Goal: Task Accomplishment & Management: Complete application form

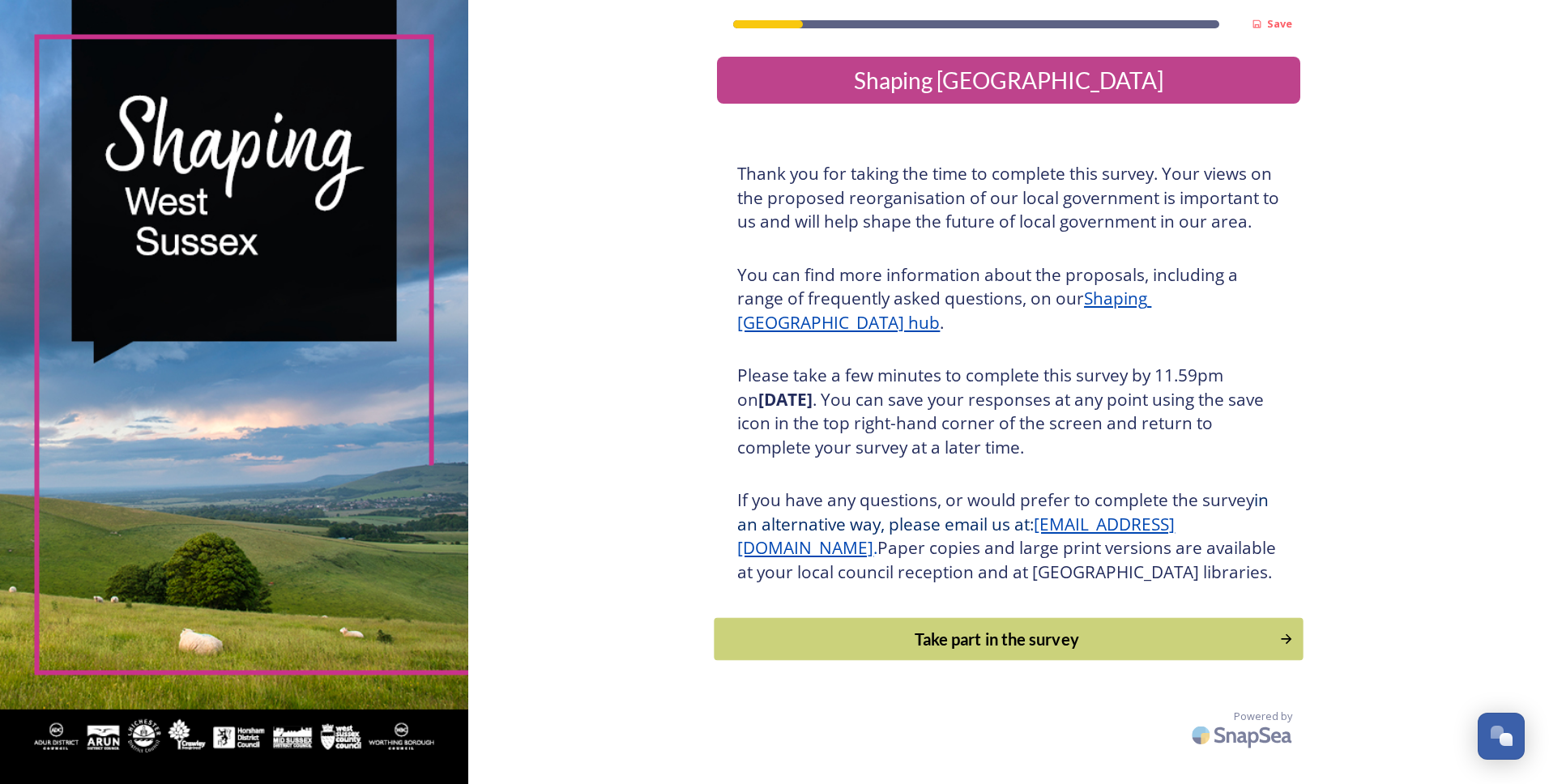
click at [1010, 651] on div "Take part in the survey" at bounding box center [997, 639] width 548 height 24
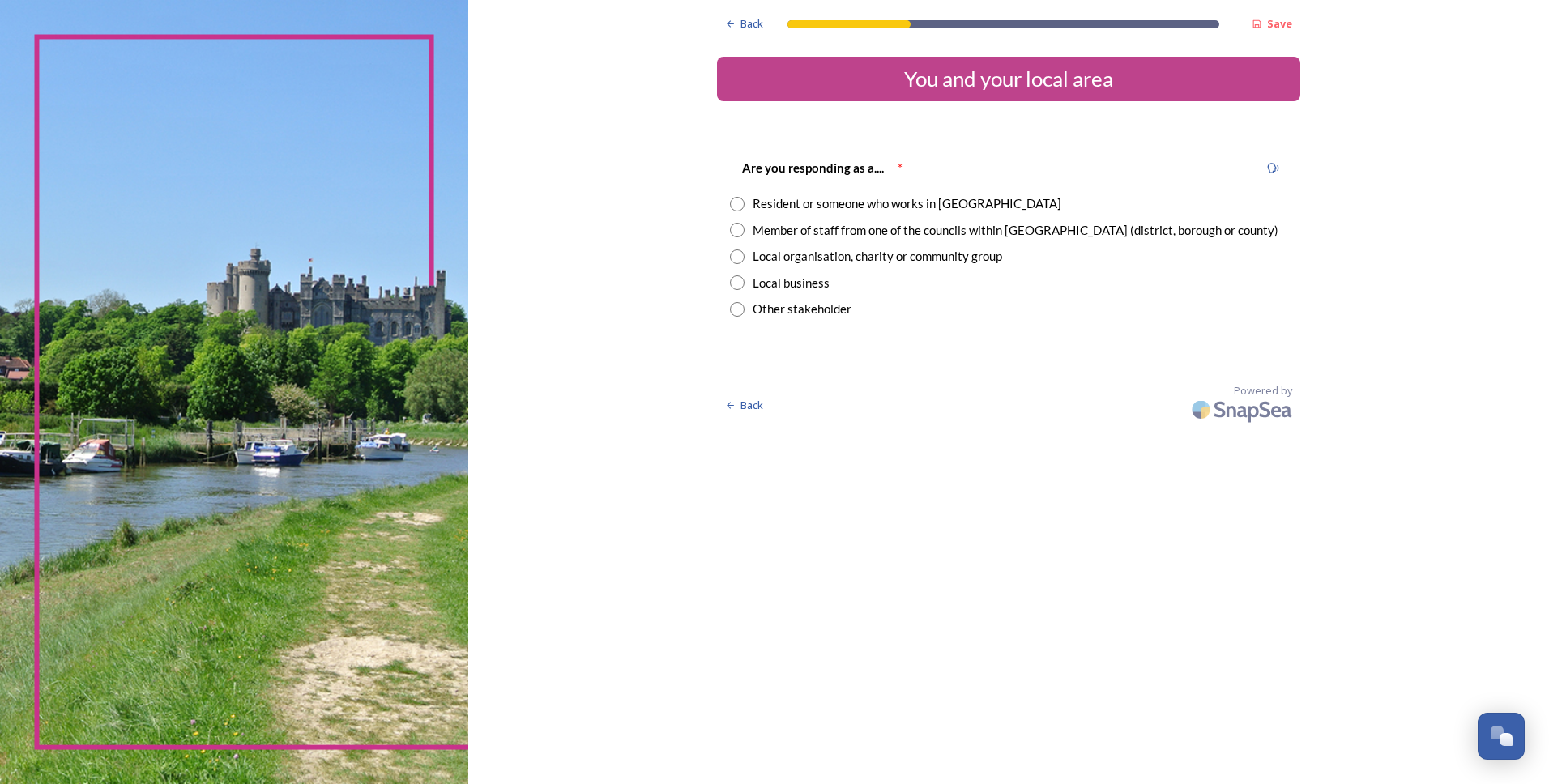
click at [741, 205] on input "radio" at bounding box center [737, 204] width 15 height 15
radio input "true"
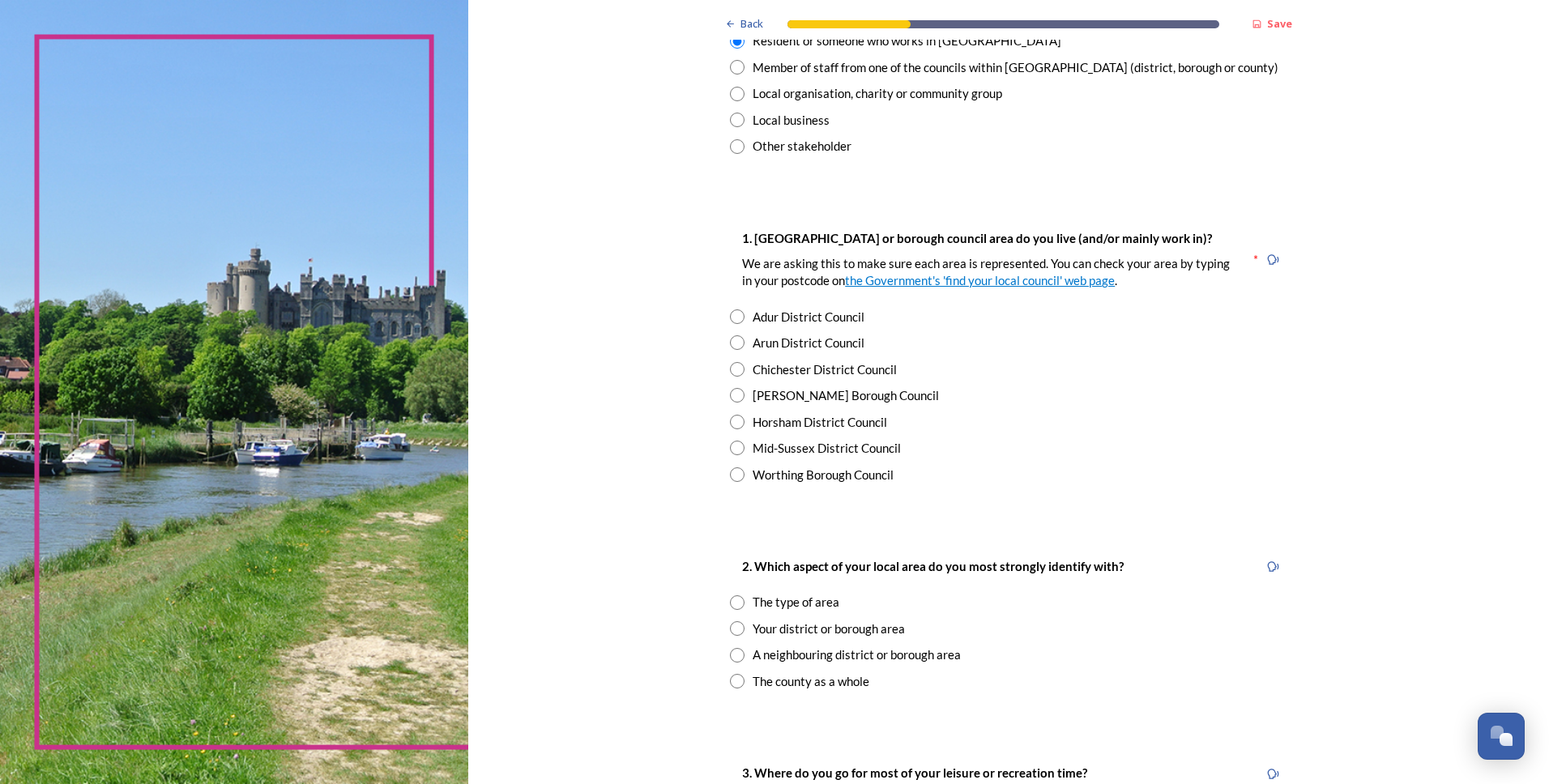
scroll to position [243, 0]
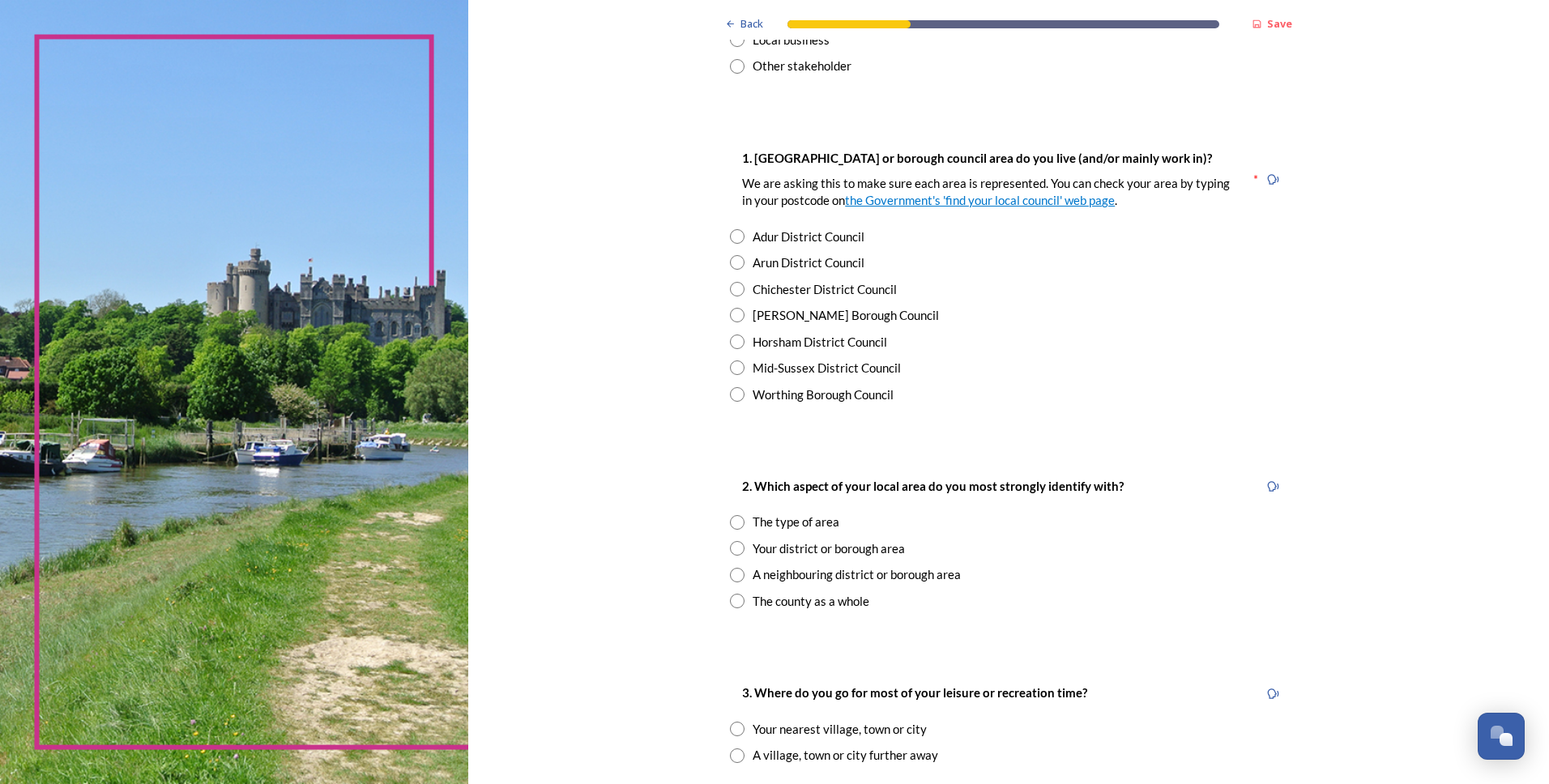
click at [734, 317] on input "radio" at bounding box center [737, 315] width 15 height 15
radio input "true"
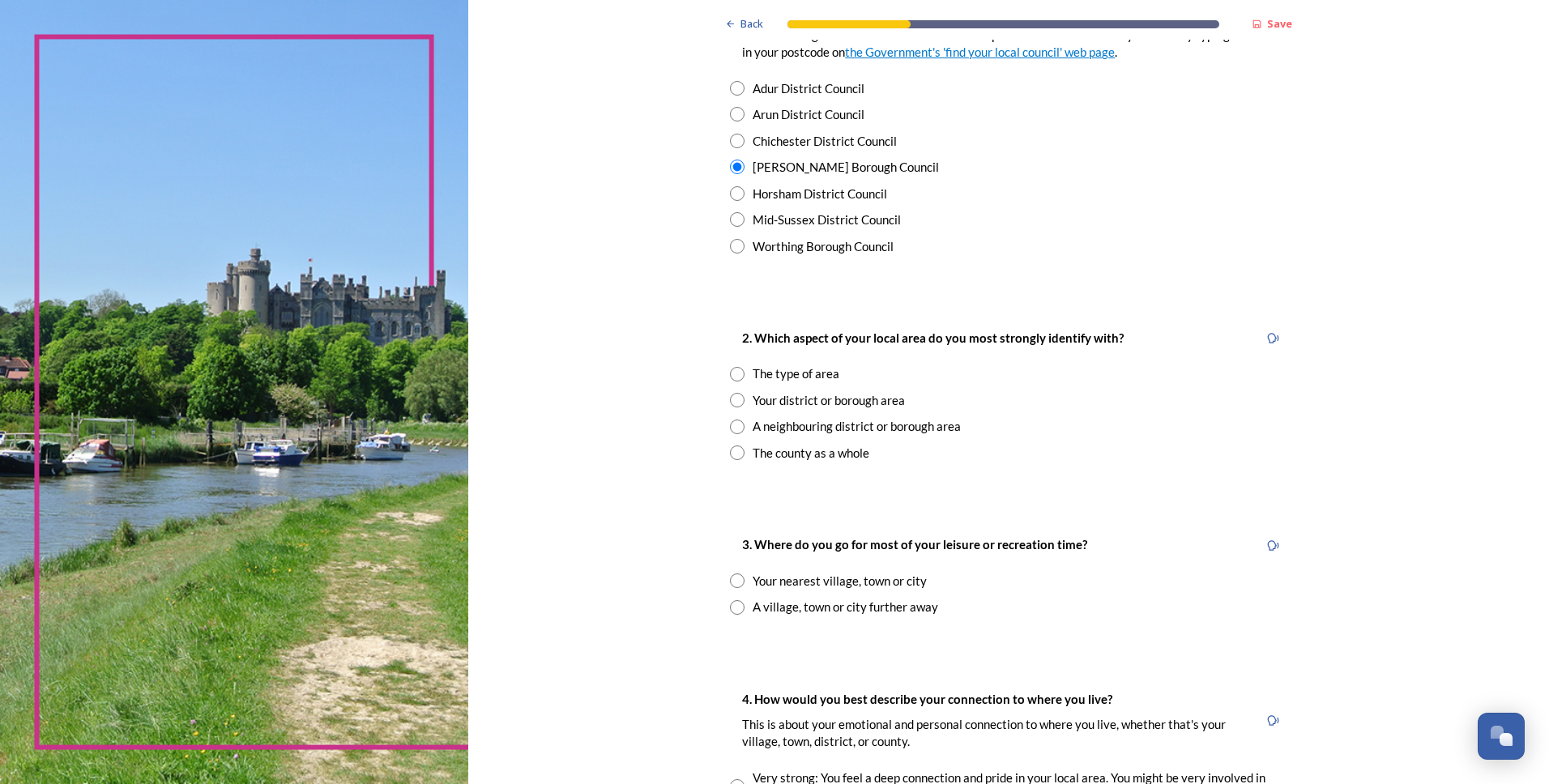
scroll to position [485, 0]
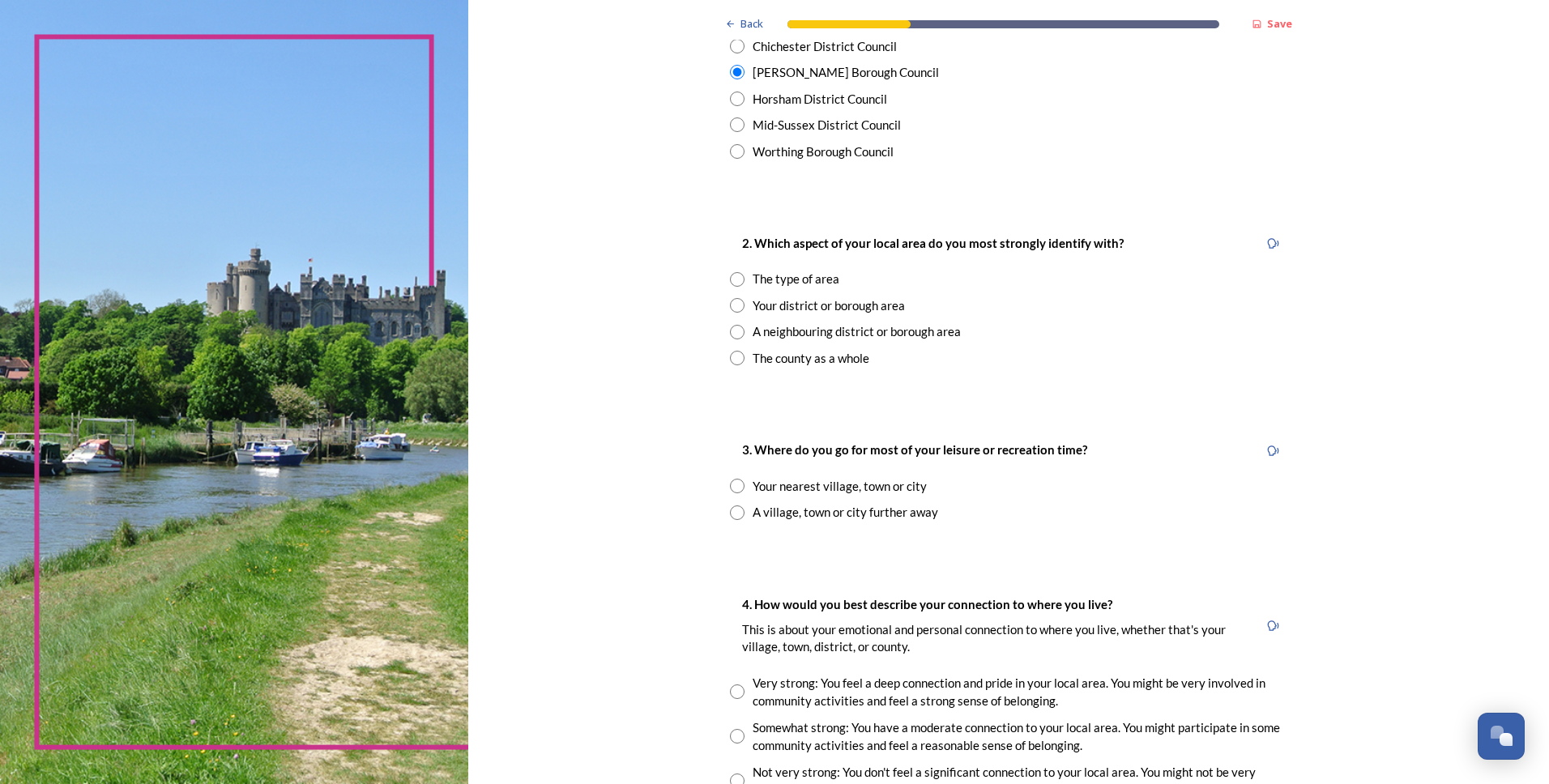
click at [732, 306] on input "radio" at bounding box center [737, 305] width 15 height 15
radio input "true"
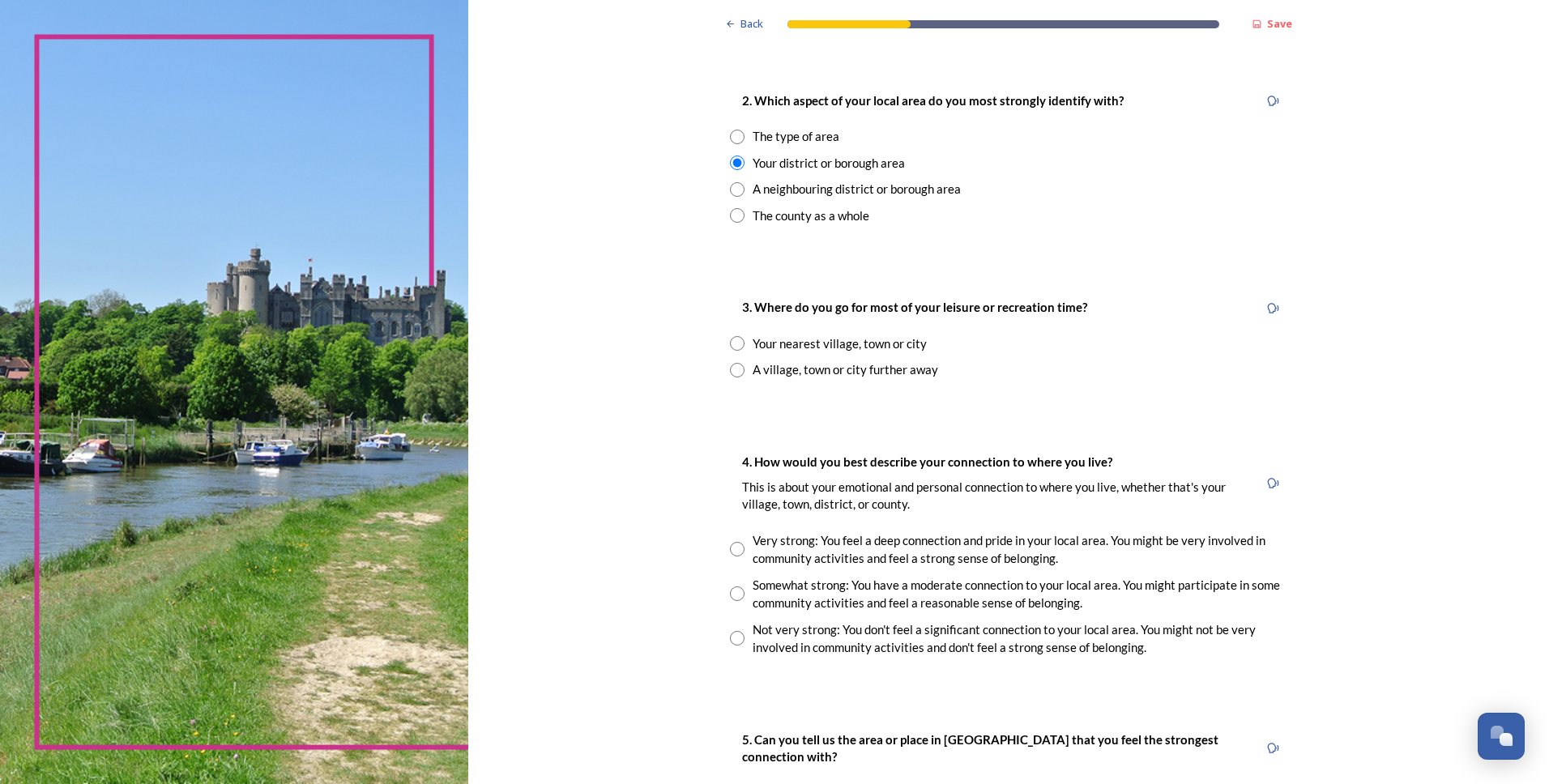
scroll to position [729, 0]
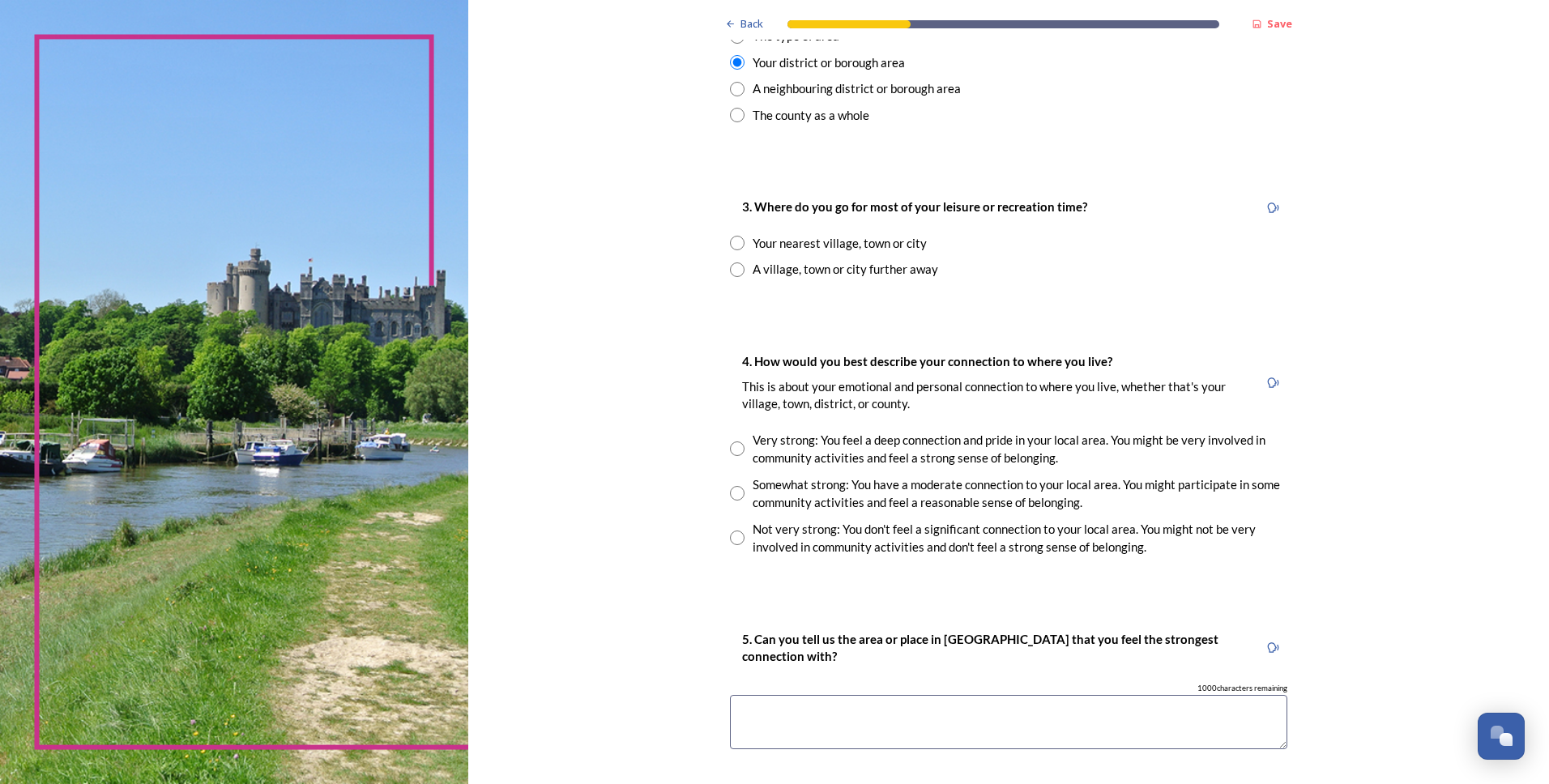
click at [733, 245] on input "radio" at bounding box center [737, 243] width 15 height 15
radio input "true"
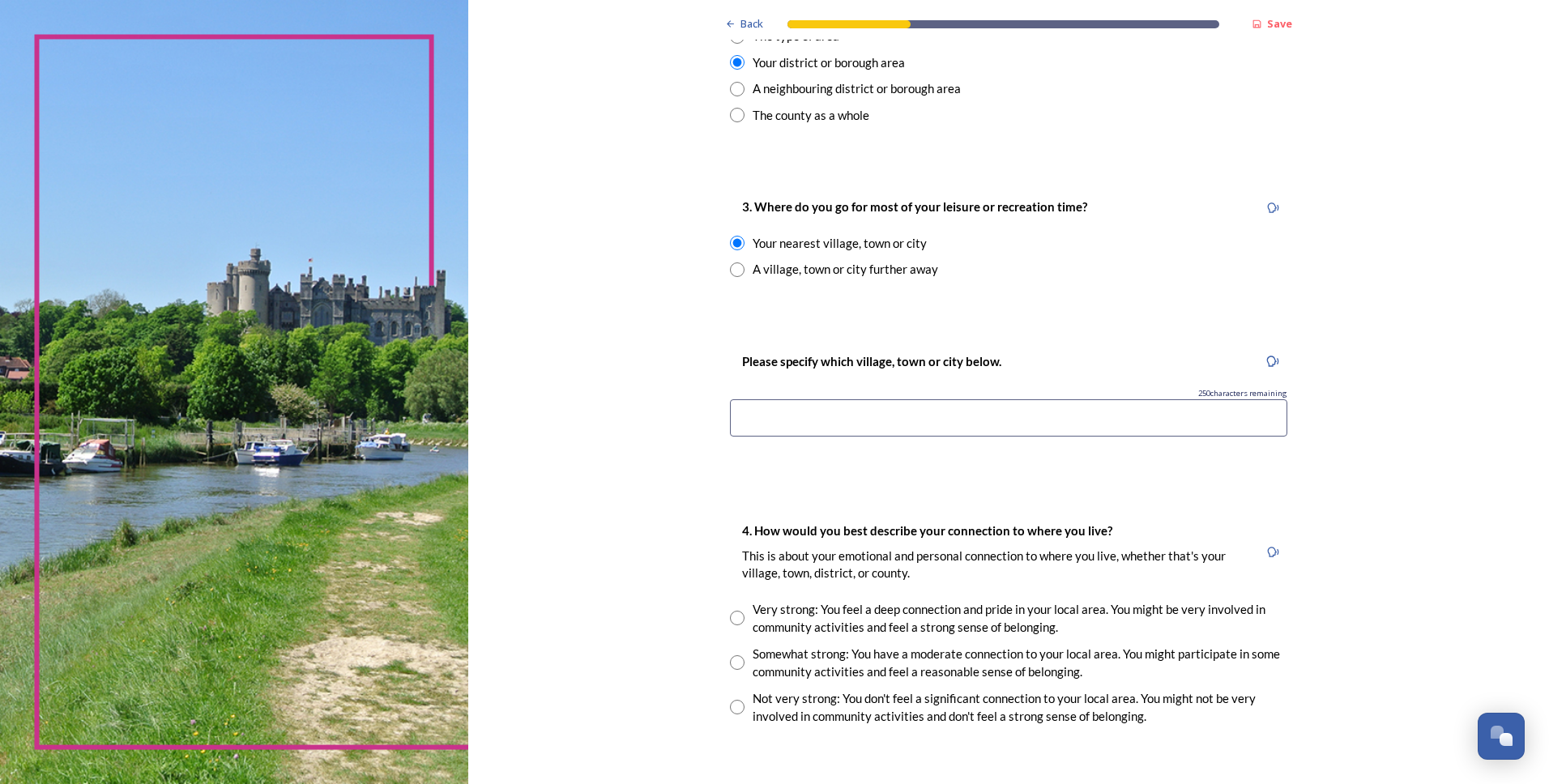
click at [816, 417] on input at bounding box center [1009, 417] width 557 height 37
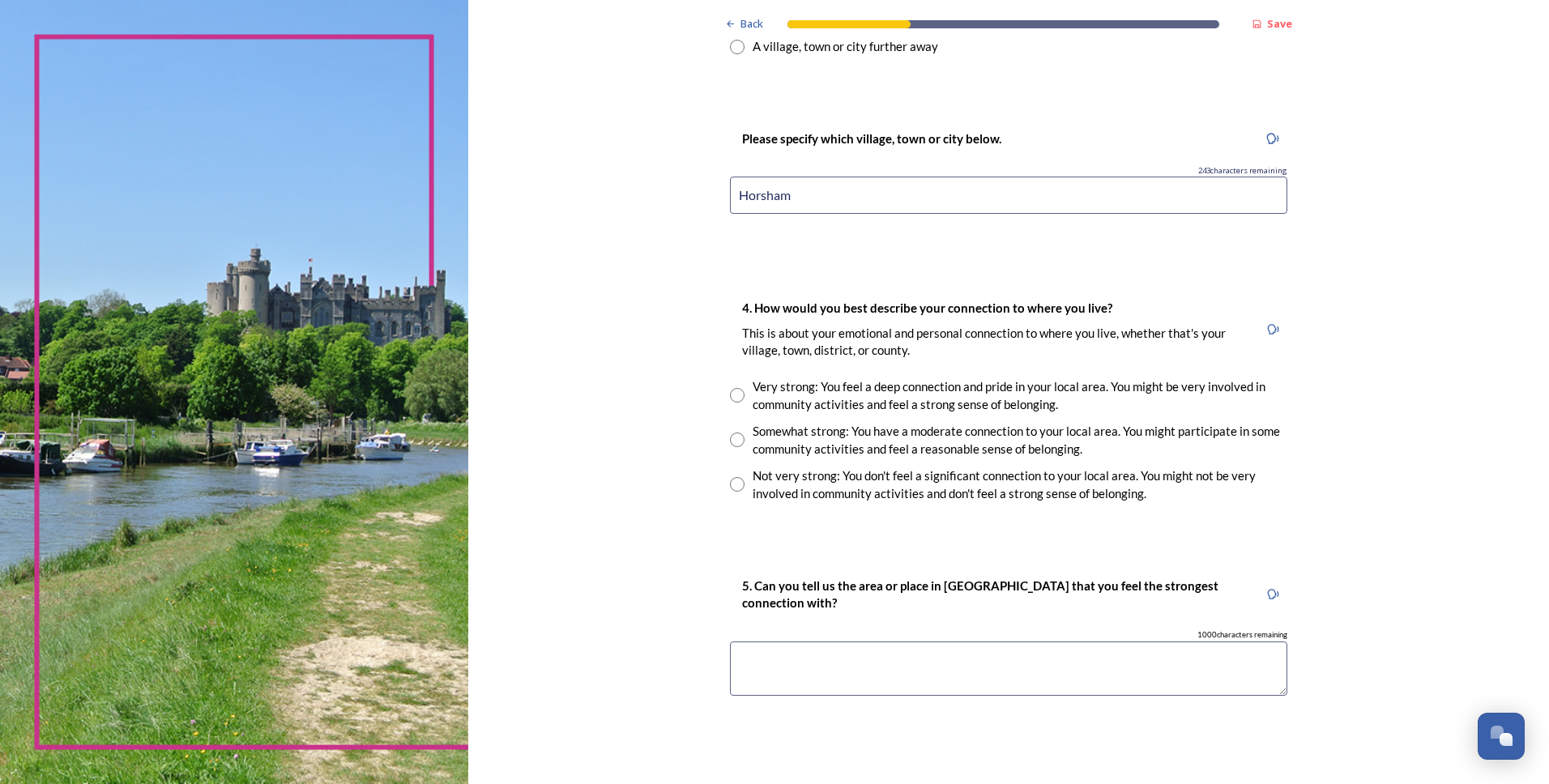
scroll to position [972, 0]
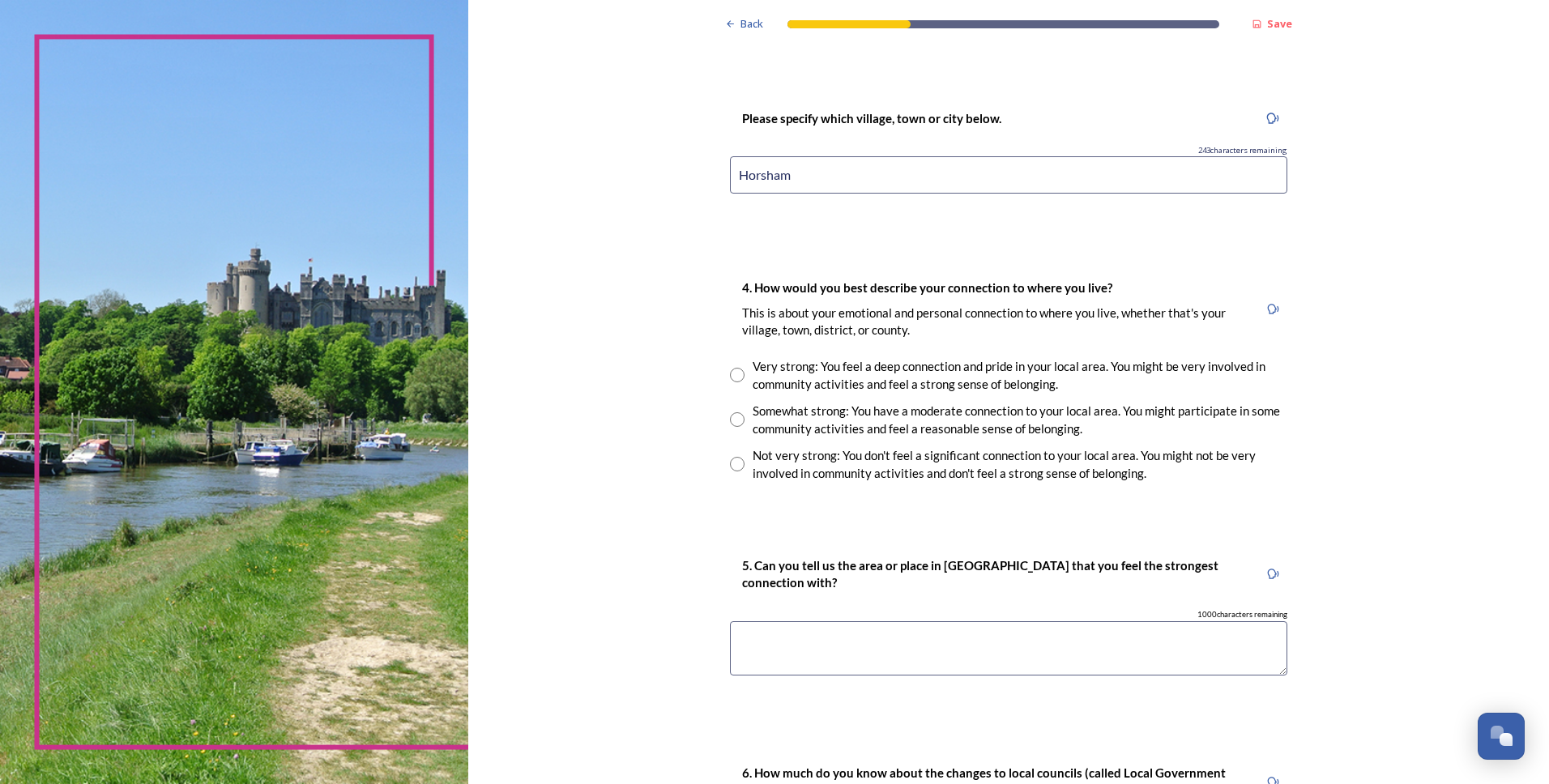
type input "Horsham"
click at [733, 466] on input "radio" at bounding box center [737, 464] width 15 height 15
radio input "true"
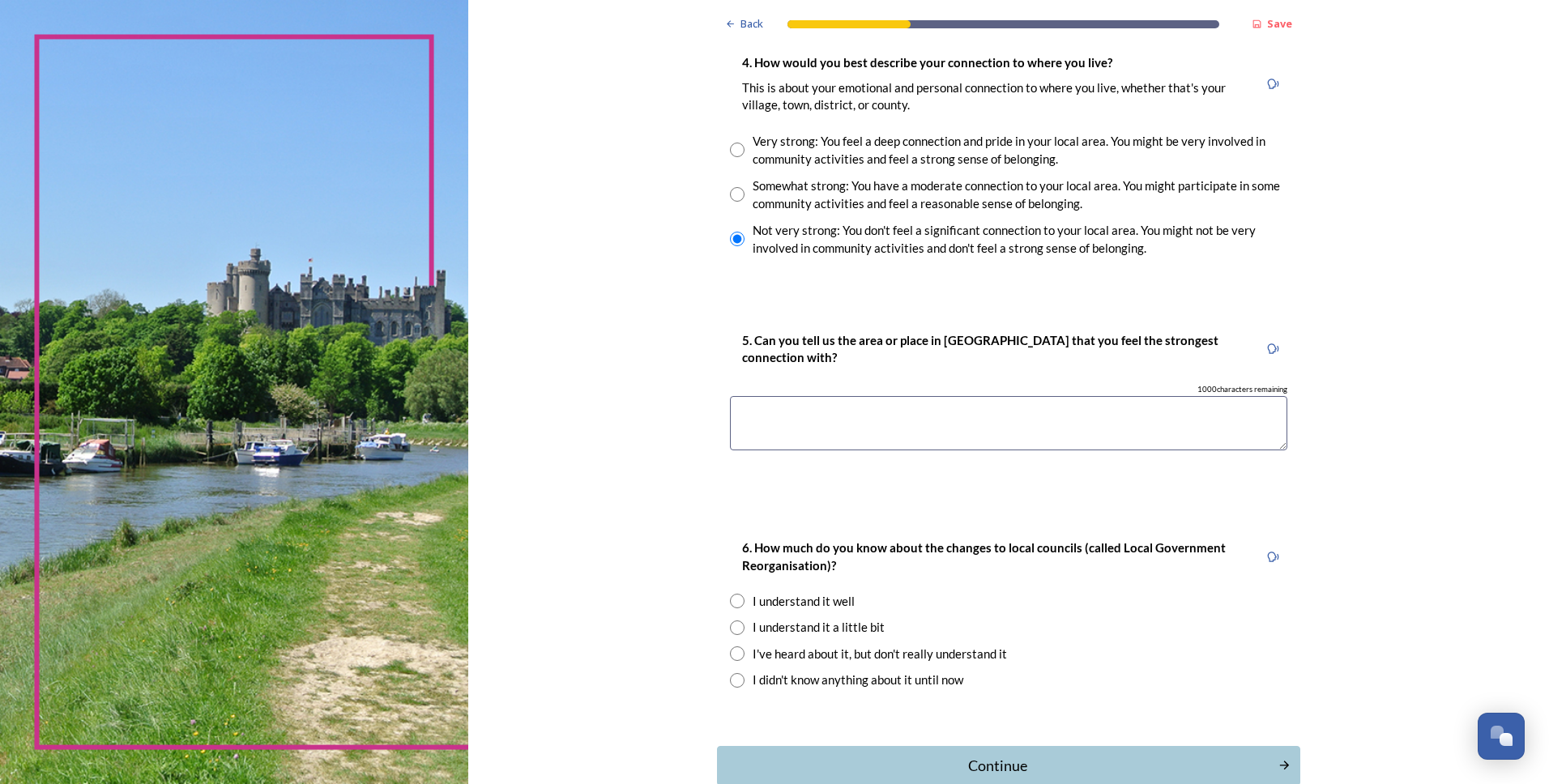
scroll to position [1214, 0]
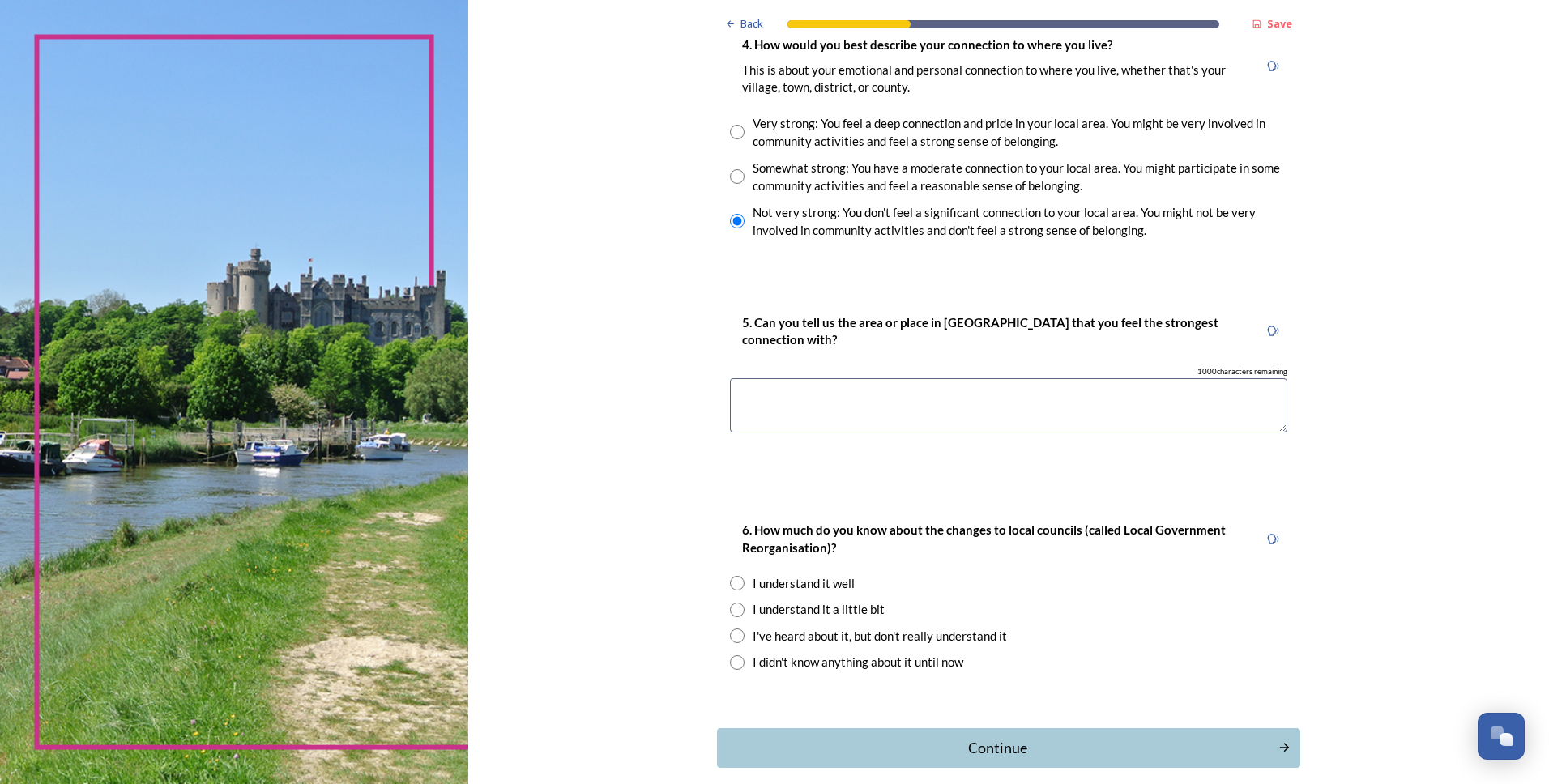
click at [871, 407] on textarea at bounding box center [1009, 406] width 557 height 54
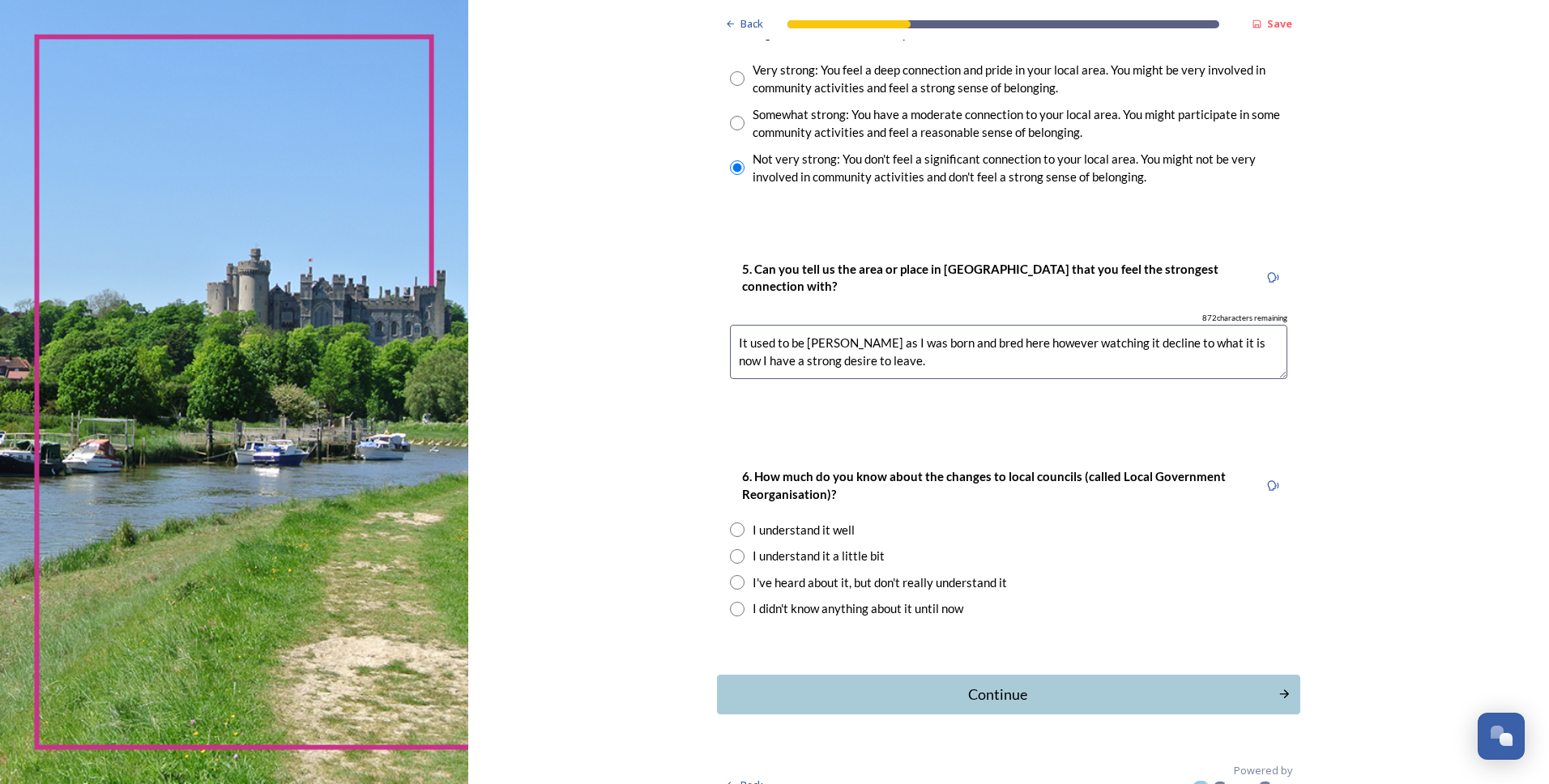
scroll to position [1292, 0]
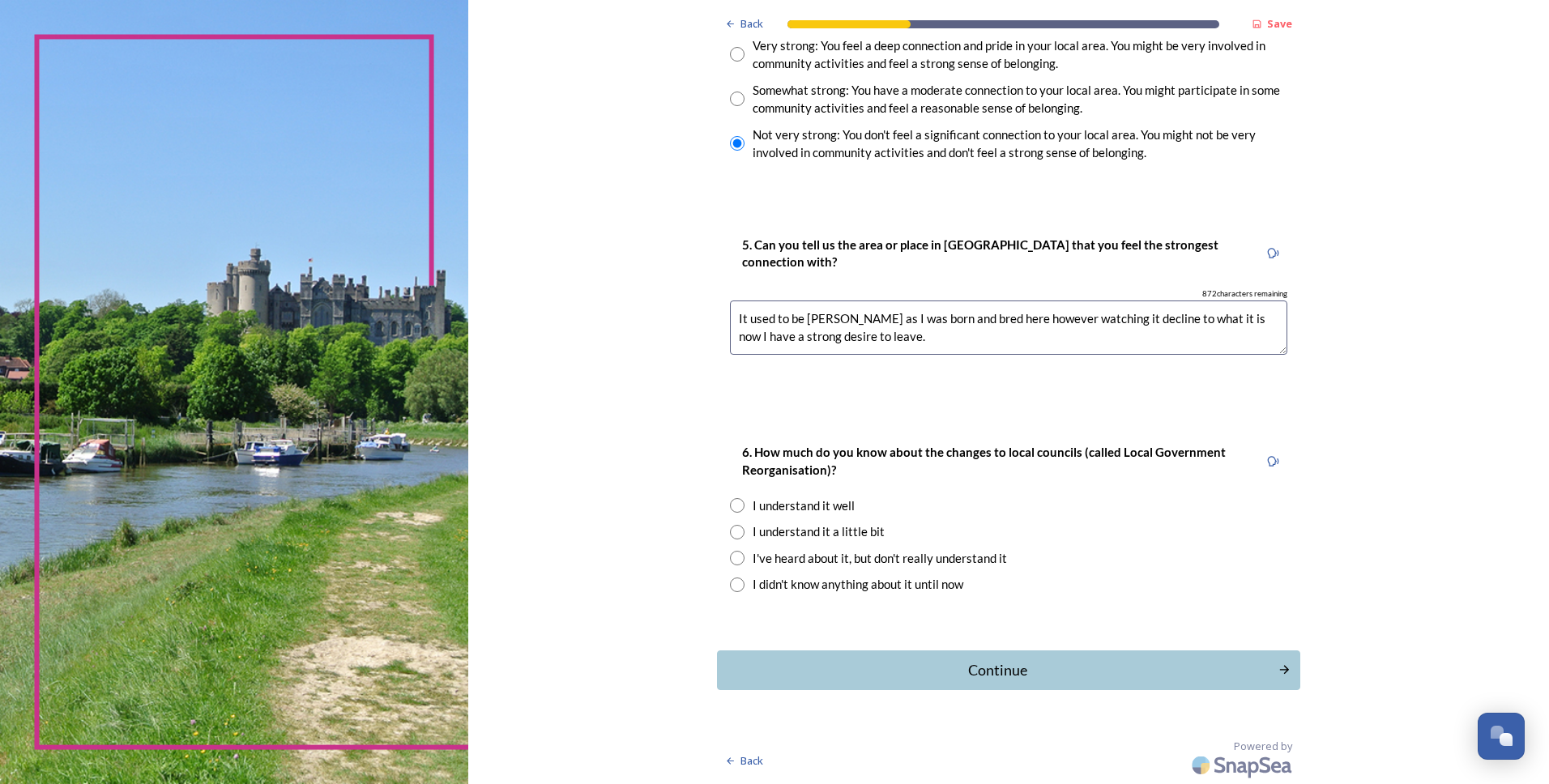
click at [872, 342] on textarea "It used to be [PERSON_NAME] as I was born and bred here however watching it dec…" at bounding box center [1009, 328] width 557 height 54
drag, startPoint x: 1164, startPoint y: 338, endPoint x: 1208, endPoint y: 337, distance: 44.0
click at [1208, 337] on textarea "It used to be [PERSON_NAME] as I was born and bred here however watching it dec…" at bounding box center [1009, 328] width 557 height 54
type textarea "It used to be [PERSON_NAME] as I was born and bred here however watching it dec…"
click at [732, 531] on input "radio" at bounding box center [737, 532] width 15 height 15
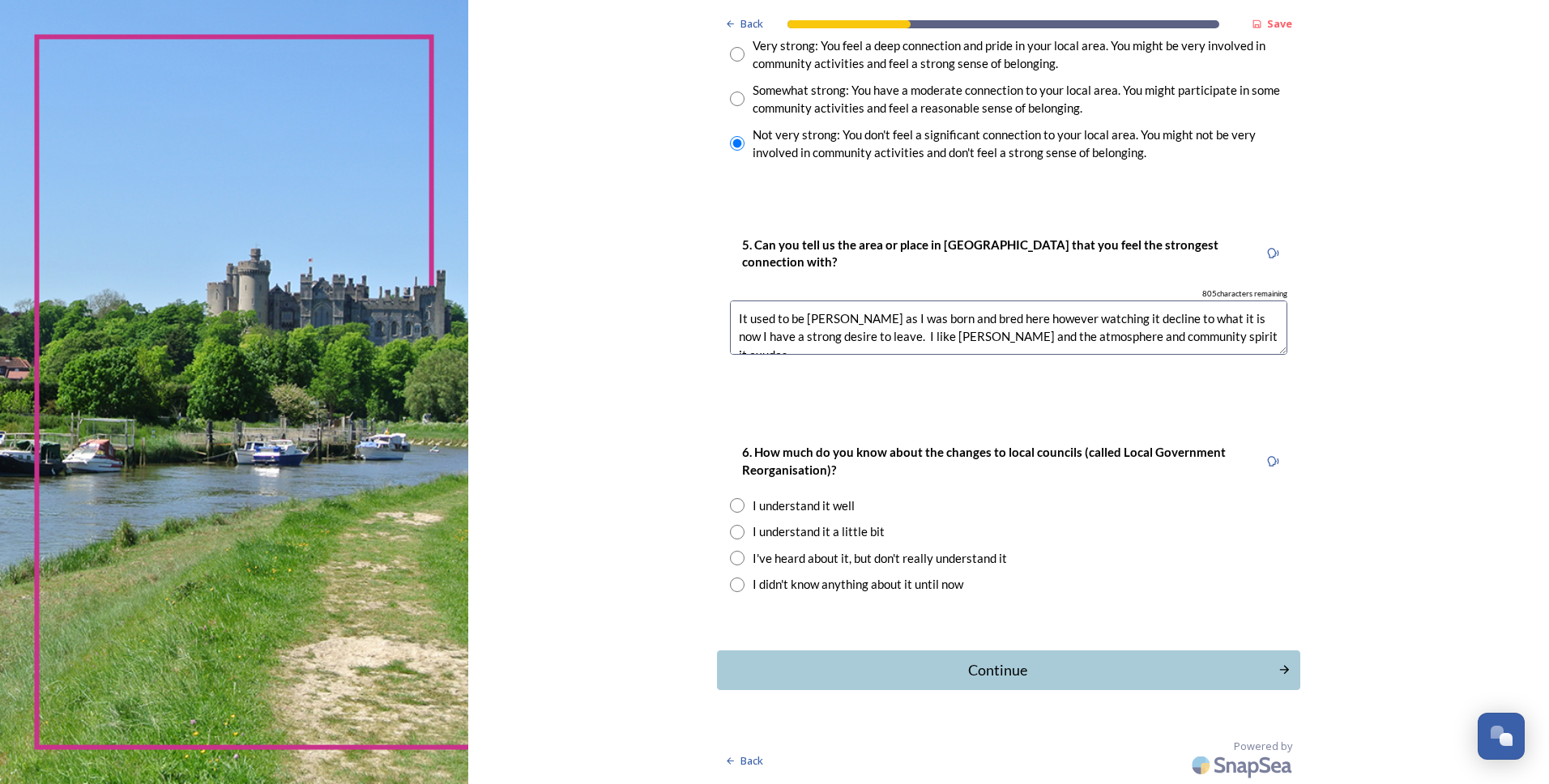
radio input "true"
click at [982, 675] on div "Continue" at bounding box center [998, 670] width 548 height 22
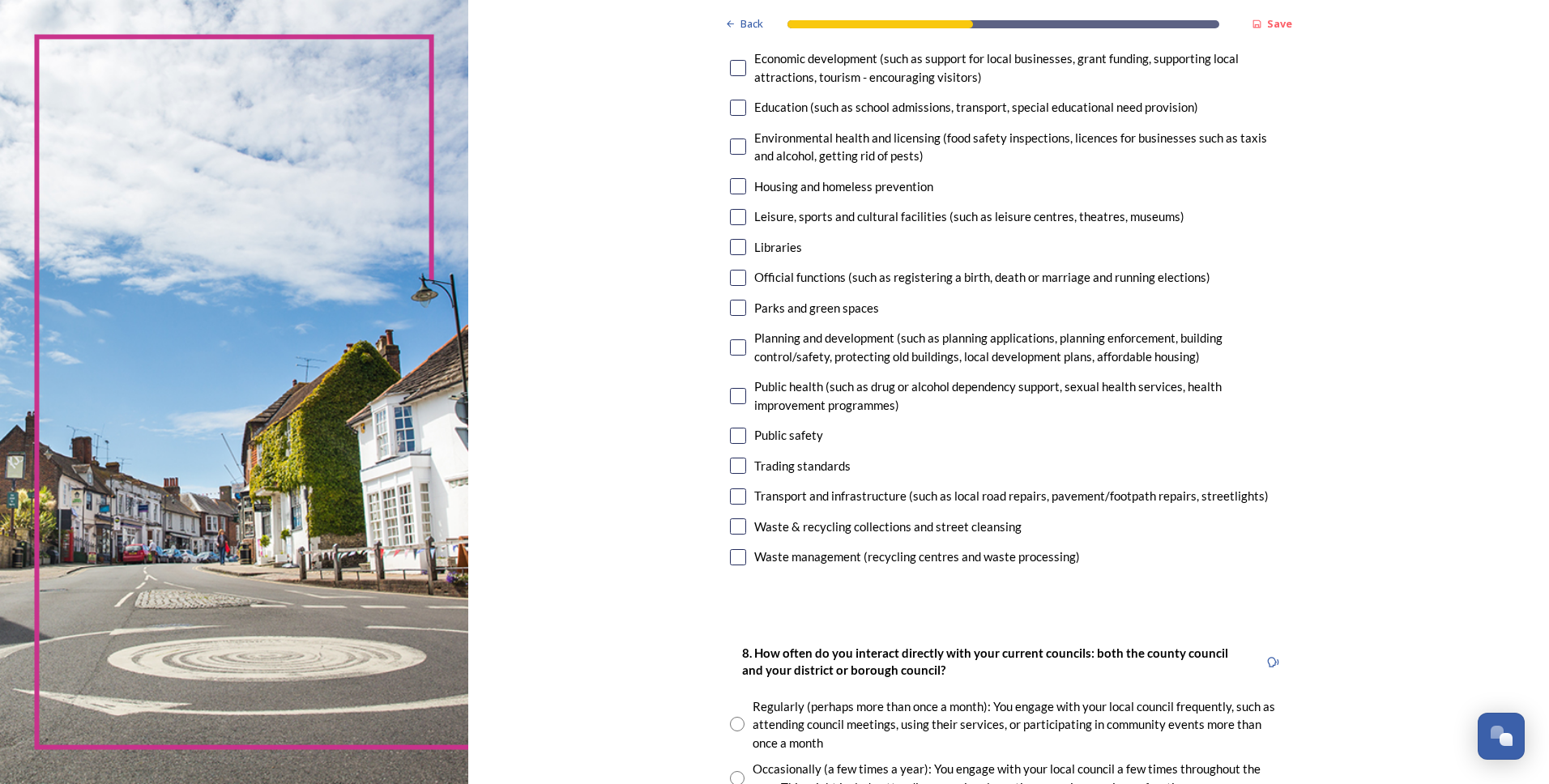
scroll to position [324, 0]
click at [734, 308] on input "checkbox" at bounding box center [738, 305] width 16 height 16
checkbox input "true"
click at [734, 433] on input "checkbox" at bounding box center [738, 433] width 16 height 16
checkbox input "true"
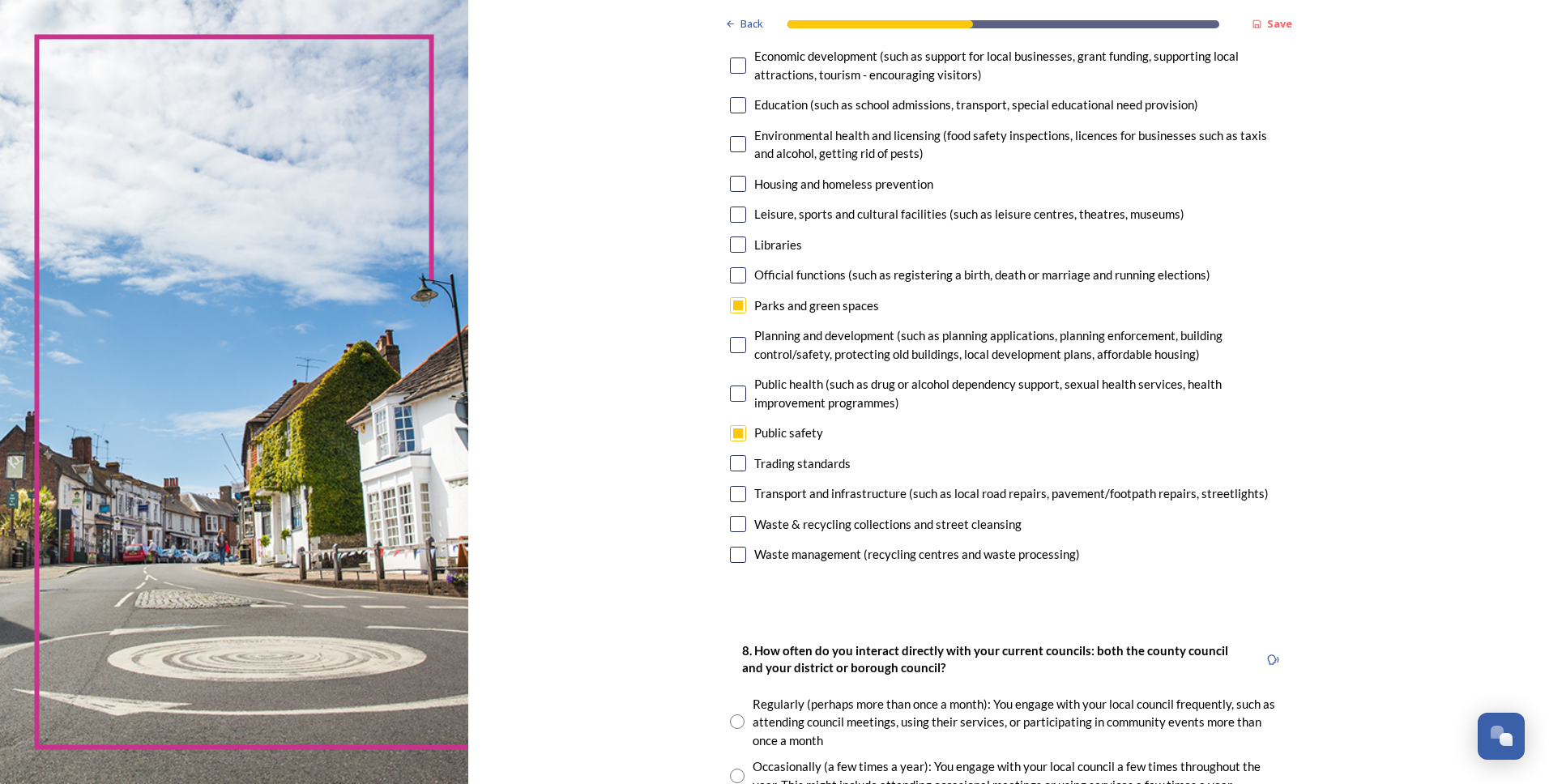
click at [737, 455] on input "checkbox" at bounding box center [738, 463] width 16 height 16
checkbox input "true"
click at [735, 495] on input "checkbox" at bounding box center [738, 494] width 16 height 16
checkbox input "true"
click at [733, 522] on input "checkbox" at bounding box center [738, 524] width 16 height 16
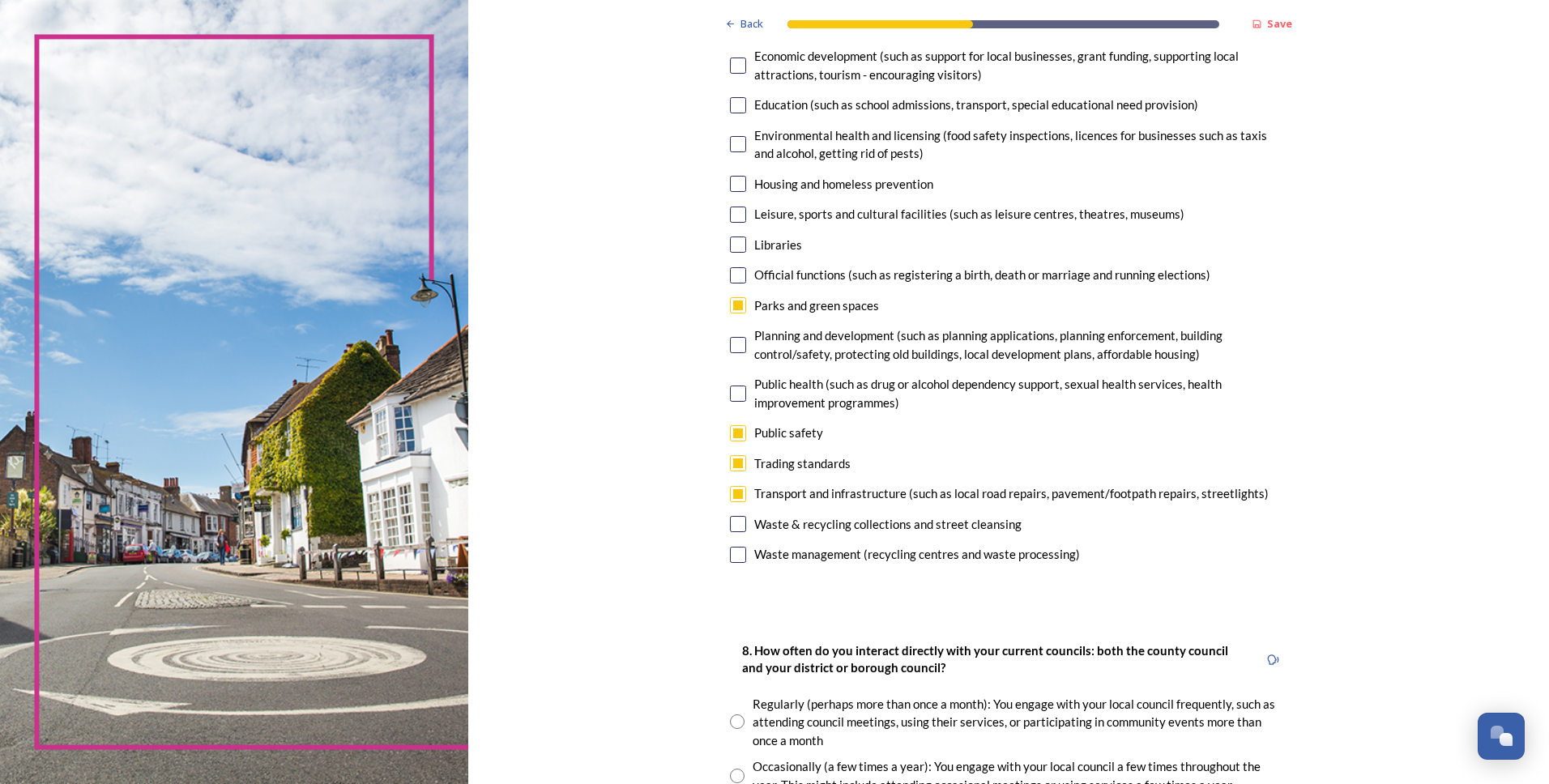
checkbox input "true"
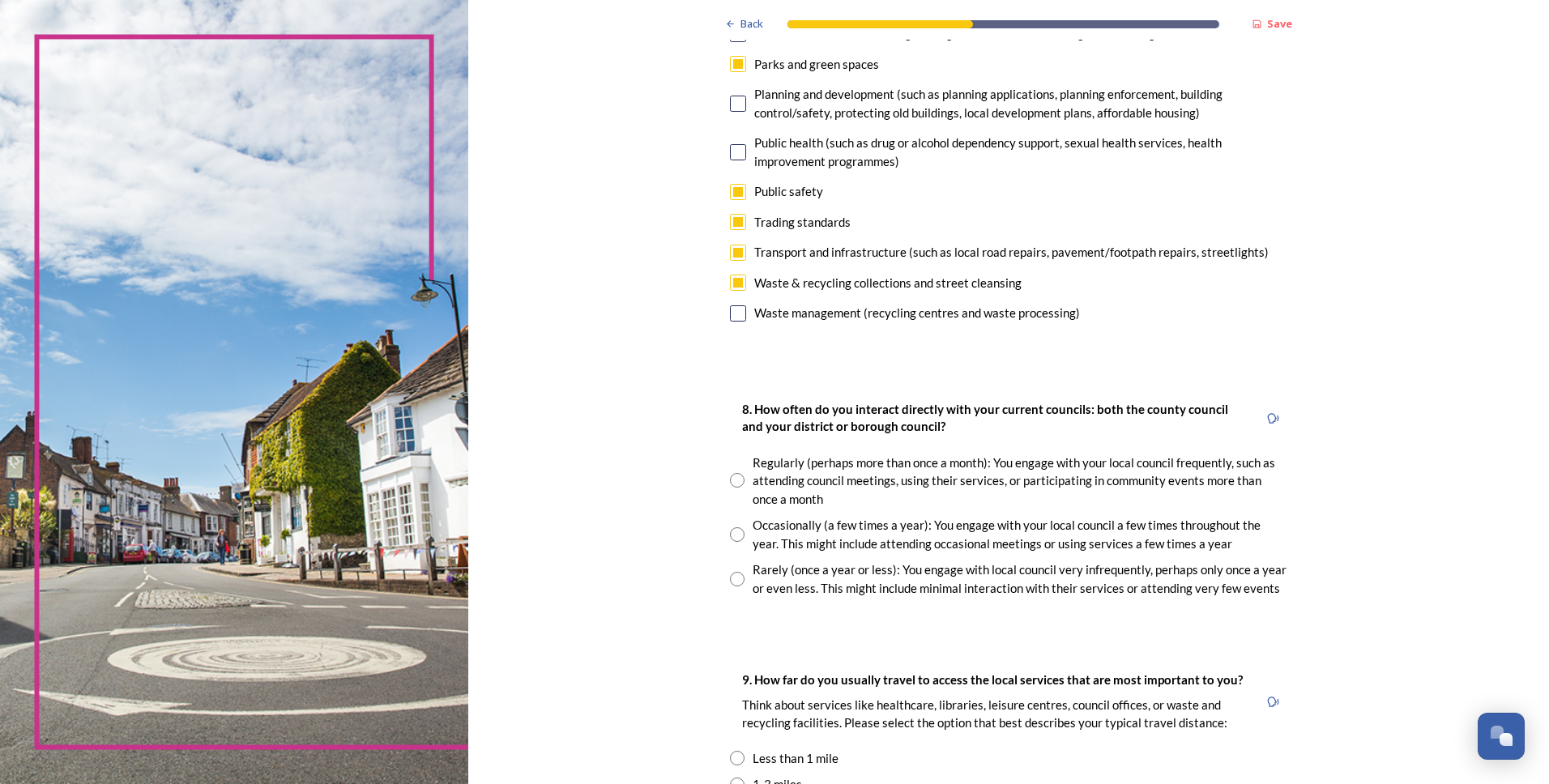
scroll to position [567, 0]
click at [733, 581] on input "radio" at bounding box center [737, 577] width 15 height 15
radio input "true"
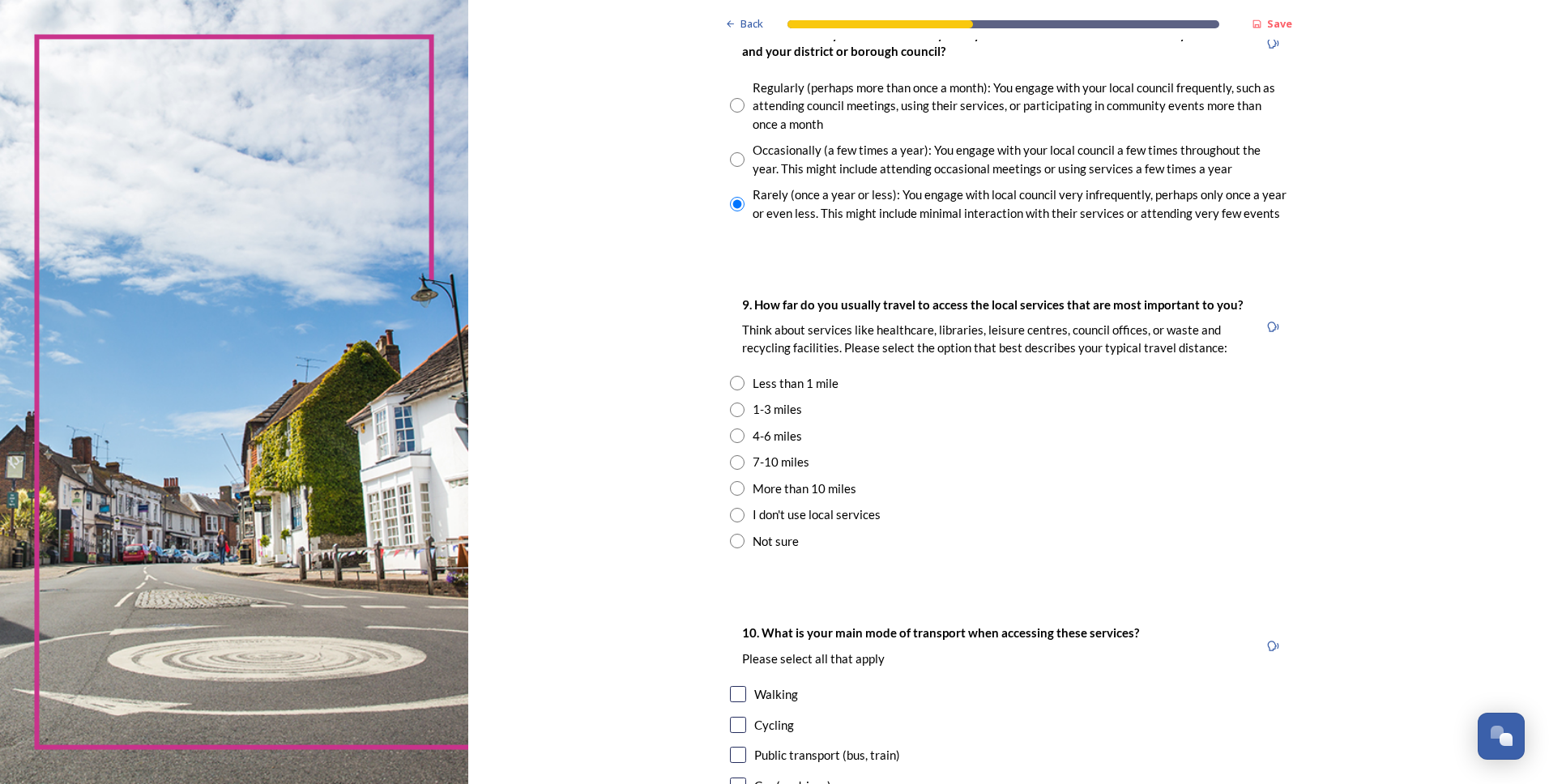
scroll to position [1133, 0]
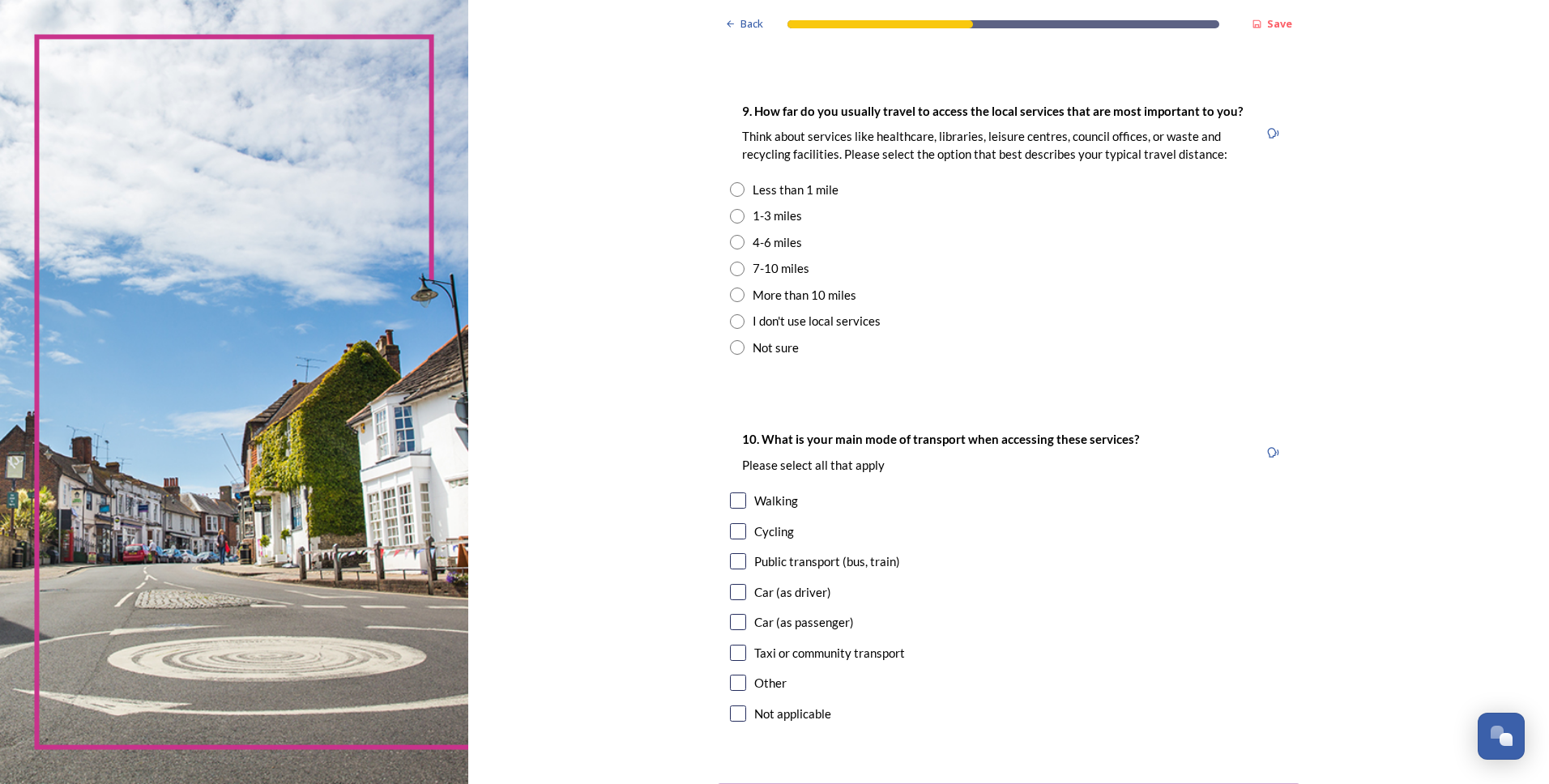
drag, startPoint x: 731, startPoint y: 216, endPoint x: 734, endPoint y: 195, distance: 21.2
click at [731, 216] on input "radio" at bounding box center [737, 216] width 15 height 15
radio input "true"
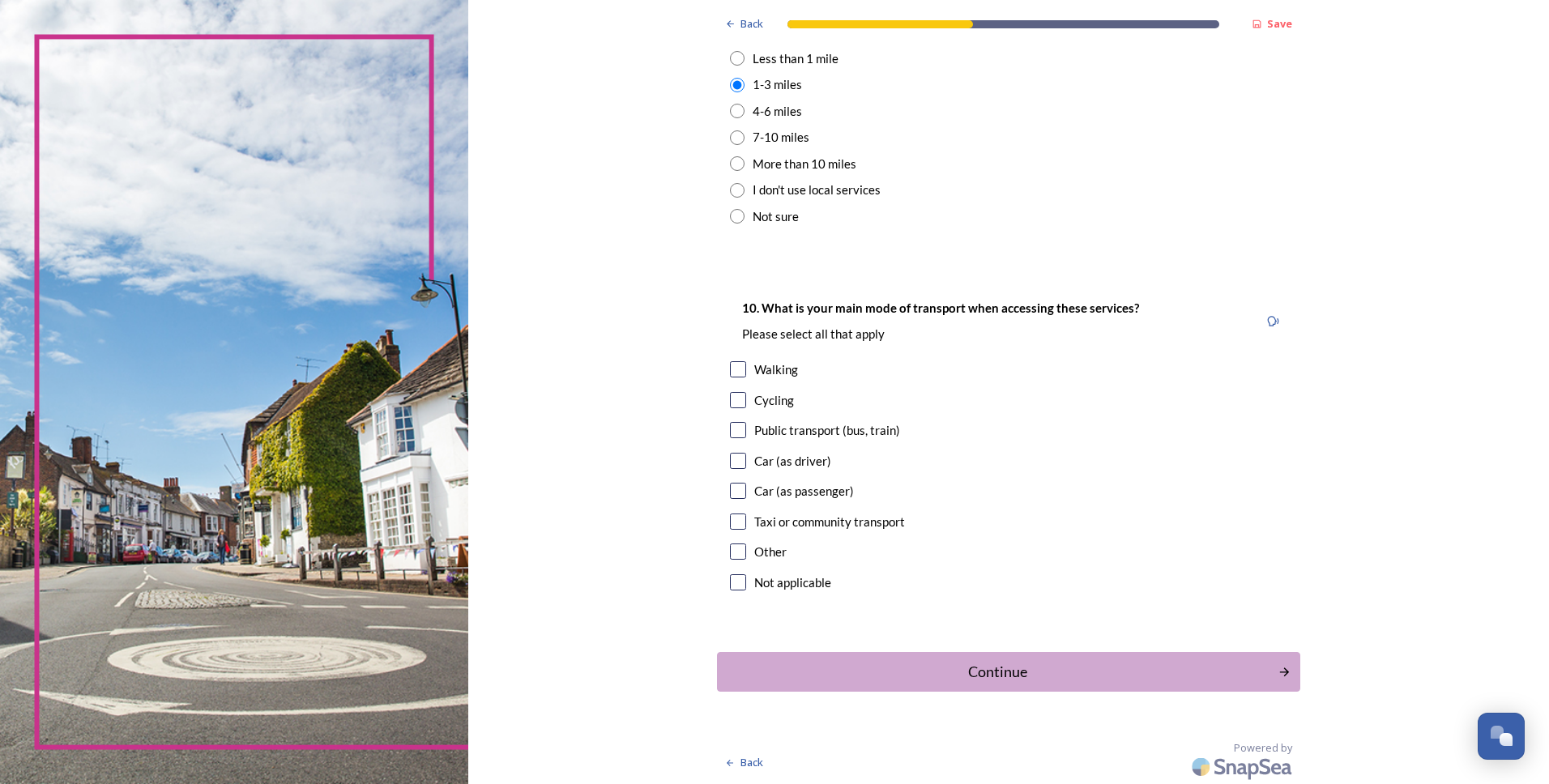
scroll to position [1266, 0]
click at [733, 458] on input "checkbox" at bounding box center [738, 459] width 16 height 16
checkbox input "true"
click at [736, 492] on input "checkbox" at bounding box center [738, 489] width 16 height 16
checkbox input "true"
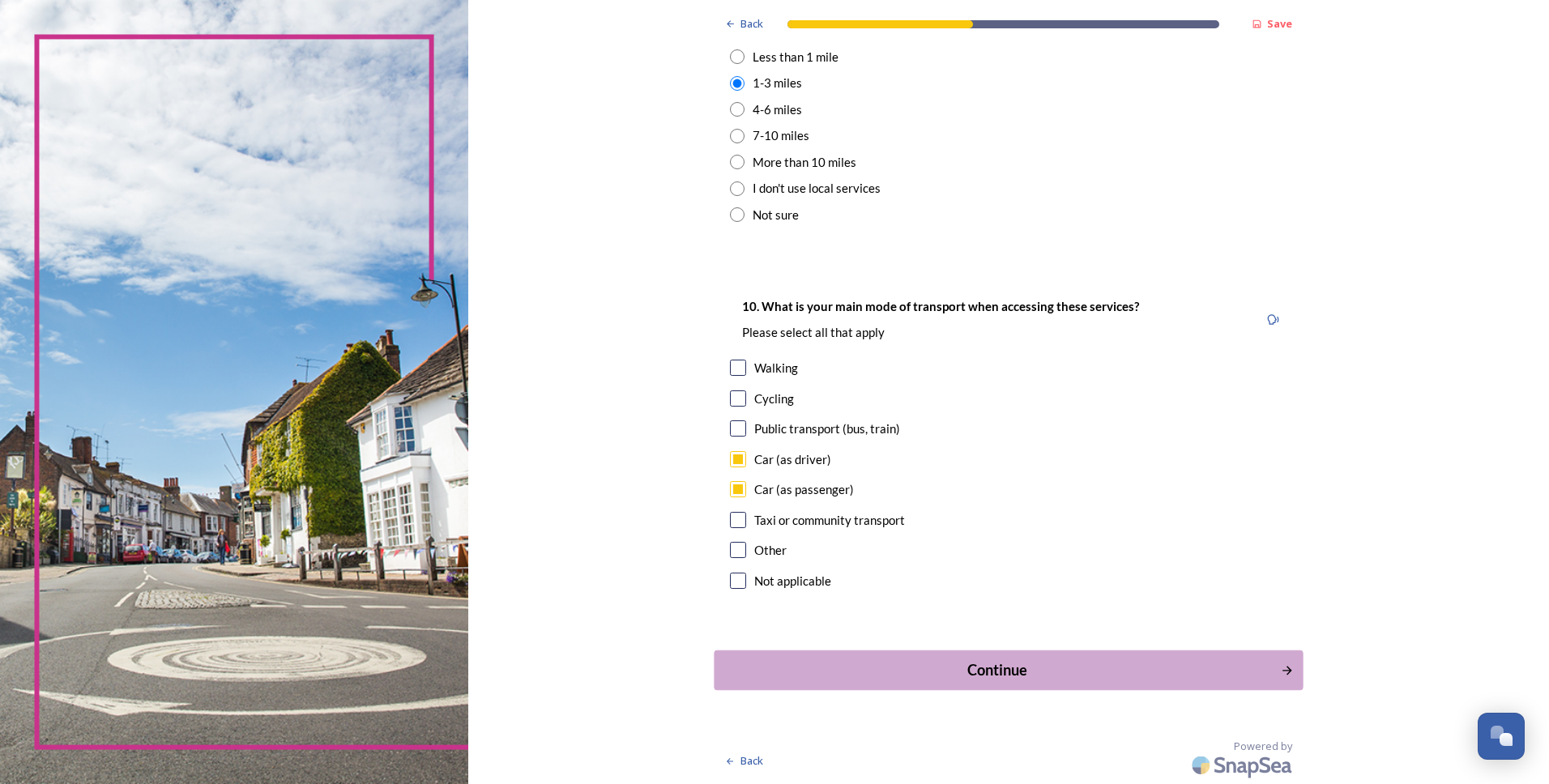
click at [1002, 671] on div "Continue" at bounding box center [998, 670] width 548 height 22
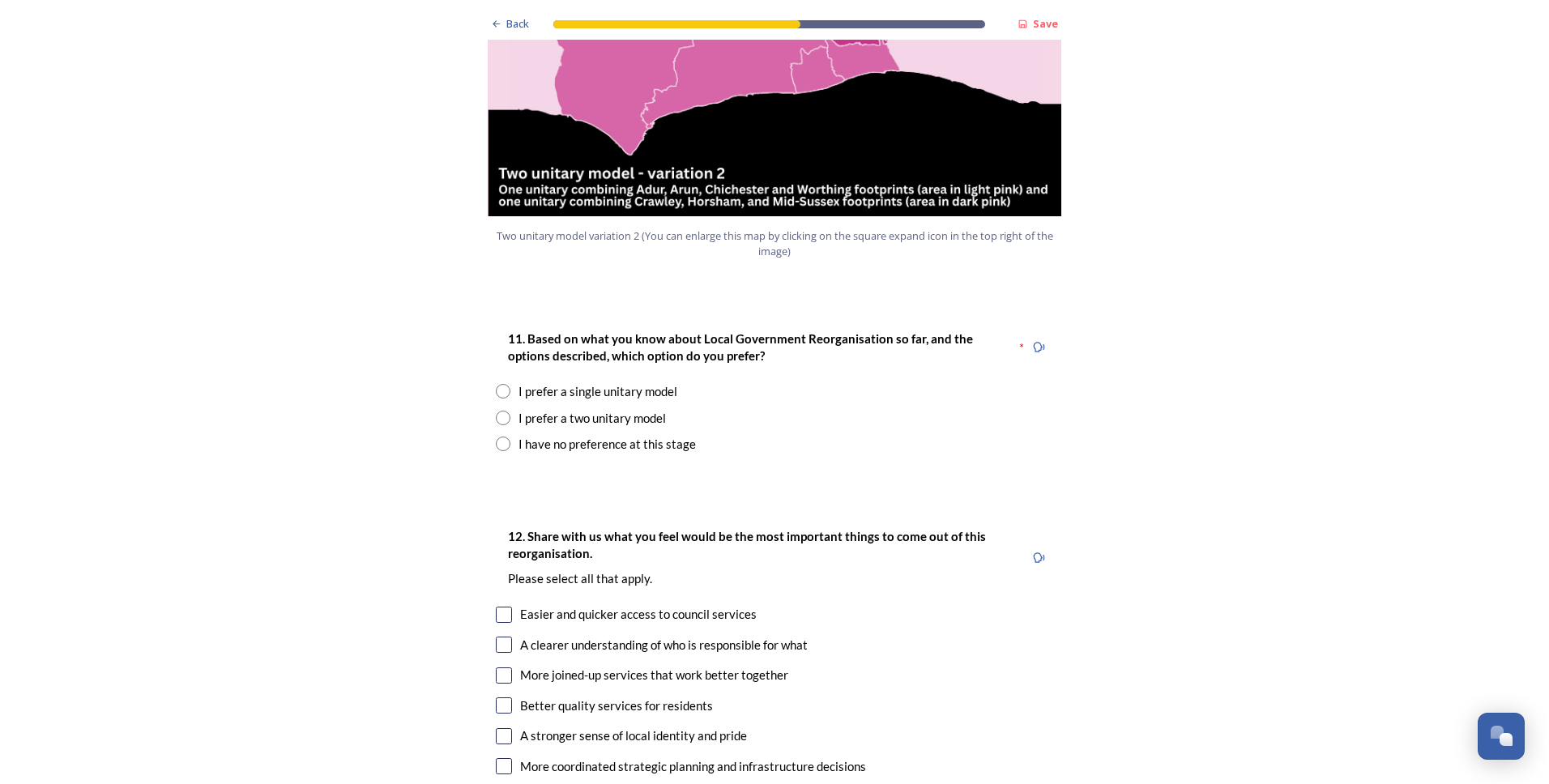
scroll to position [1943, 0]
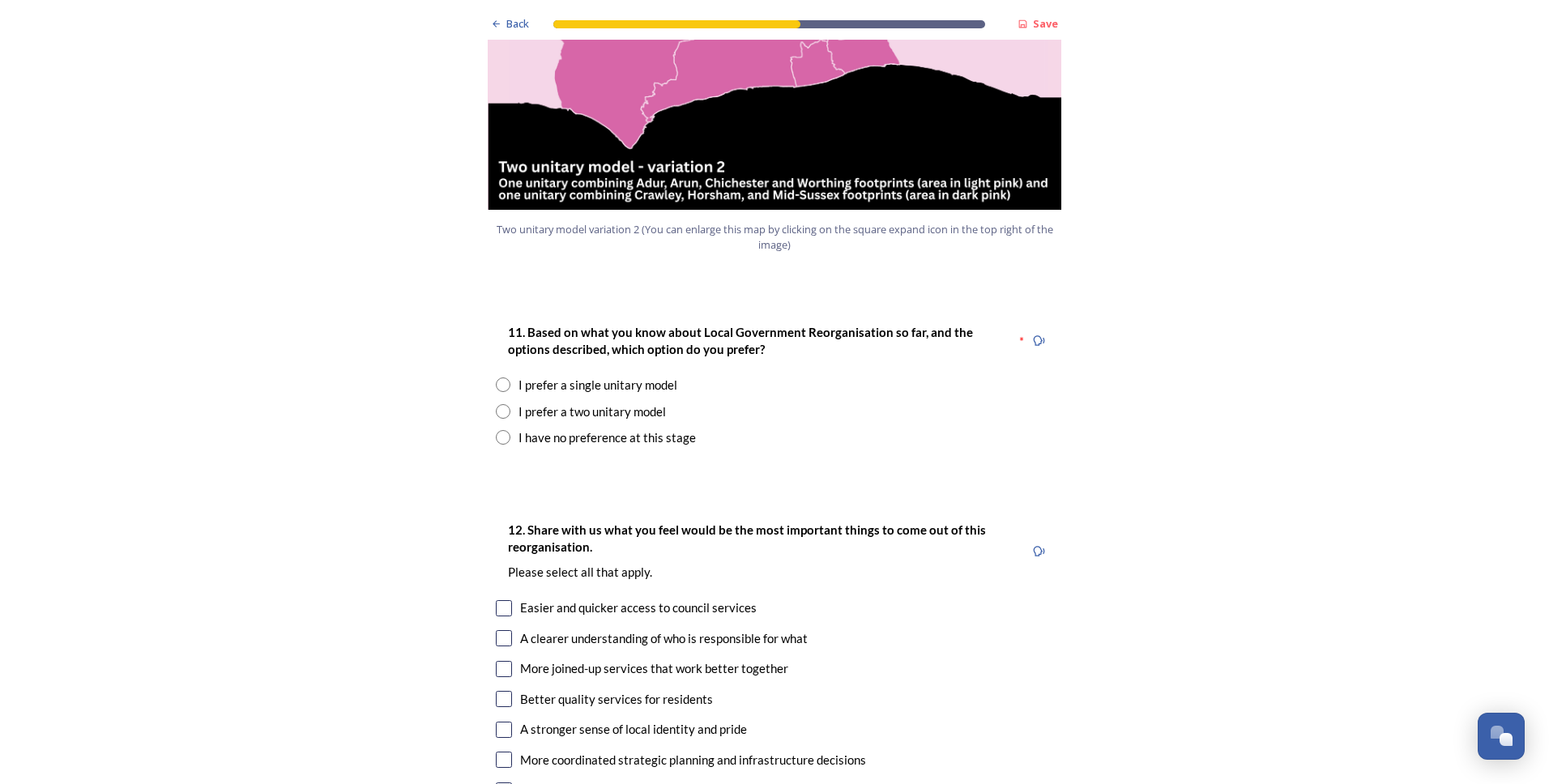
drag, startPoint x: 499, startPoint y: 367, endPoint x: 498, endPoint y: 357, distance: 10.0
click at [499, 404] on input "radio" at bounding box center [503, 411] width 15 height 15
radio input "true"
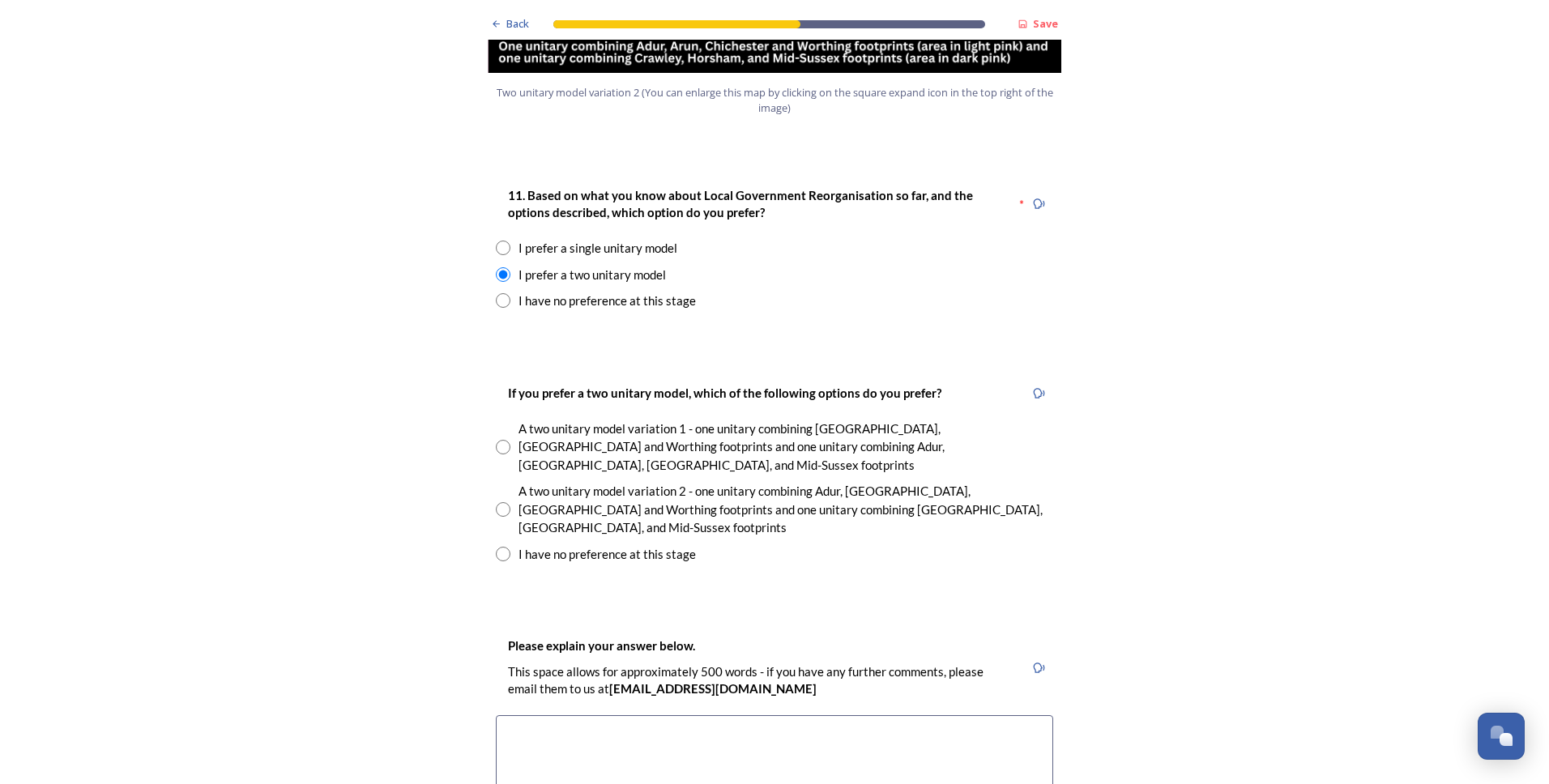
scroll to position [2105, 0]
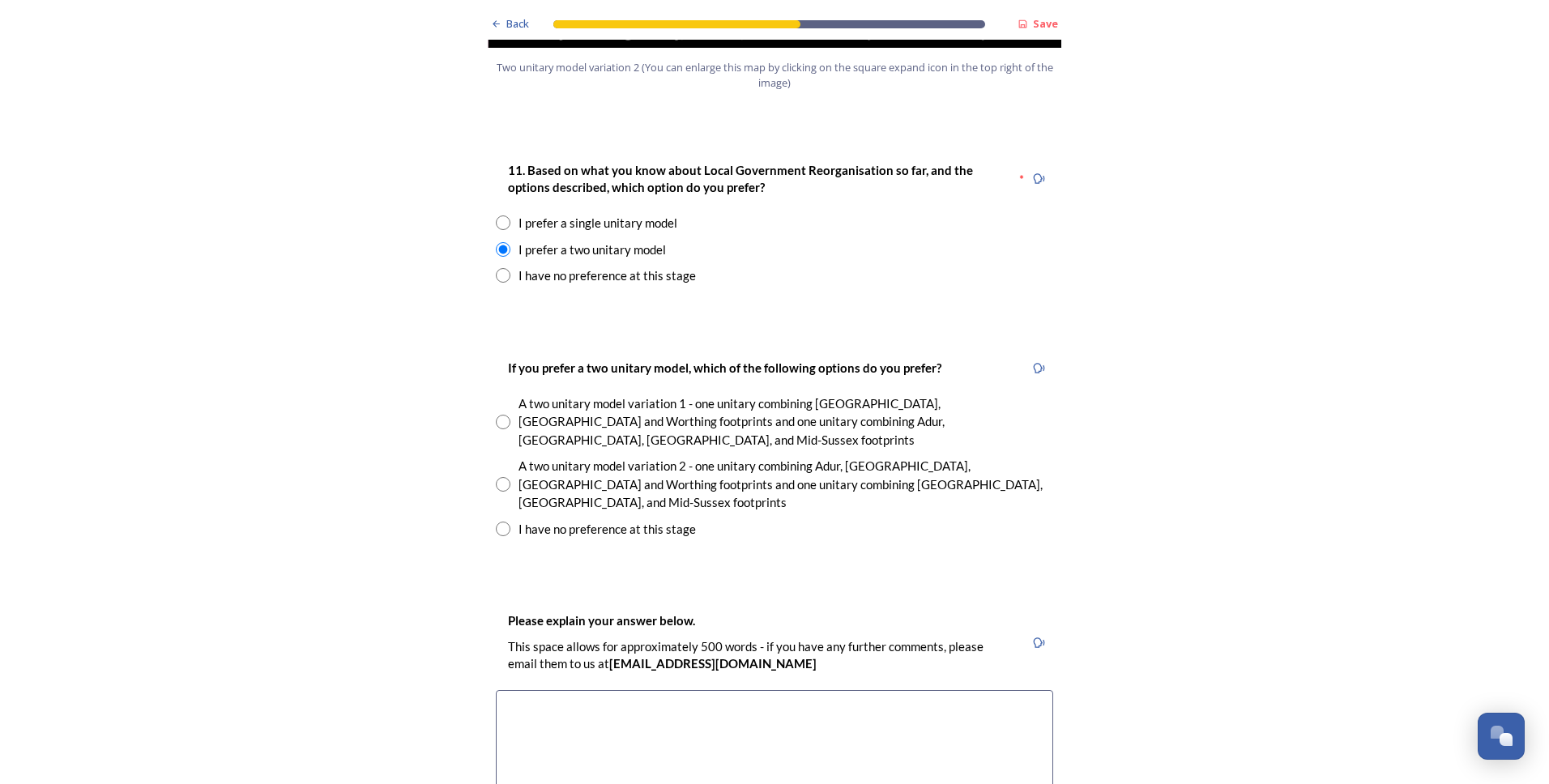
click at [498, 477] on input "radio" at bounding box center [503, 485] width 15 height 15
radio input "true"
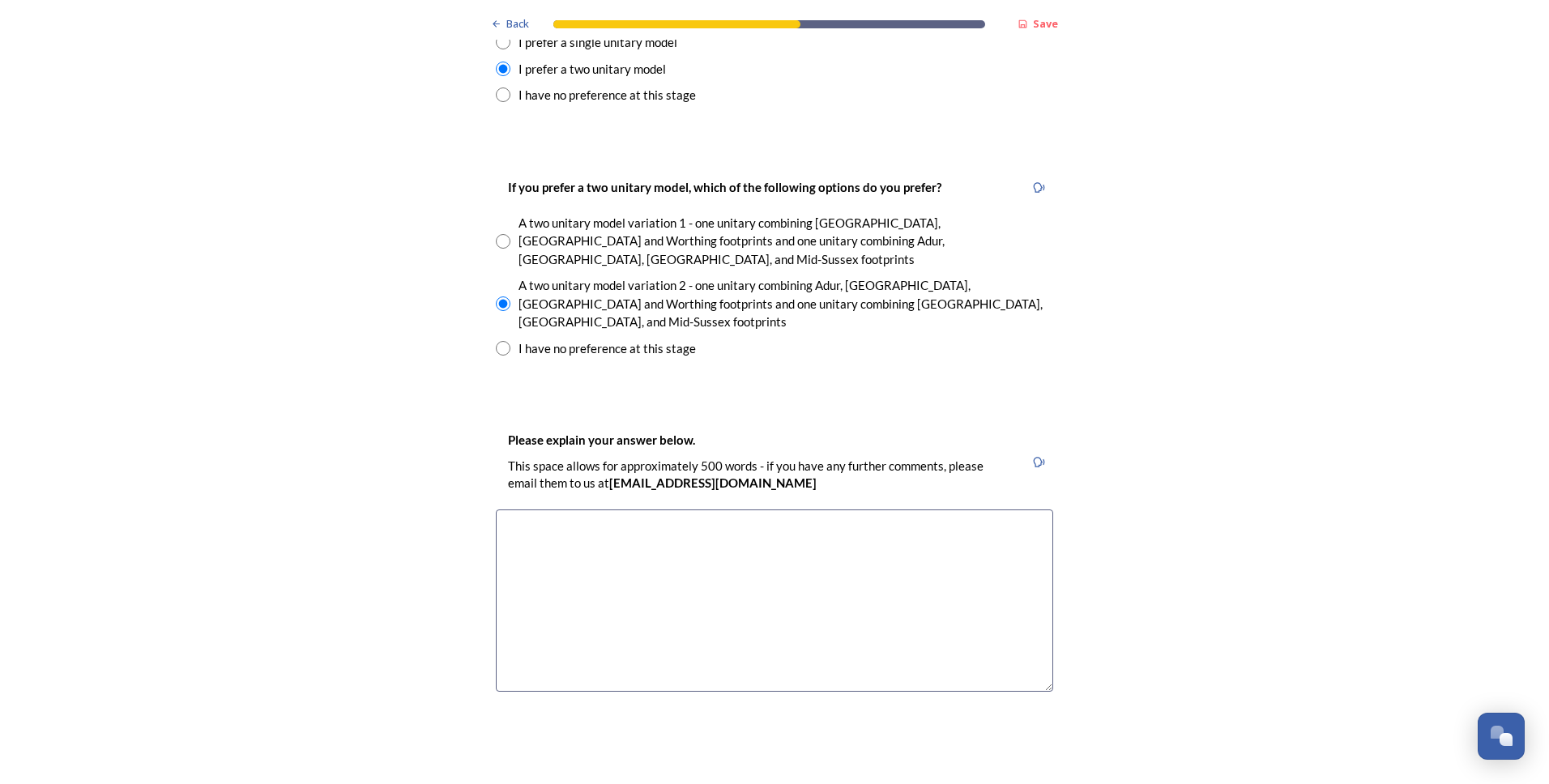
scroll to position [2348, 0]
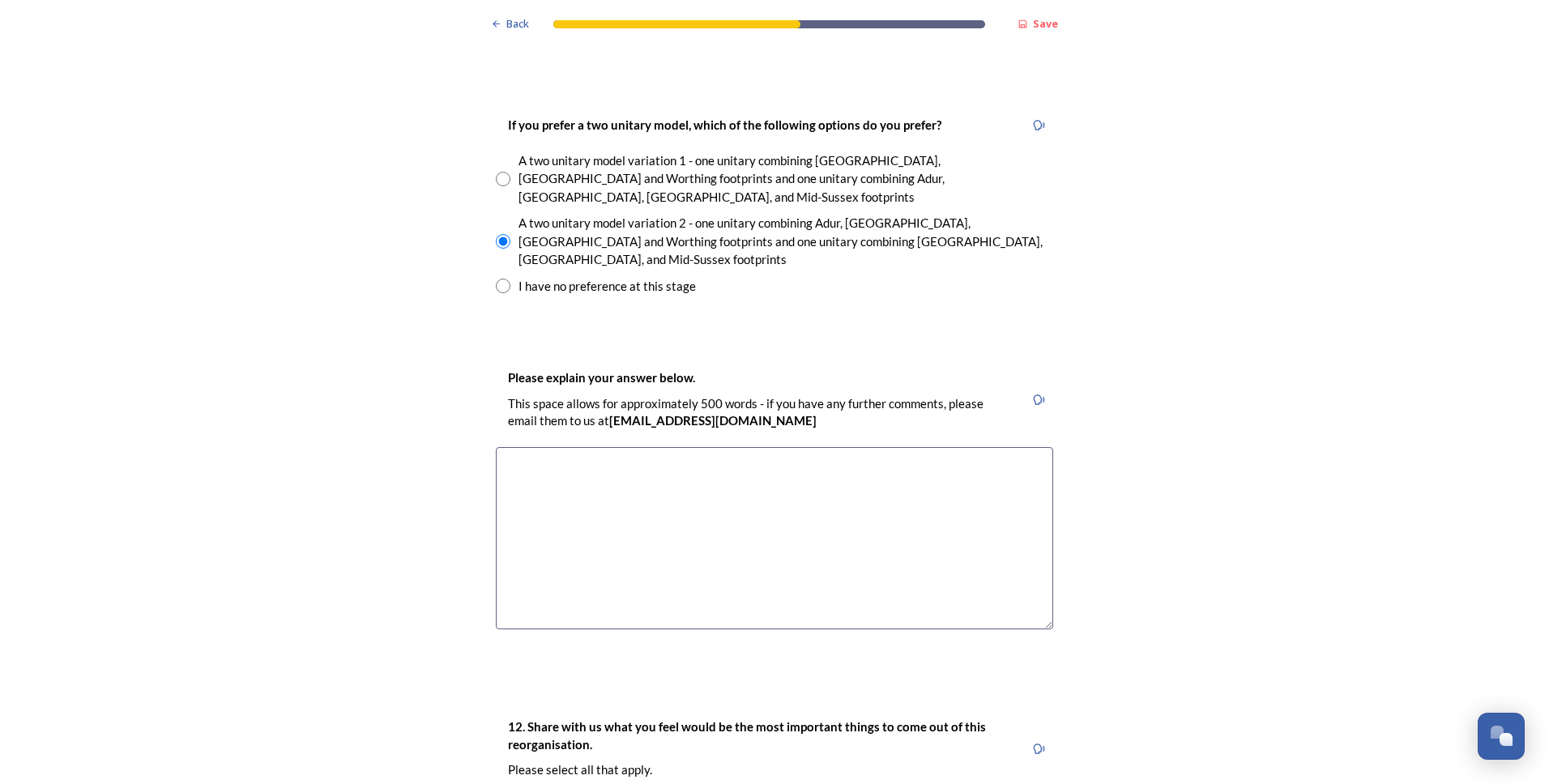
click at [548, 447] on textarea at bounding box center [774, 538] width 557 height 182
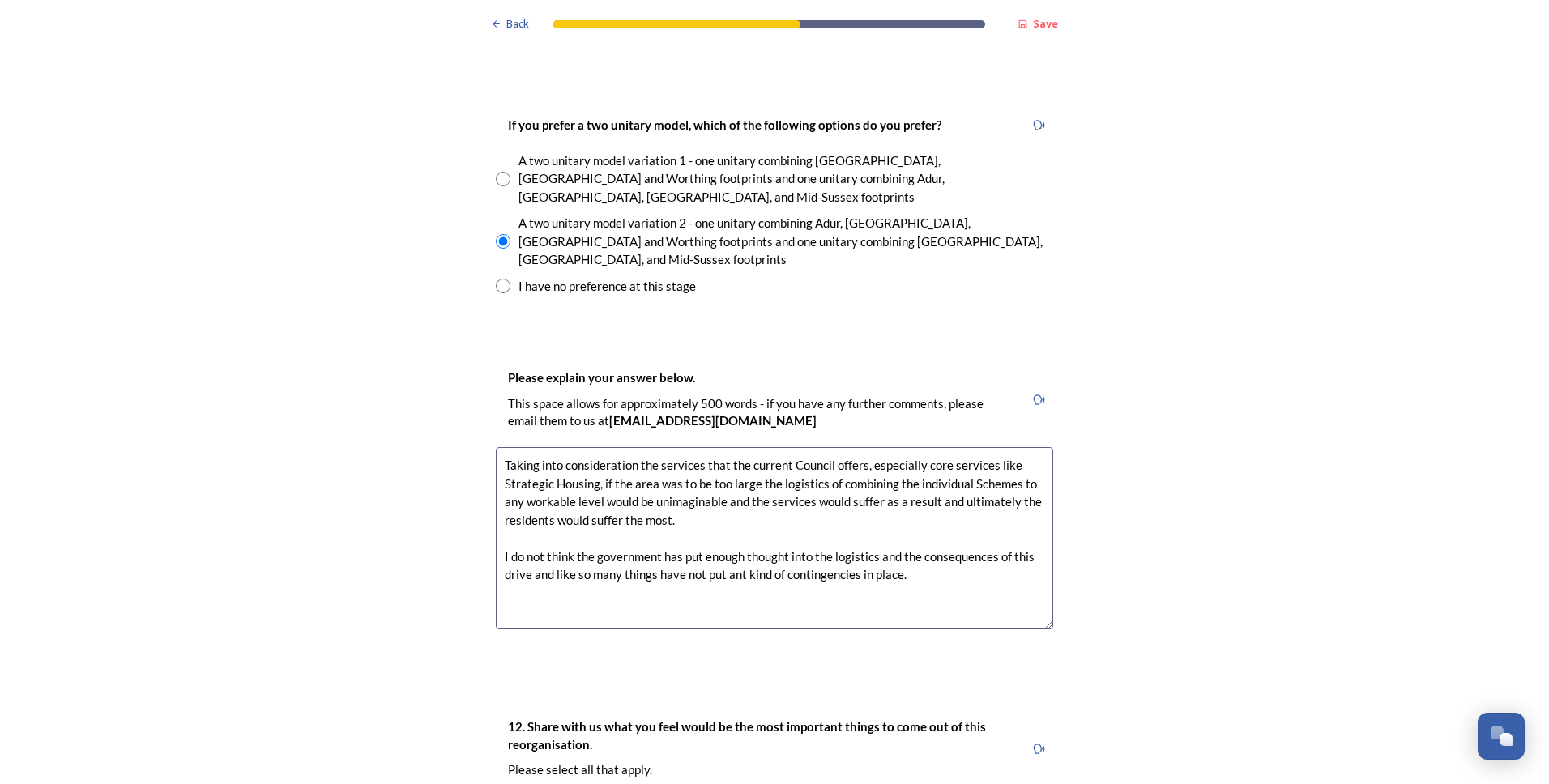
drag, startPoint x: 571, startPoint y: 489, endPoint x: 650, endPoint y: 492, distance: 79.1
click at [650, 492] on textarea "Taking into consideration the services that the current Council offers, especia…" at bounding box center [774, 538] width 557 height 182
click at [989, 493] on textarea "Taking into consideration the services that the current Council offers, especia…" at bounding box center [774, 538] width 557 height 182
click at [632, 506] on textarea "Taking into consideration the services that the current Council offers, especia…" at bounding box center [774, 538] width 557 height 182
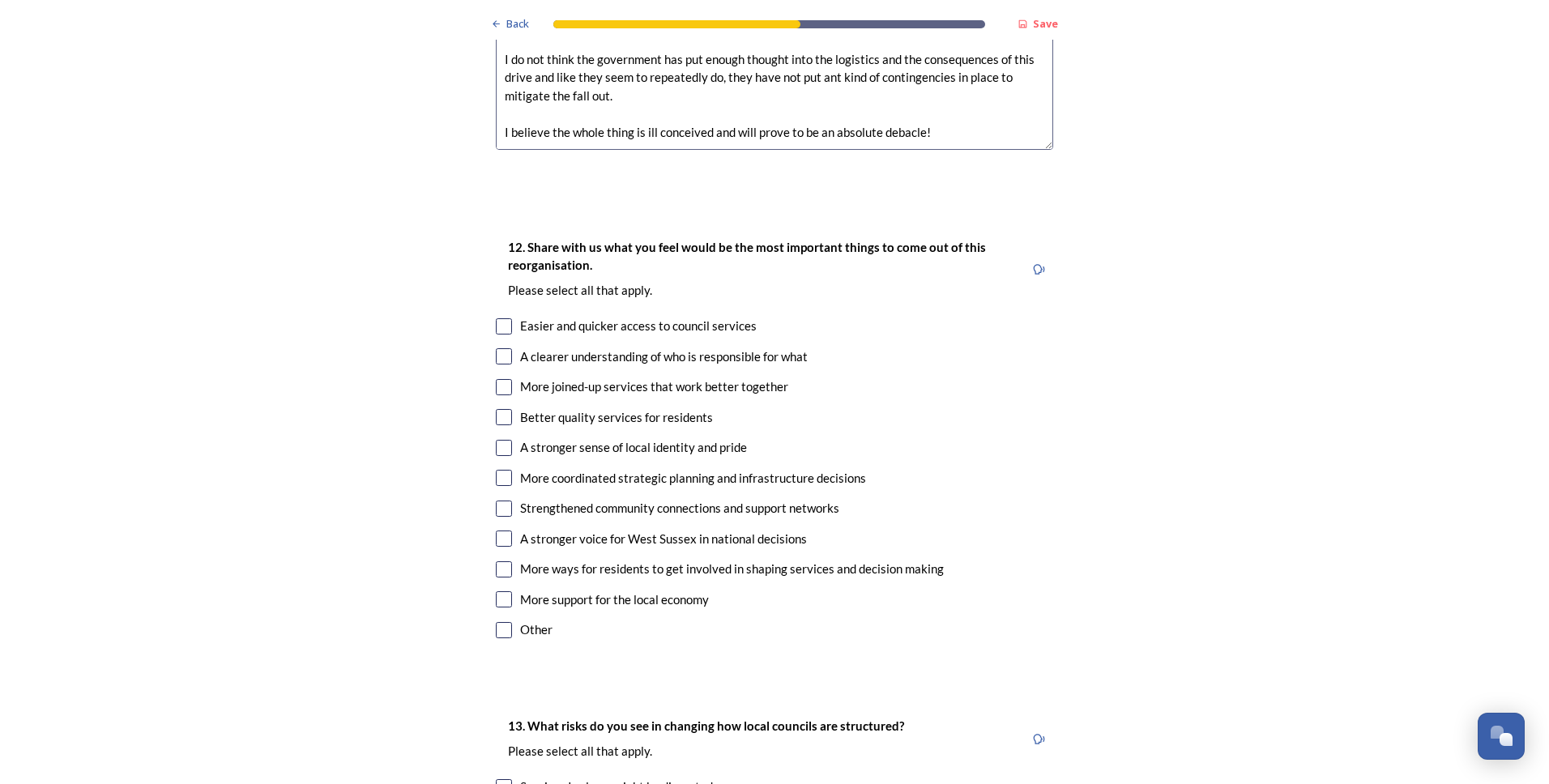
scroll to position [2834, 0]
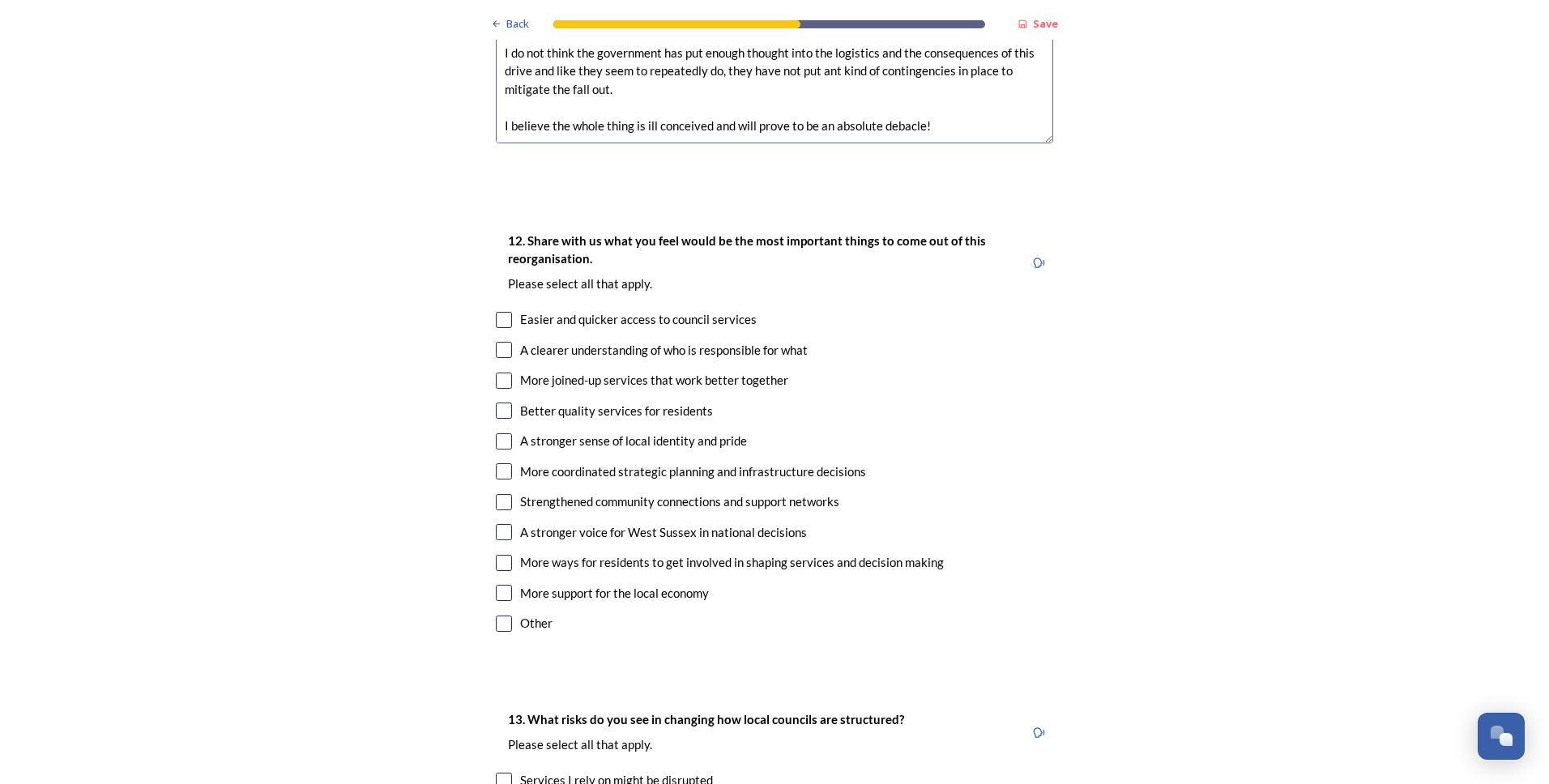
type textarea "Taking into consideration the services that the current Council offers, especia…"
click at [499, 615] on input "checkbox" at bounding box center [504, 623] width 16 height 16
checkbox input "true"
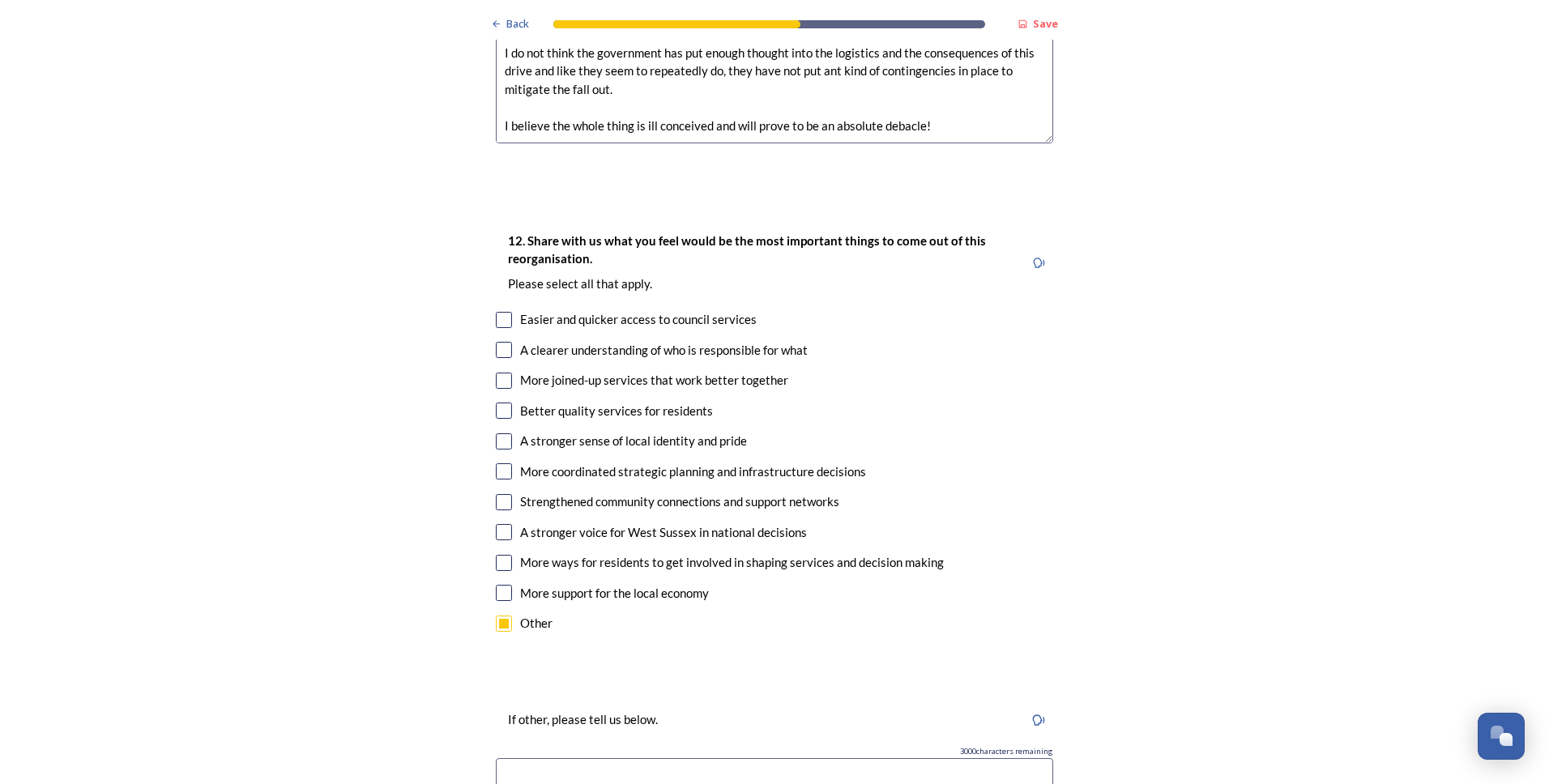
click at [537, 758] on input at bounding box center [774, 776] width 557 height 37
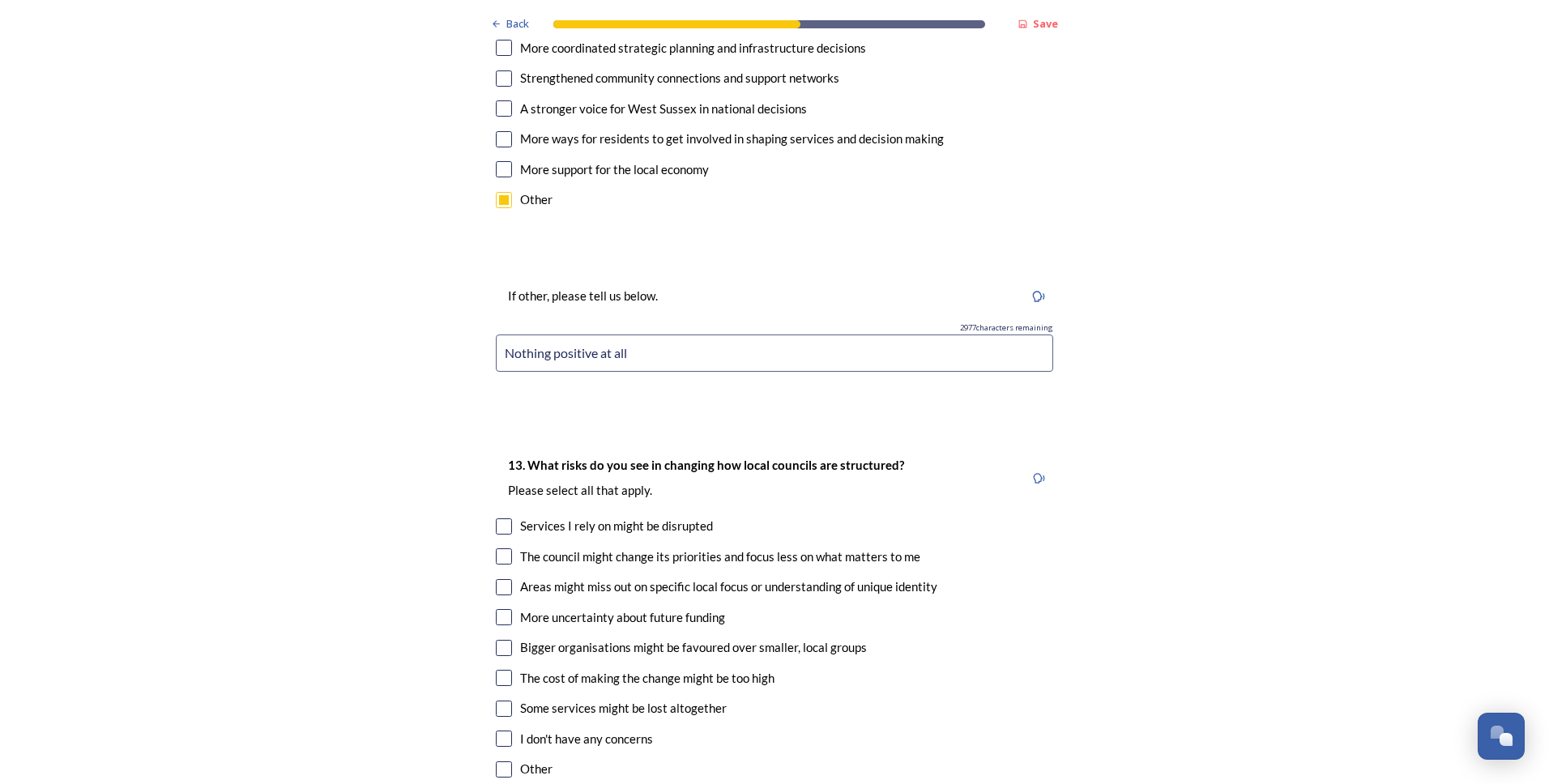
scroll to position [3319, 0]
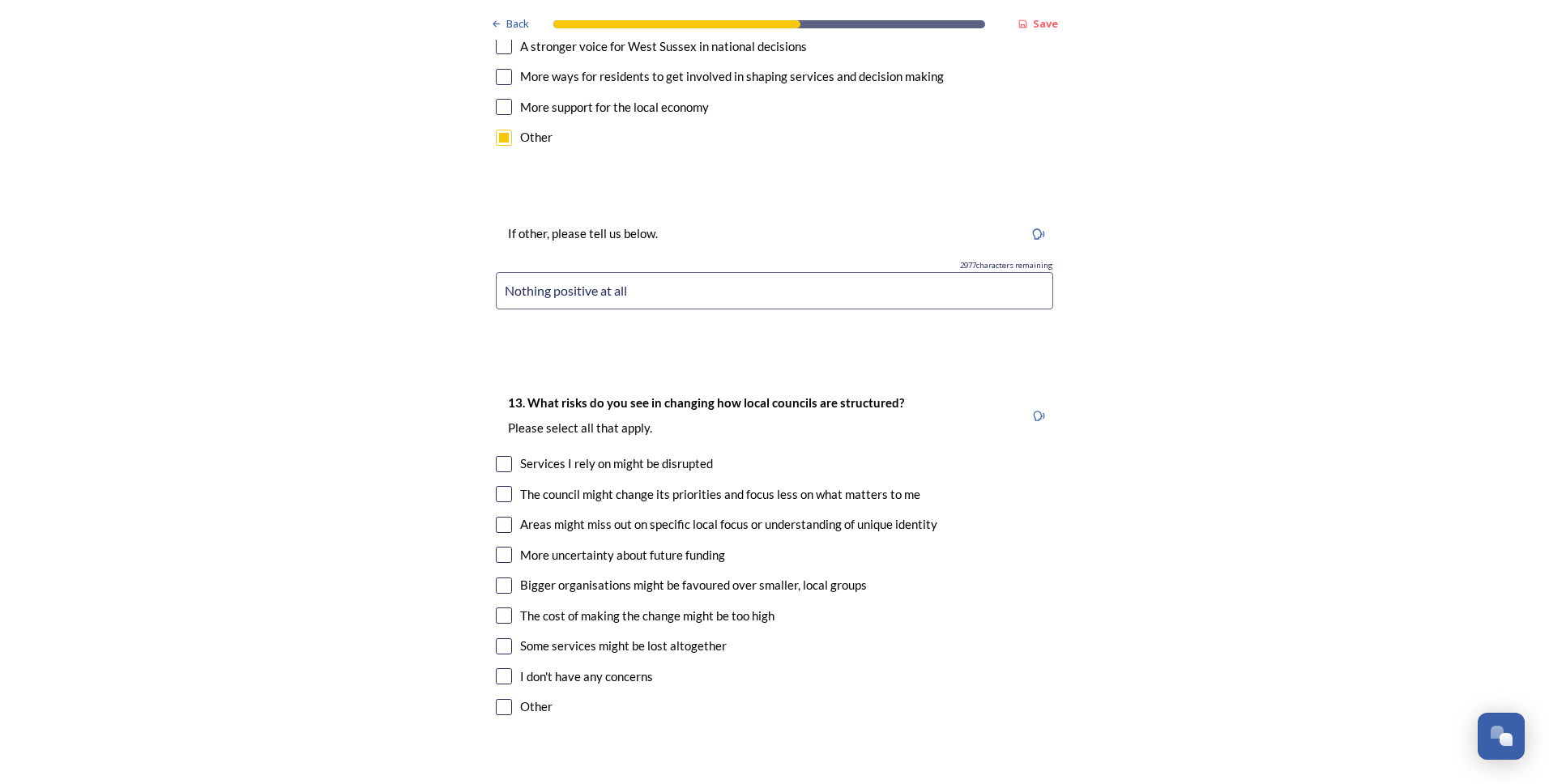
type input "Nothing positive at all"
click at [500, 607] on input "checkbox" at bounding box center [504, 615] width 16 height 16
checkbox input "true"
click at [496, 638] on input "checkbox" at bounding box center [504, 646] width 16 height 16
checkbox input "true"
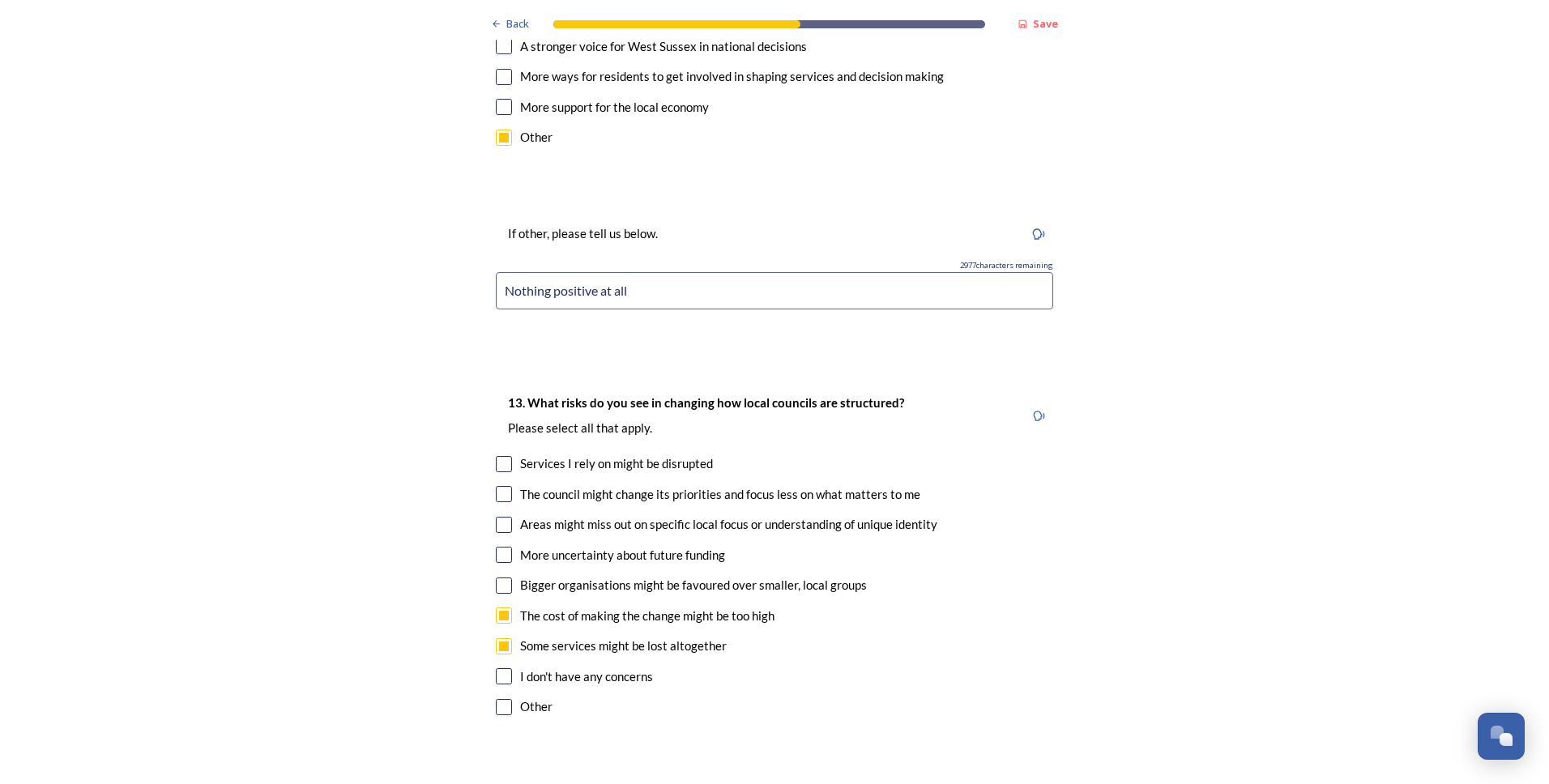
click at [496, 699] on input "checkbox" at bounding box center [504, 707] width 16 height 16
checkbox input "true"
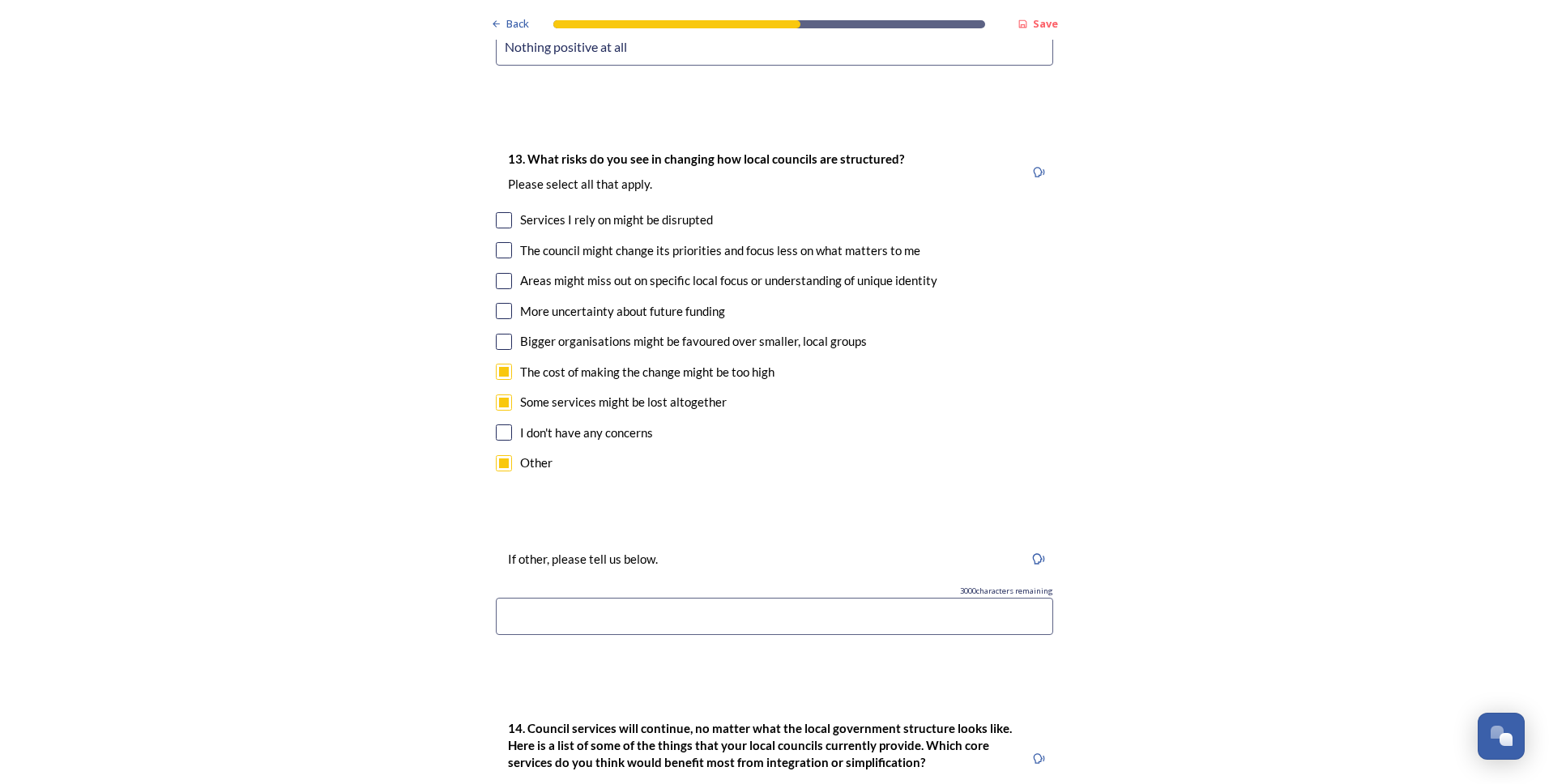
scroll to position [3643, 0]
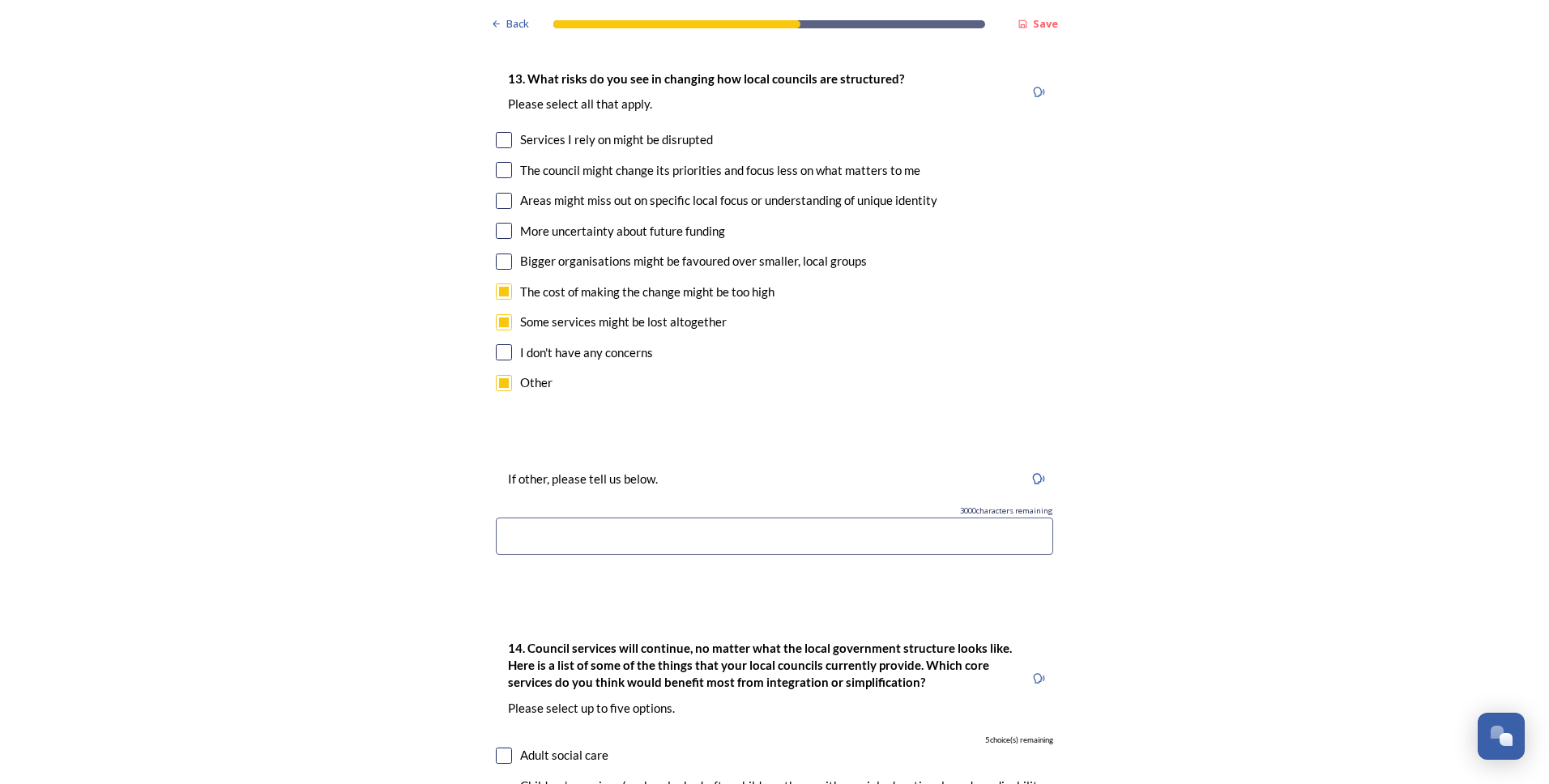
click at [538, 517] on input at bounding box center [774, 535] width 557 height 37
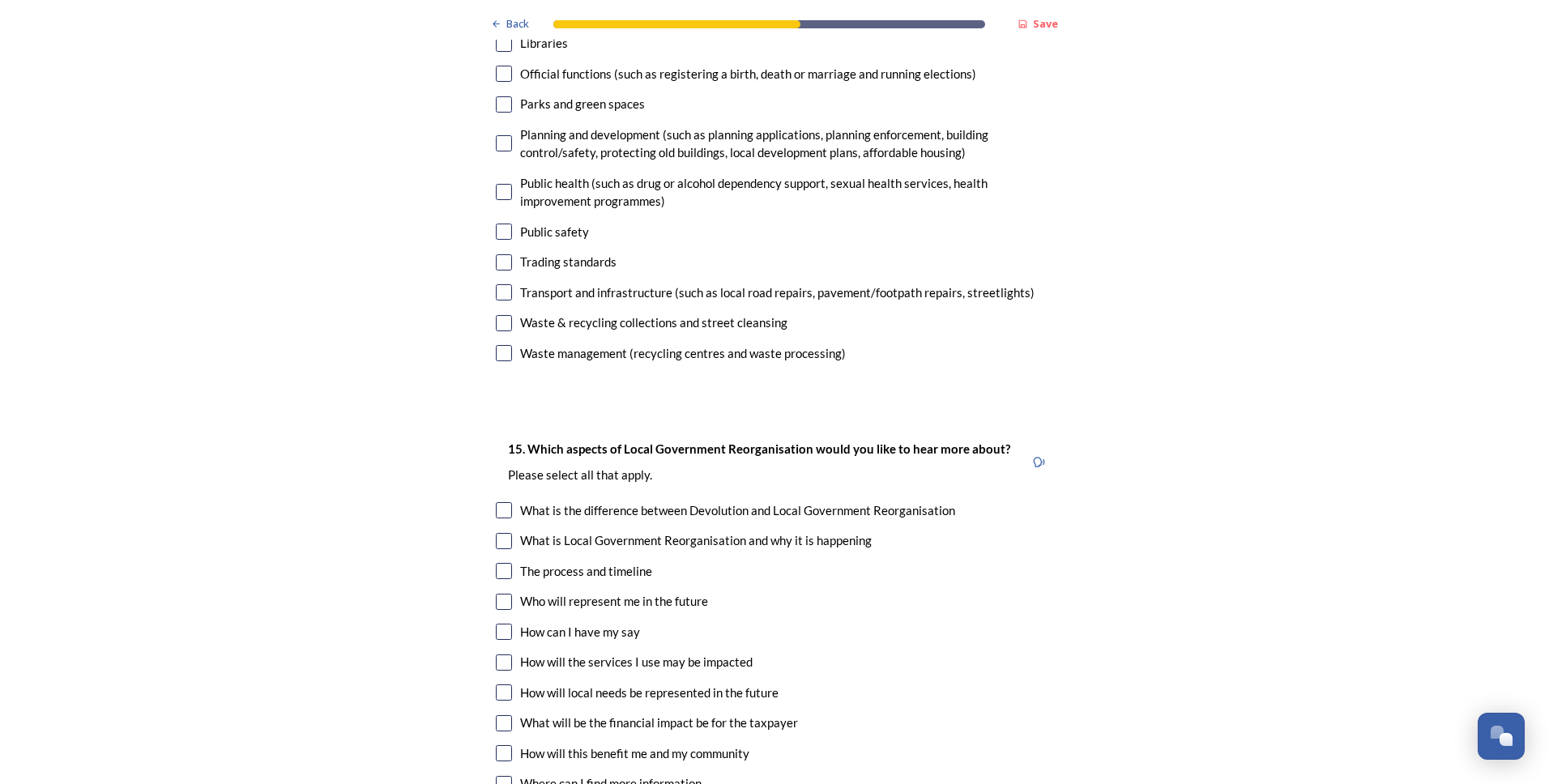
scroll to position [4696, 0]
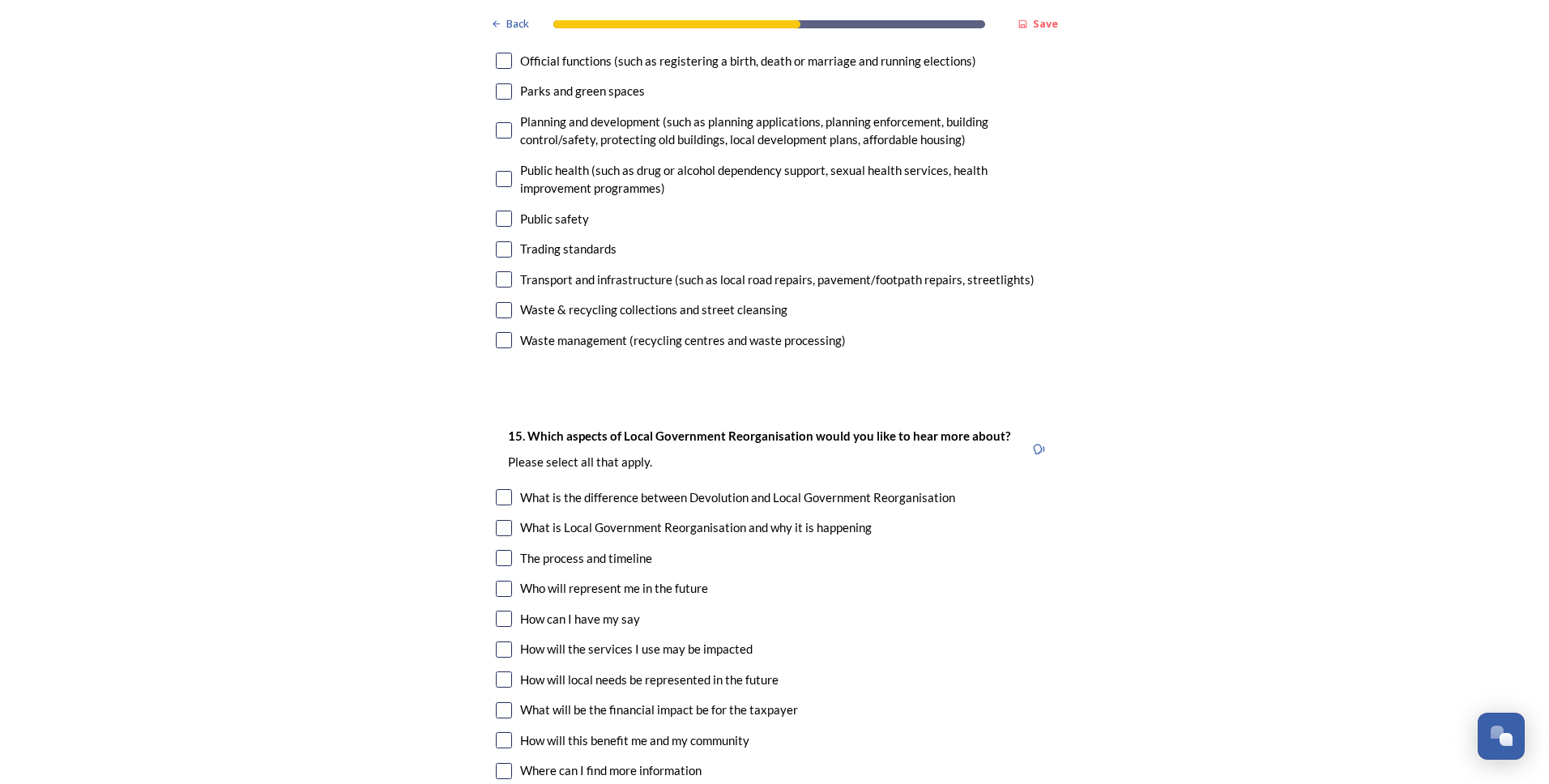
type input "People will be at risk of losing their jobs."
click at [498, 489] on input "checkbox" at bounding box center [504, 497] width 16 height 16
checkbox input "true"
click at [504, 520] on input "checkbox" at bounding box center [504, 528] width 16 height 16
checkbox input "true"
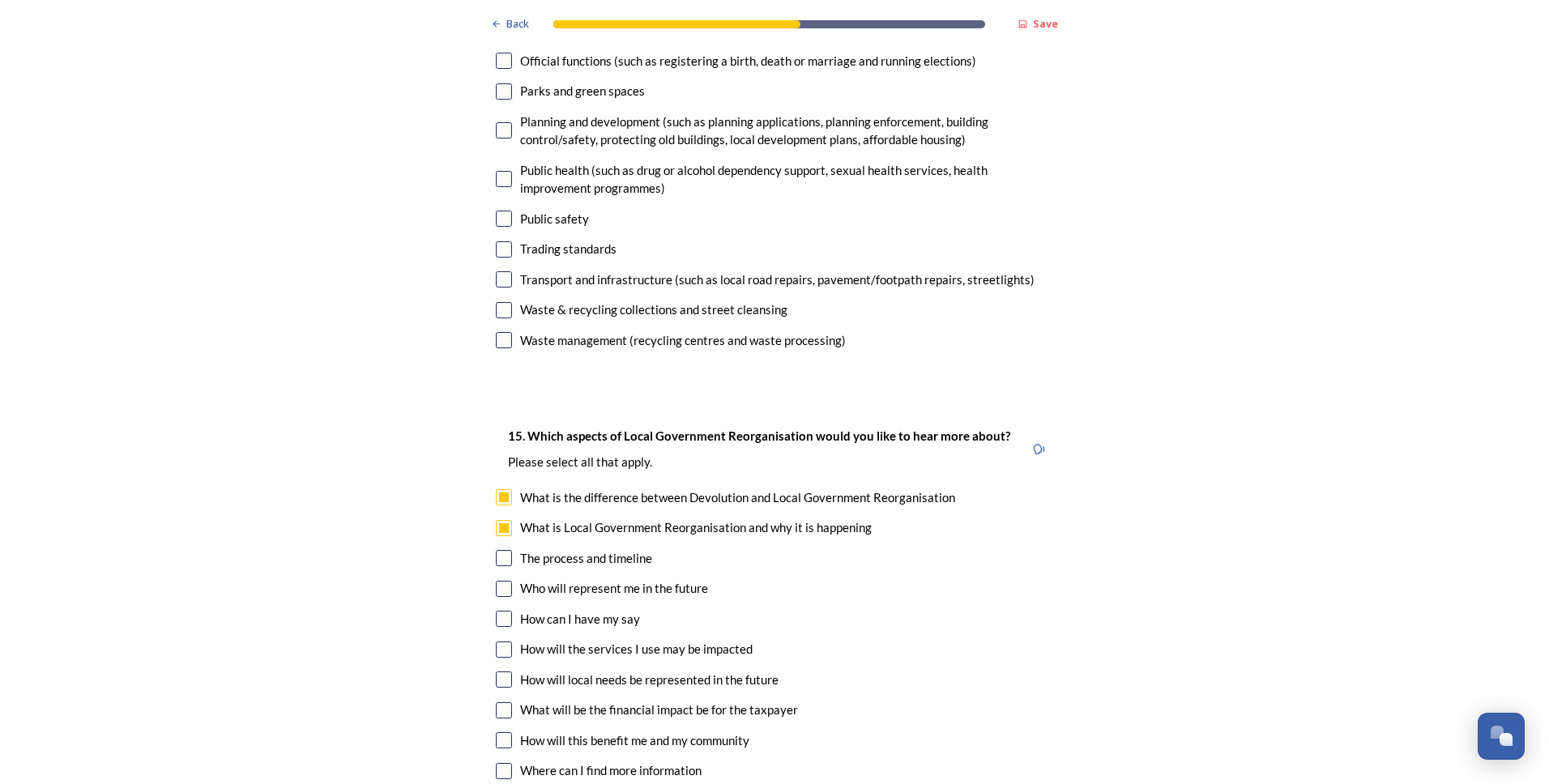
click at [499, 550] on input "checkbox" at bounding box center [504, 558] width 16 height 16
checkbox input "true"
click at [496, 581] on input "checkbox" at bounding box center [504, 589] width 16 height 16
checkbox input "true"
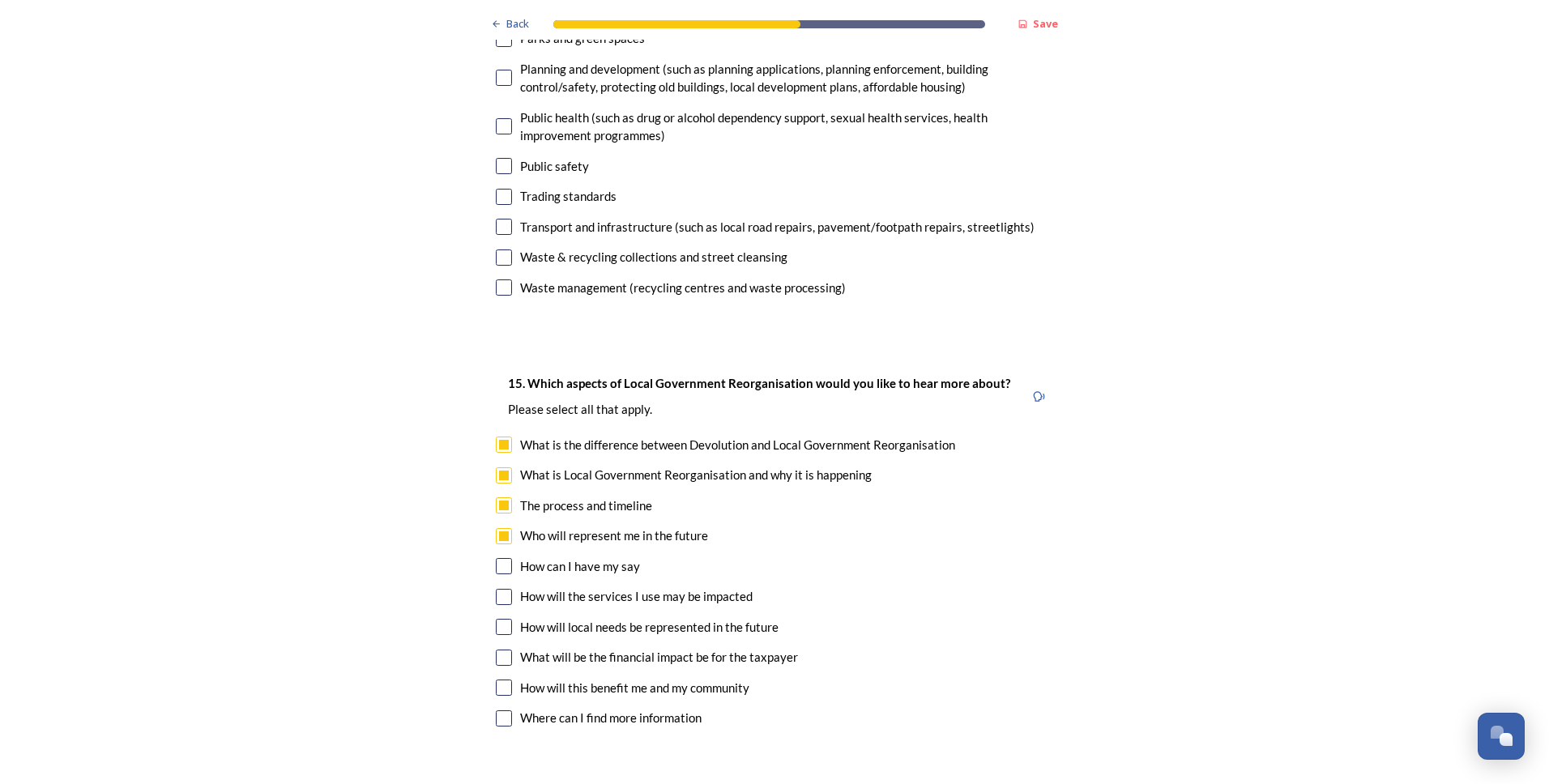
scroll to position [4777, 0]
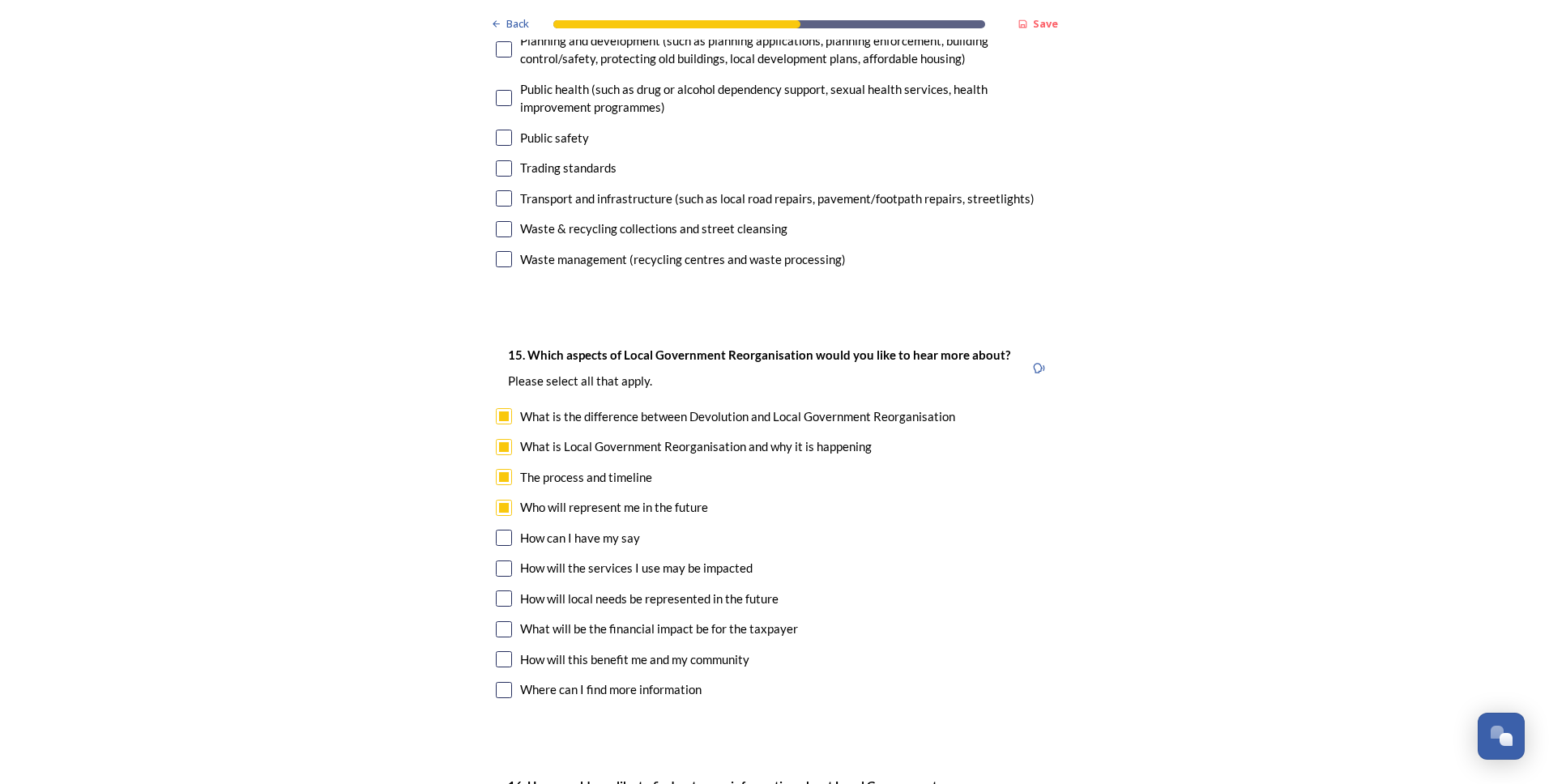
click at [500, 560] on input "checkbox" at bounding box center [504, 568] width 16 height 16
checkbox input "true"
click at [503, 621] on input "checkbox" at bounding box center [504, 629] width 16 height 16
checkbox input "true"
click at [499, 651] on input "checkbox" at bounding box center [504, 659] width 16 height 16
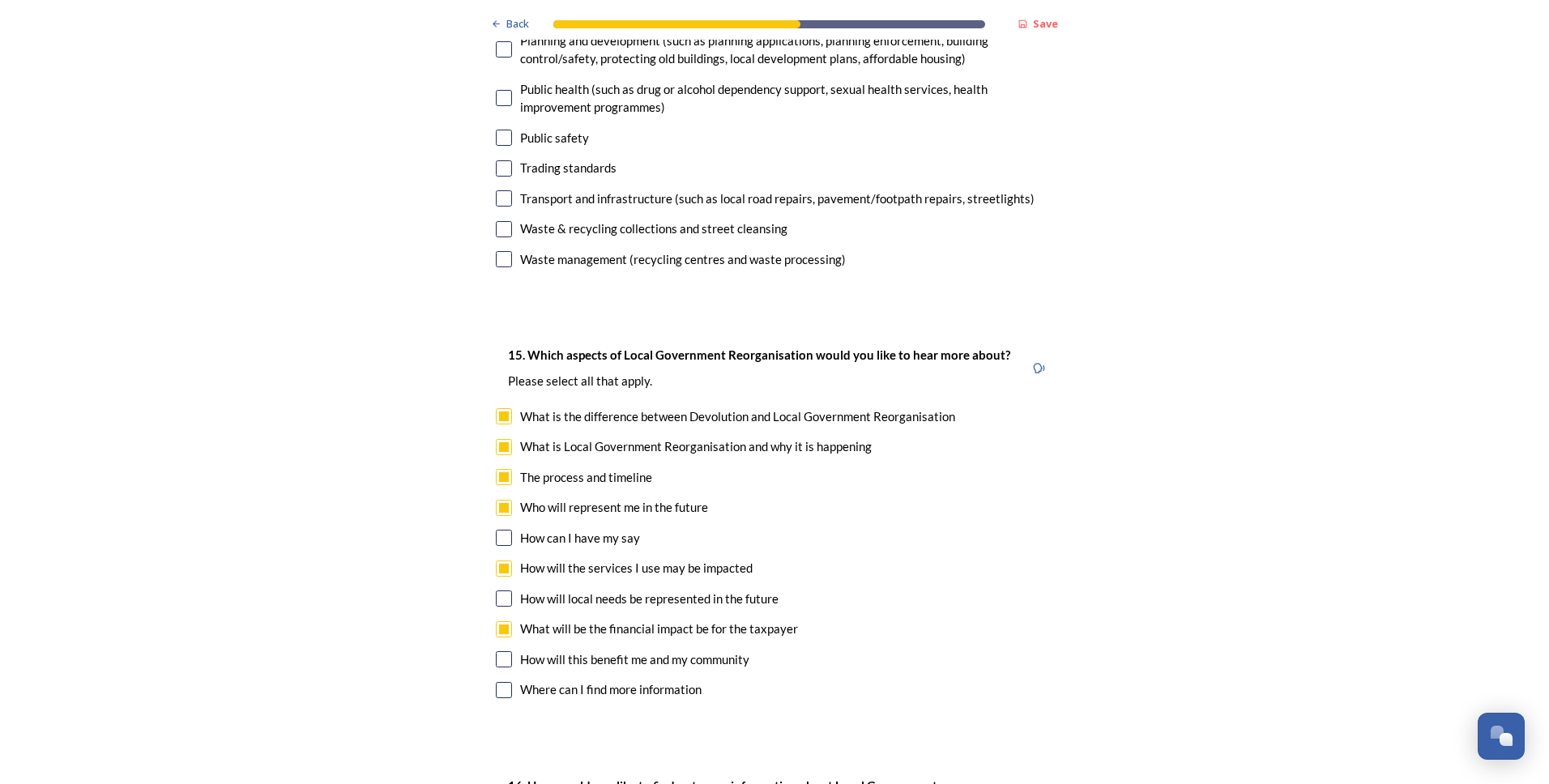
checkbox input "true"
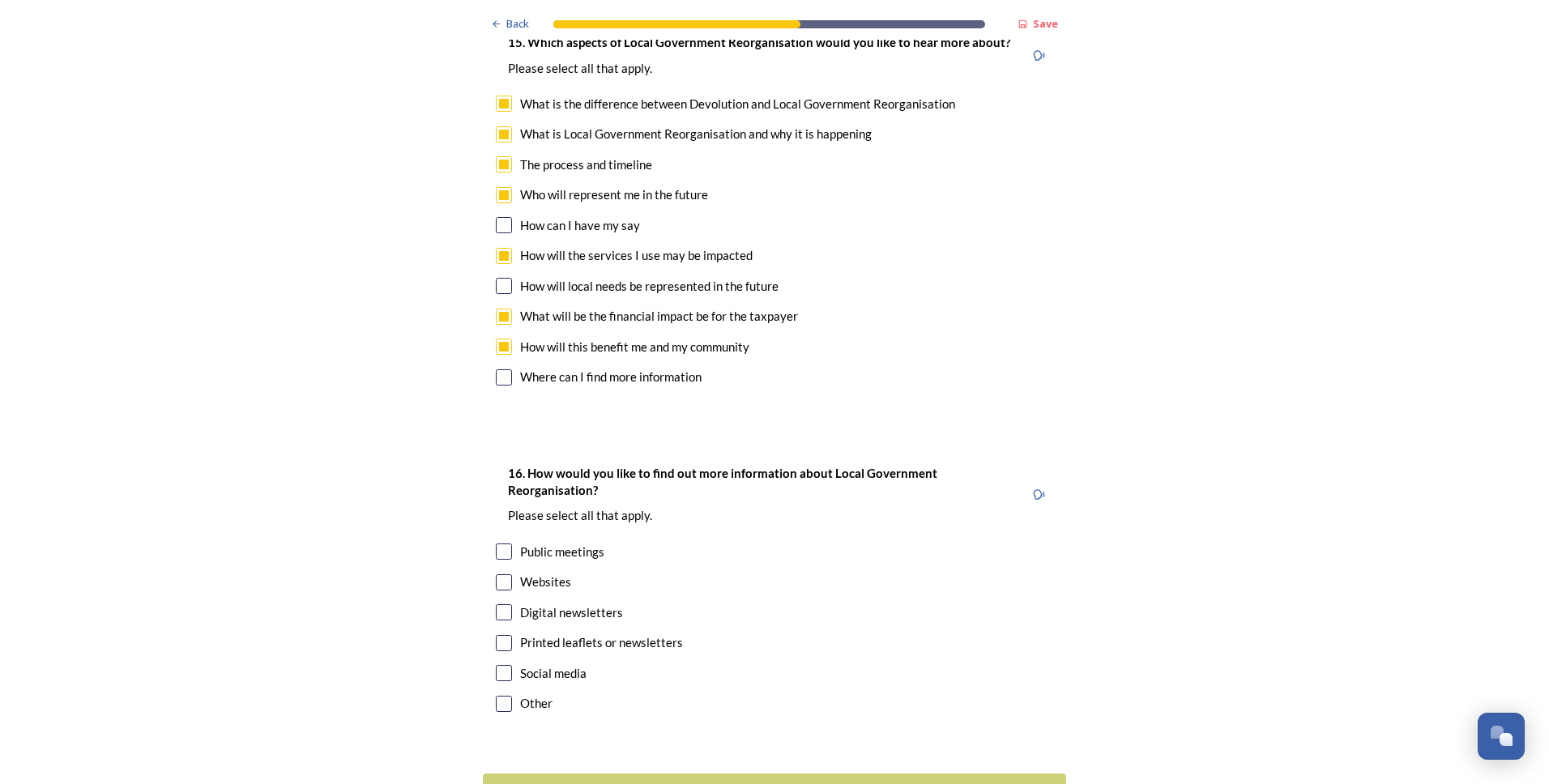
scroll to position [5101, 0]
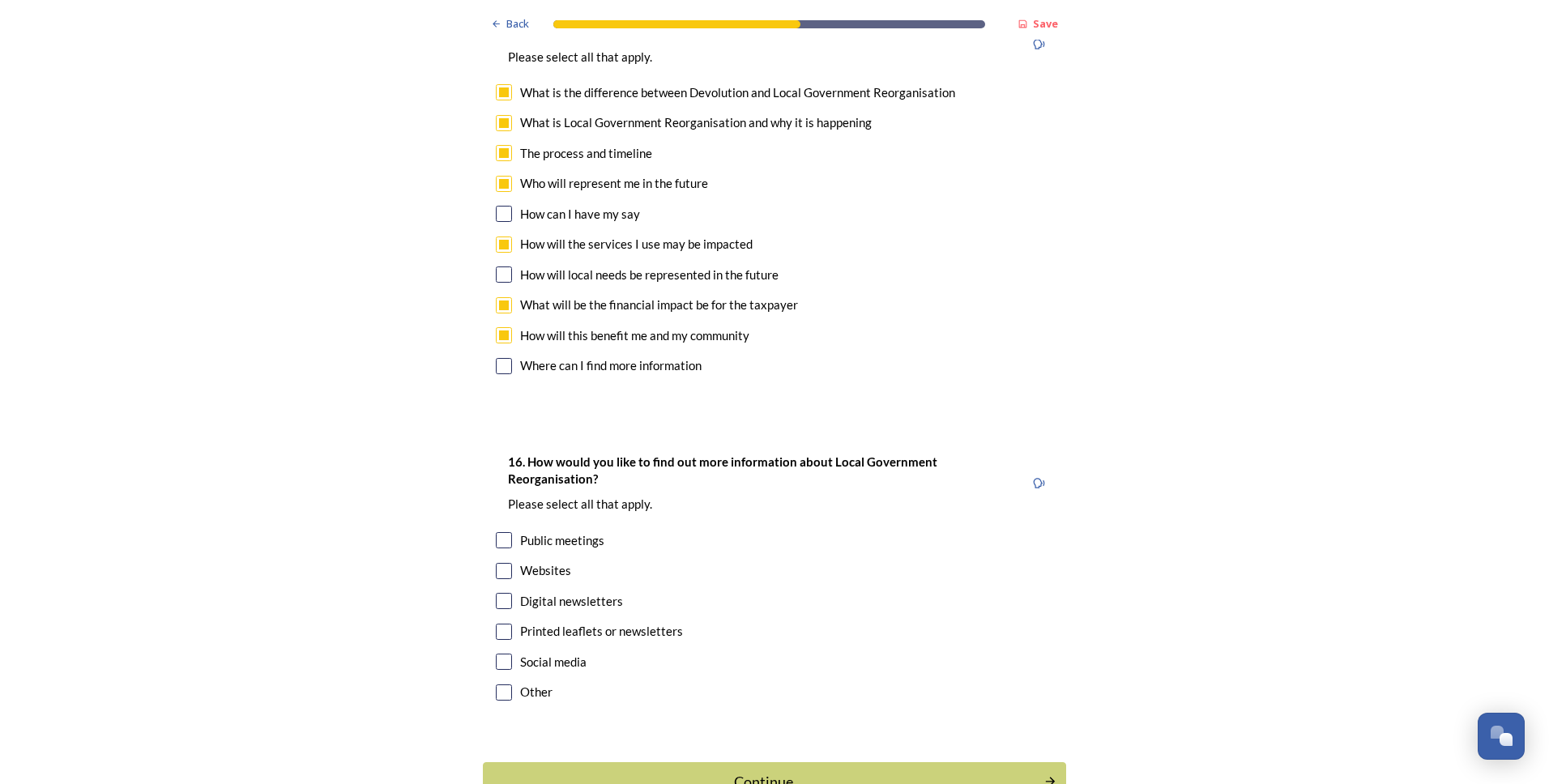
click at [498, 563] on input "checkbox" at bounding box center [504, 571] width 16 height 16
checkbox input "true"
click at [498, 623] on input "checkbox" at bounding box center [504, 632] width 16 height 16
checkbox input "true"
click at [759, 770] on div "Continue" at bounding box center [764, 781] width 548 height 22
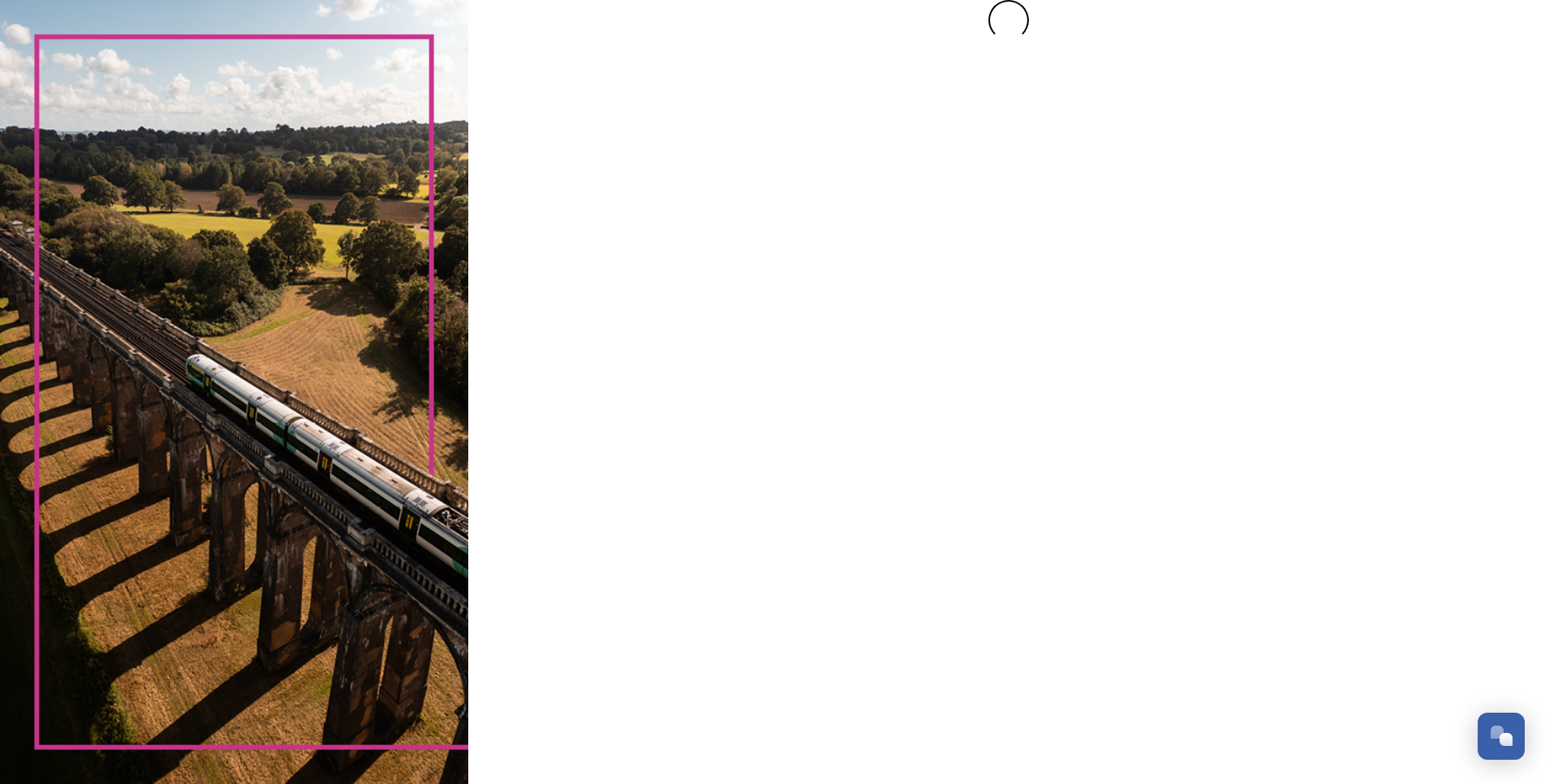
scroll to position [0, 0]
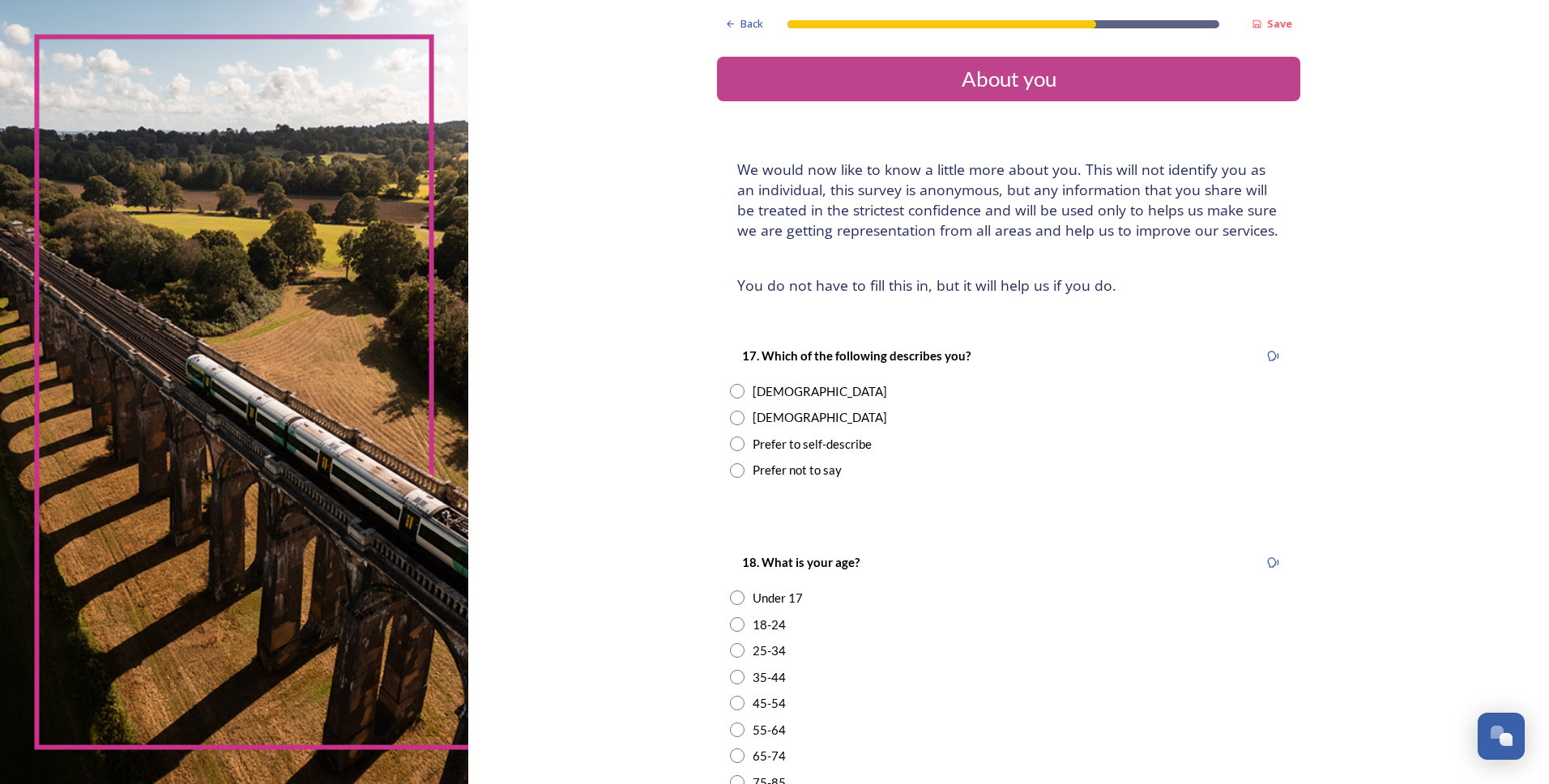
click at [730, 391] on input "radio" at bounding box center [737, 391] width 15 height 15
radio input "true"
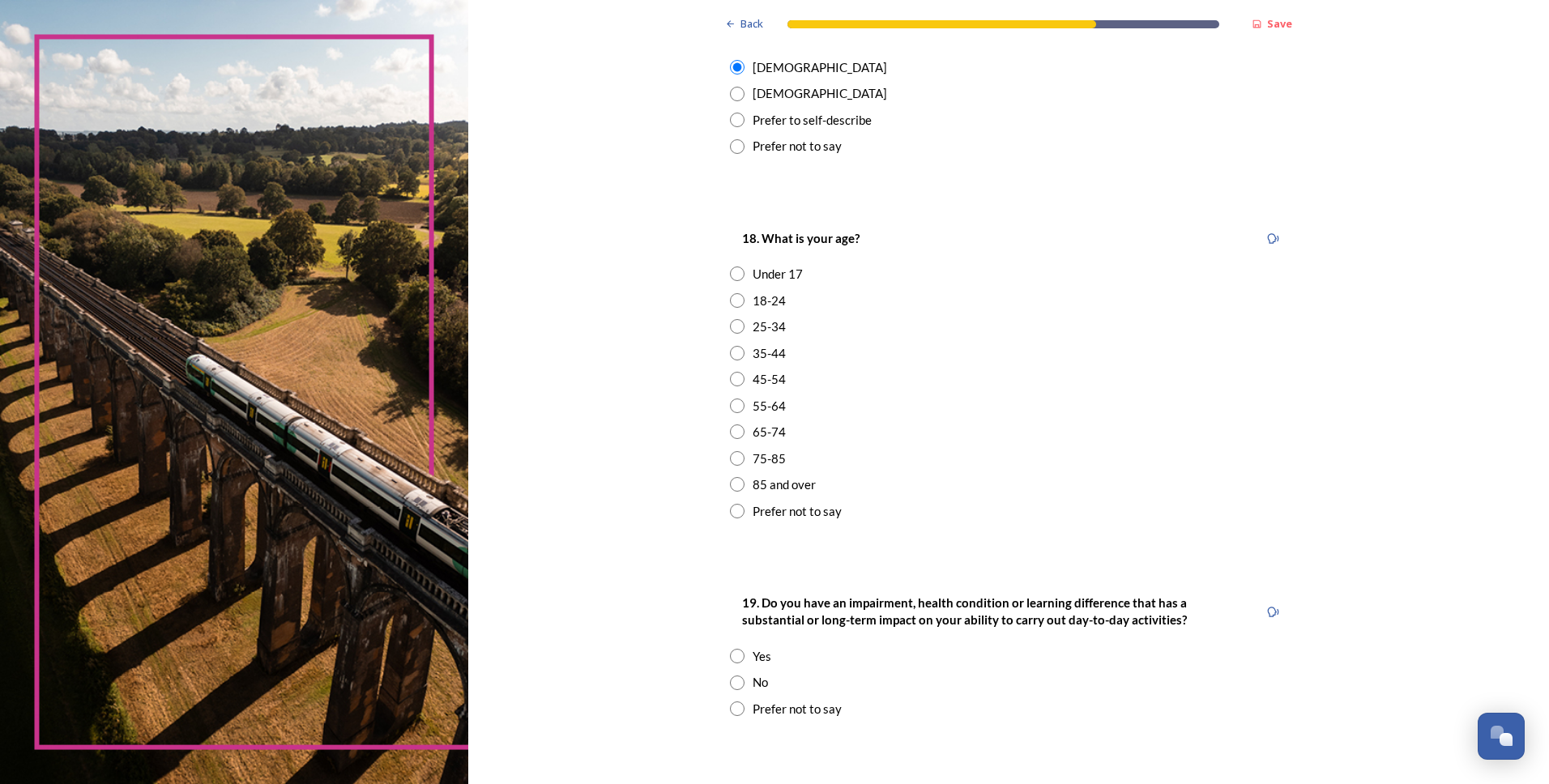
click at [730, 381] on input "radio" at bounding box center [737, 379] width 15 height 15
radio input "true"
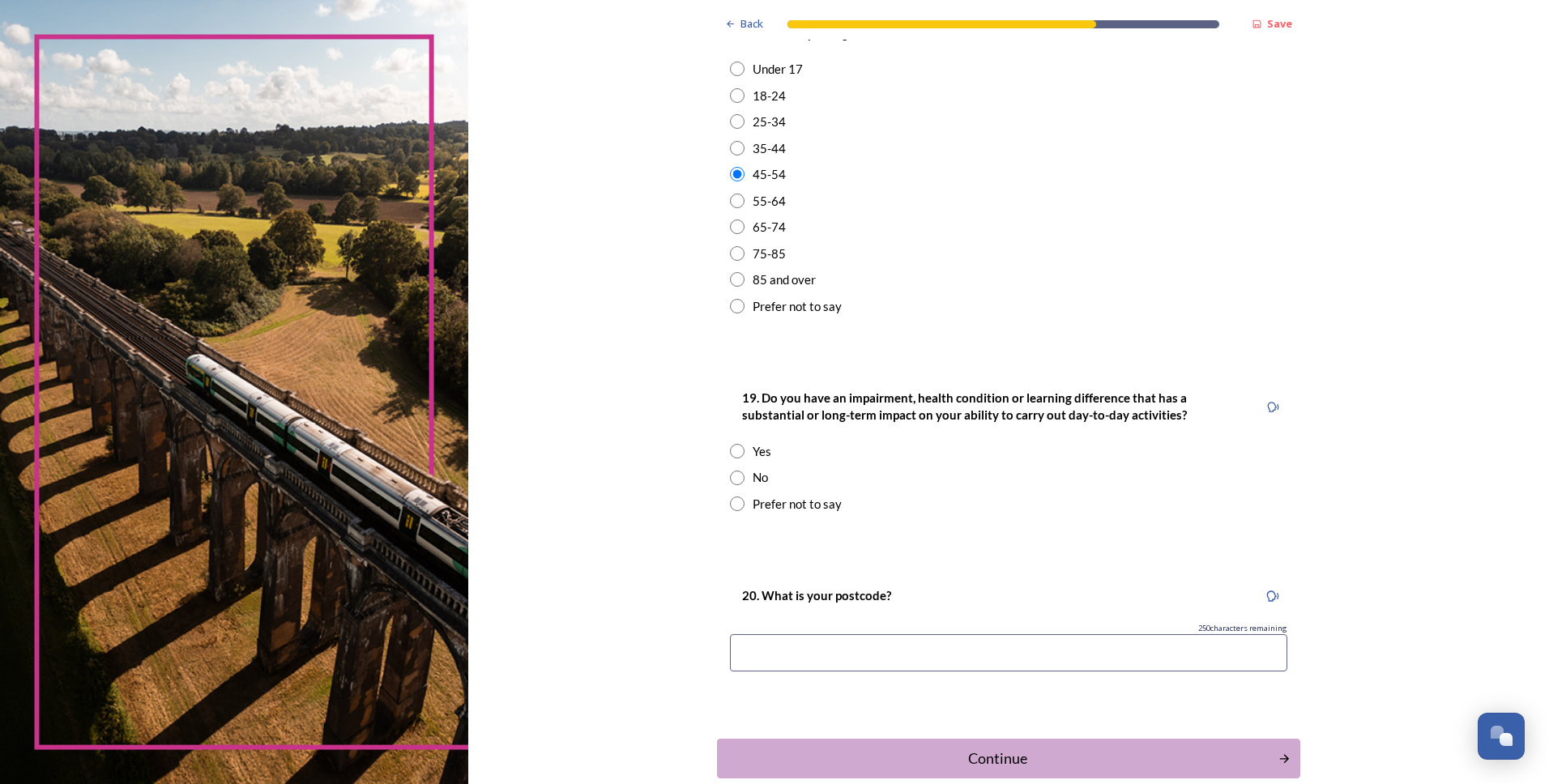
scroll to position [617, 0]
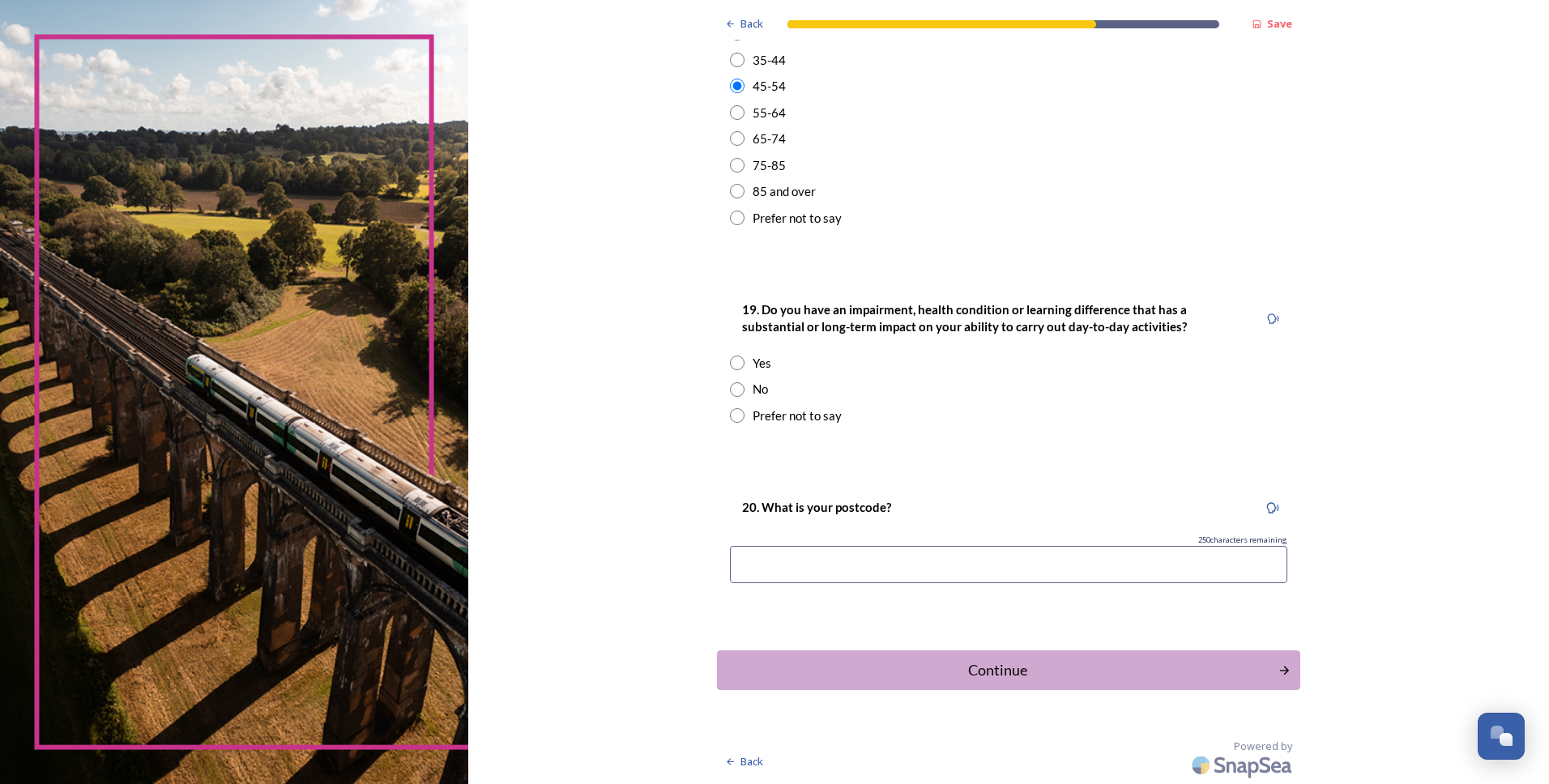
click at [734, 364] on input "radio" at bounding box center [737, 363] width 15 height 15
radio input "true"
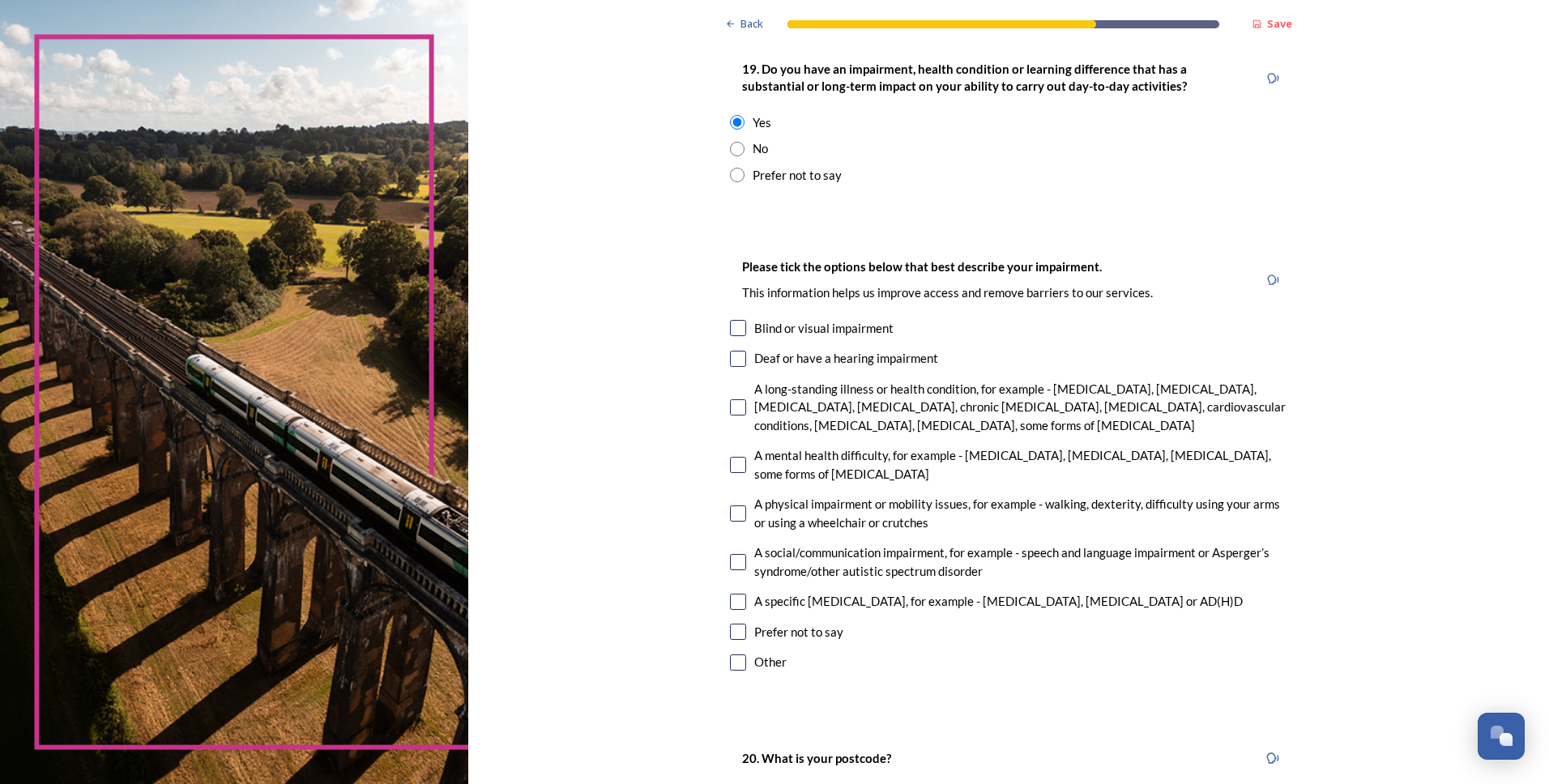
scroll to position [860, 0]
click at [730, 401] on input "checkbox" at bounding box center [738, 405] width 16 height 16
checkbox input "true"
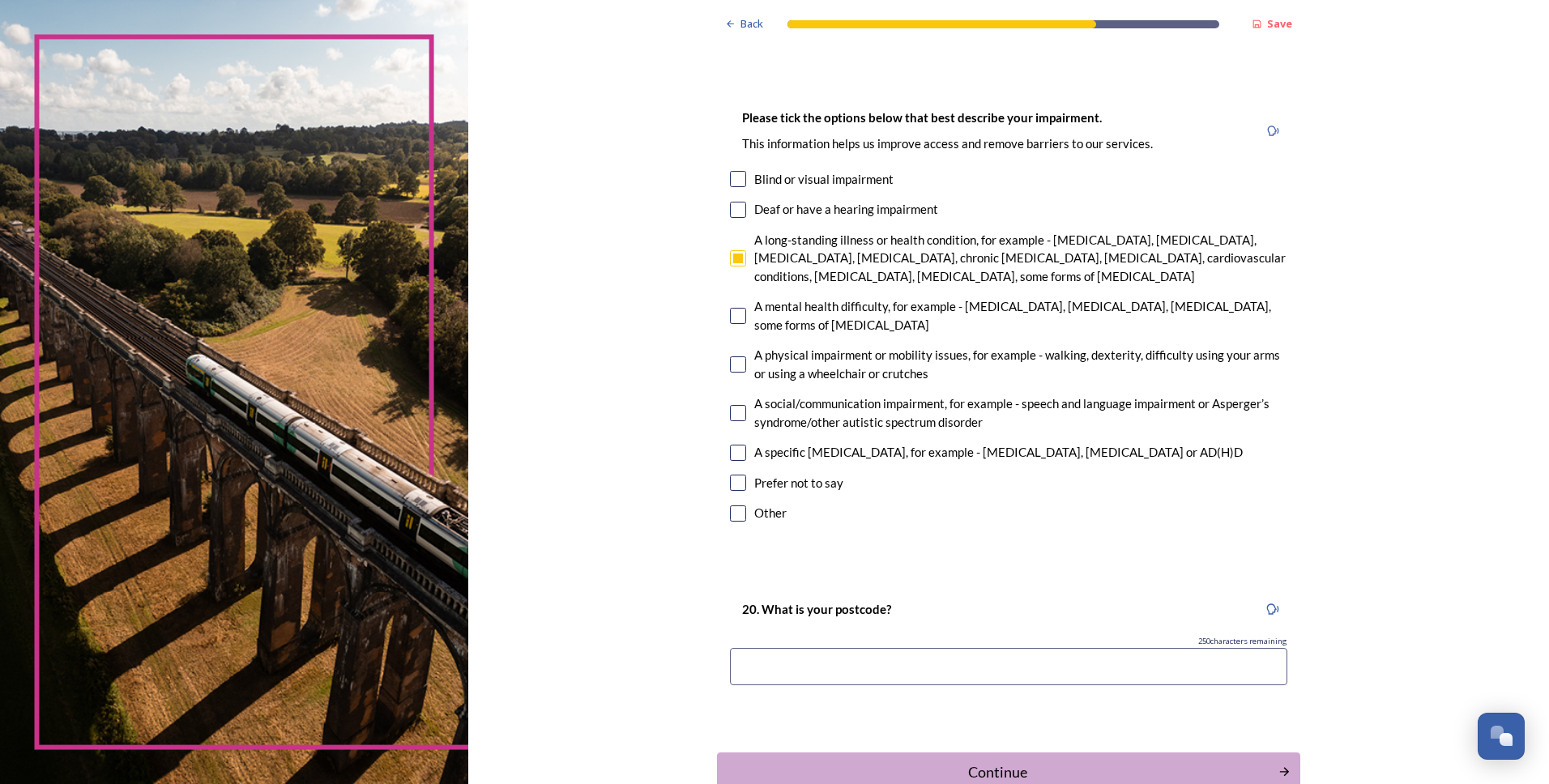
scroll to position [1022, 0]
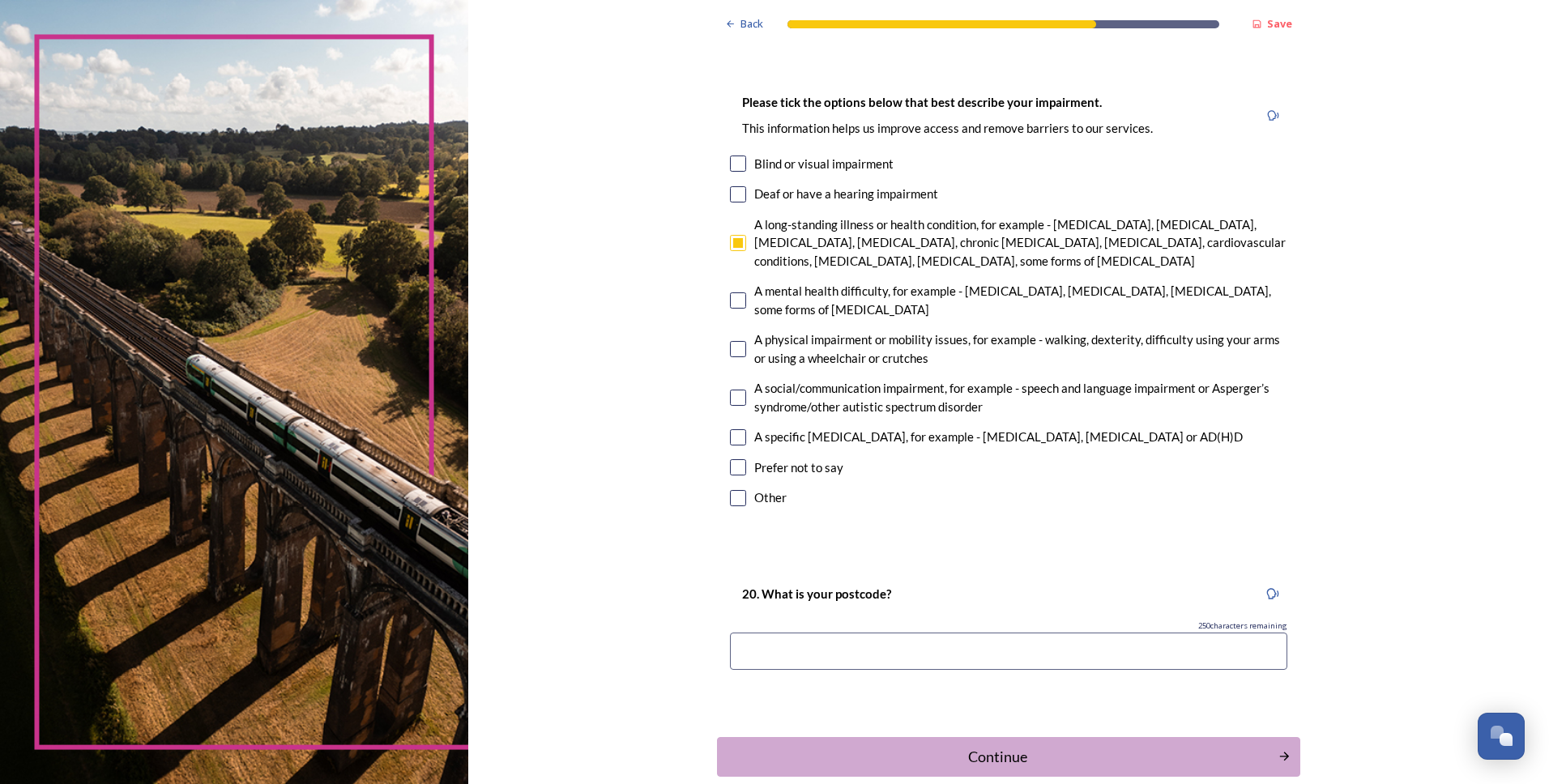
click at [732, 352] on input "checkbox" at bounding box center [738, 349] width 16 height 16
checkbox input "true"
click at [732, 402] on input "checkbox" at bounding box center [738, 397] width 16 height 16
checkbox input "true"
click at [735, 436] on input "checkbox" at bounding box center [738, 437] width 16 height 16
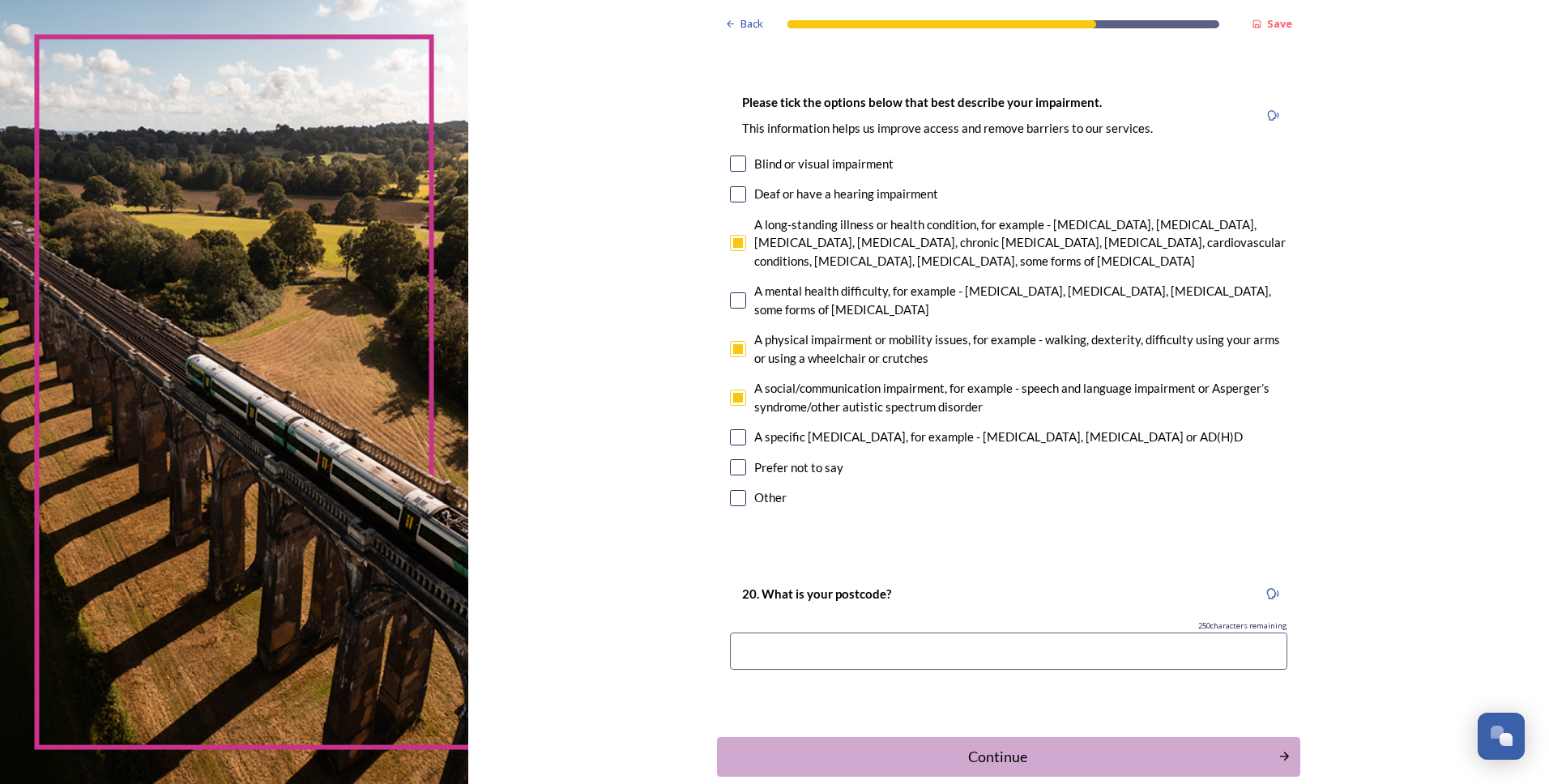
checkbox input "true"
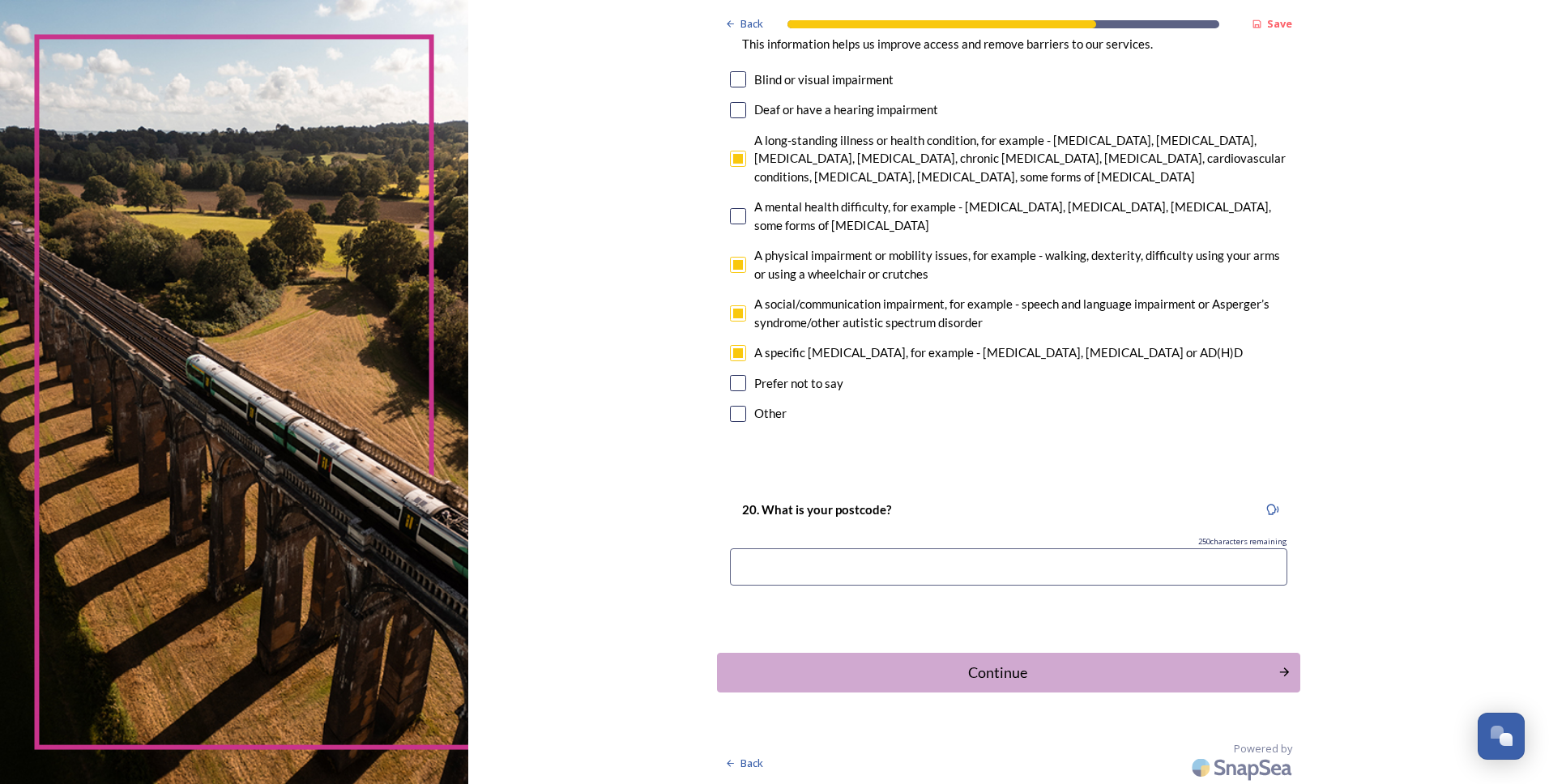
scroll to position [1108, 0]
click at [813, 567] on input at bounding box center [1009, 564] width 557 height 37
type input "RH11"
click at [992, 668] on div "Continue" at bounding box center [998, 670] width 548 height 22
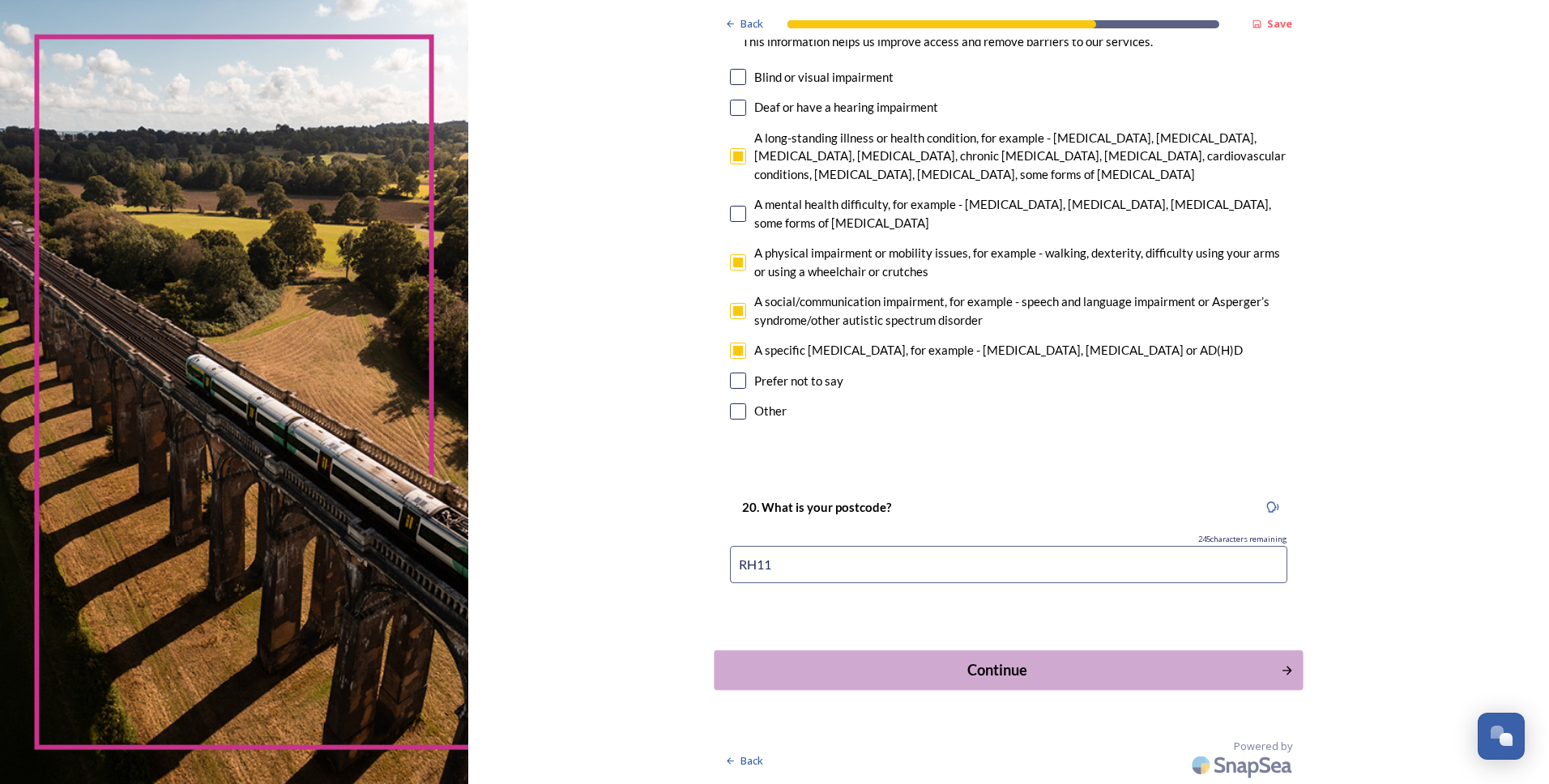
scroll to position [0, 0]
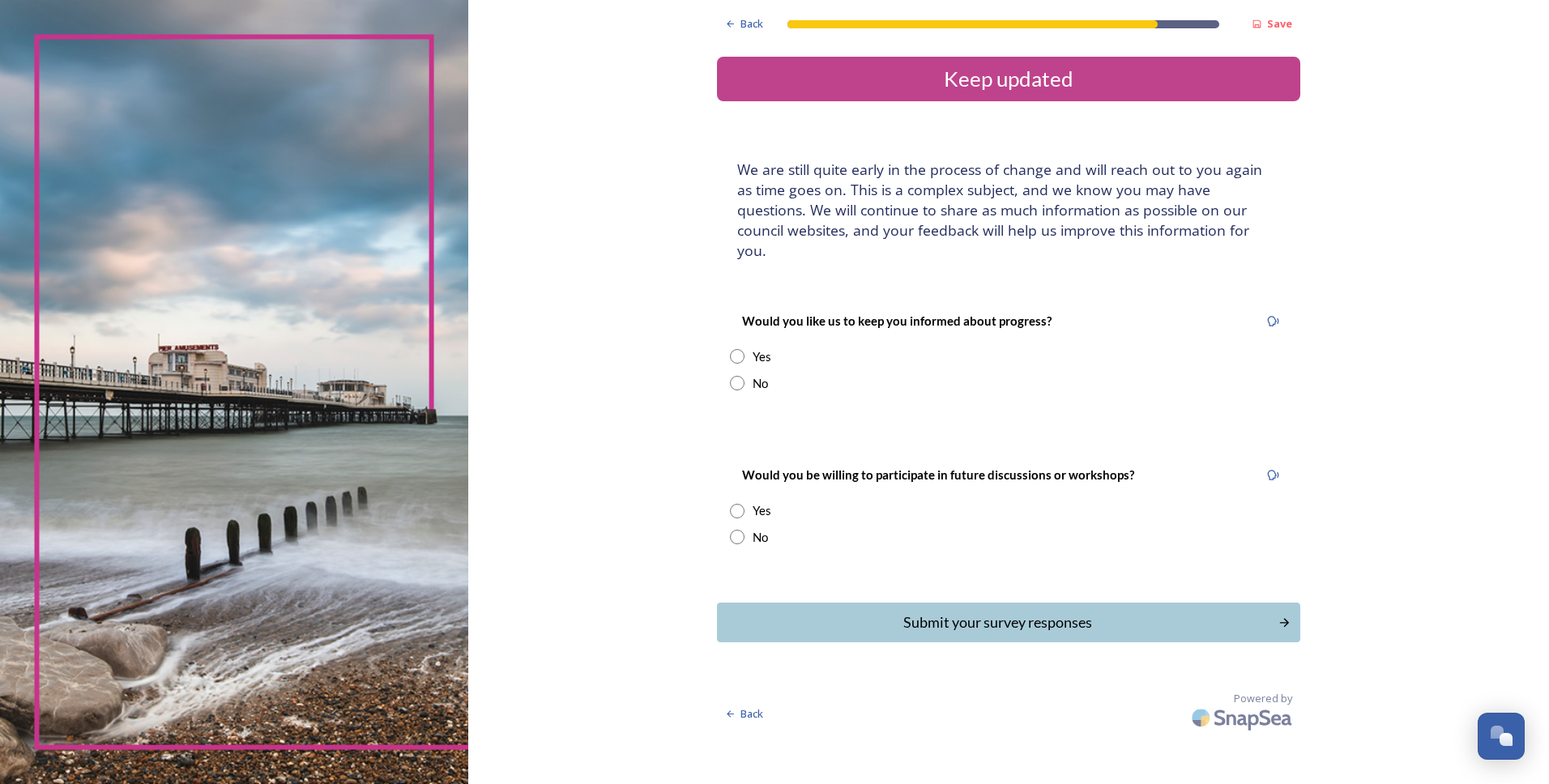
click at [736, 376] on input "radio" at bounding box center [737, 383] width 15 height 15
radio input "true"
click at [734, 504] on input "radio" at bounding box center [737, 511] width 15 height 15
radio input "true"
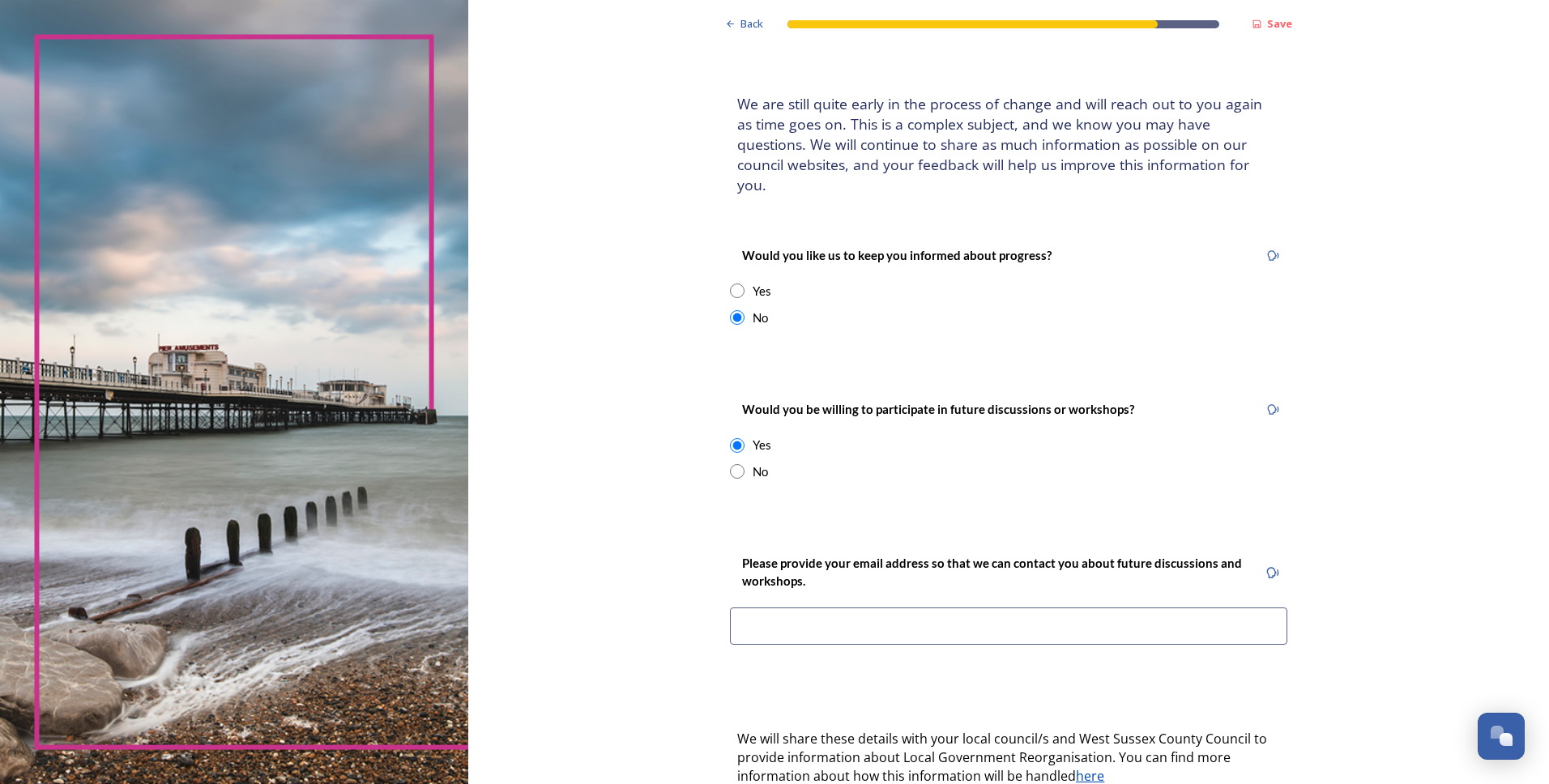
scroll to position [214, 0]
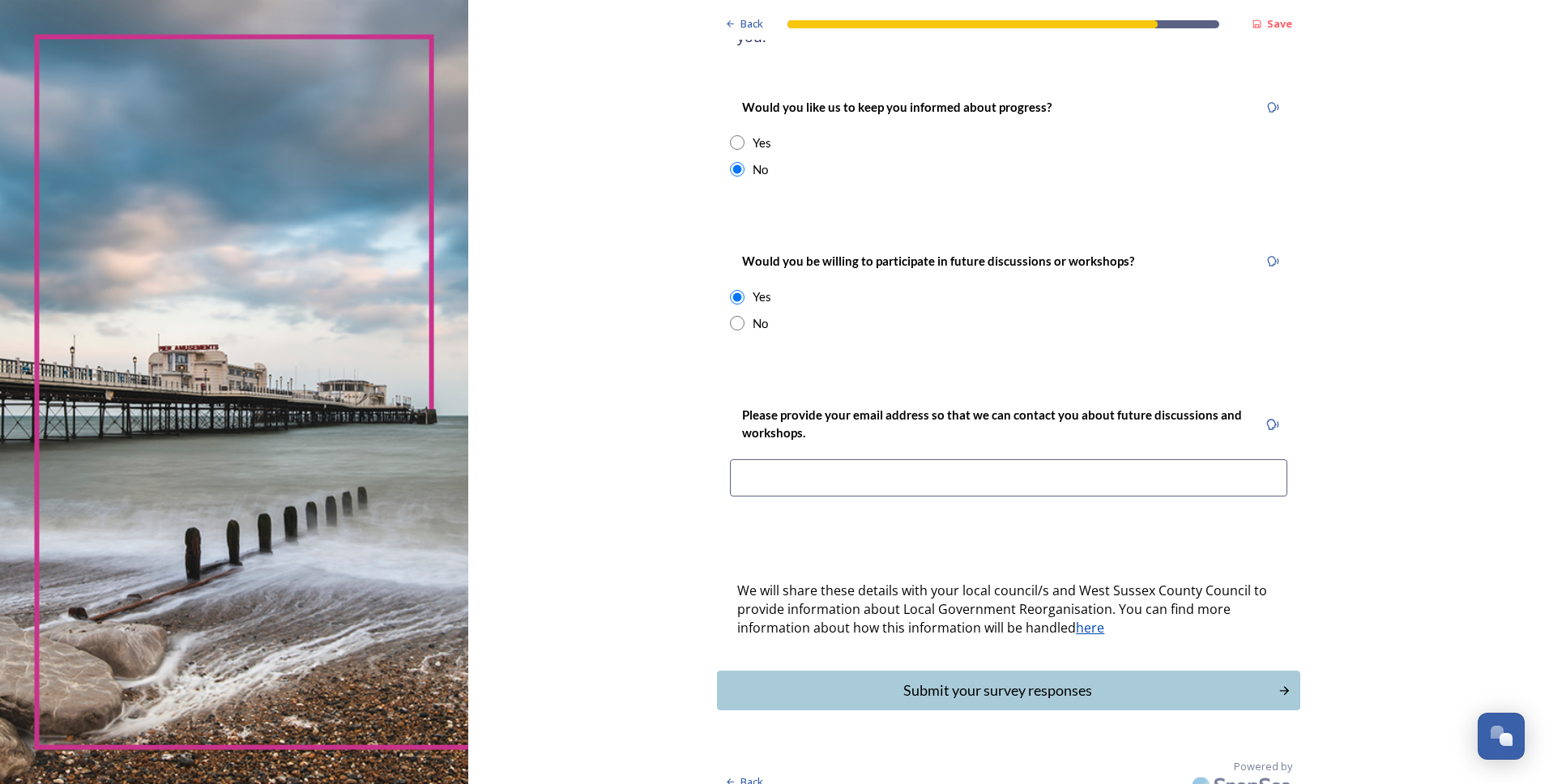
click at [835, 459] on input at bounding box center [1009, 477] width 557 height 37
type input "[EMAIL_ADDRESS][DOMAIN_NAME]"
click at [996, 680] on div "Submit your survey responses" at bounding box center [998, 691] width 548 height 22
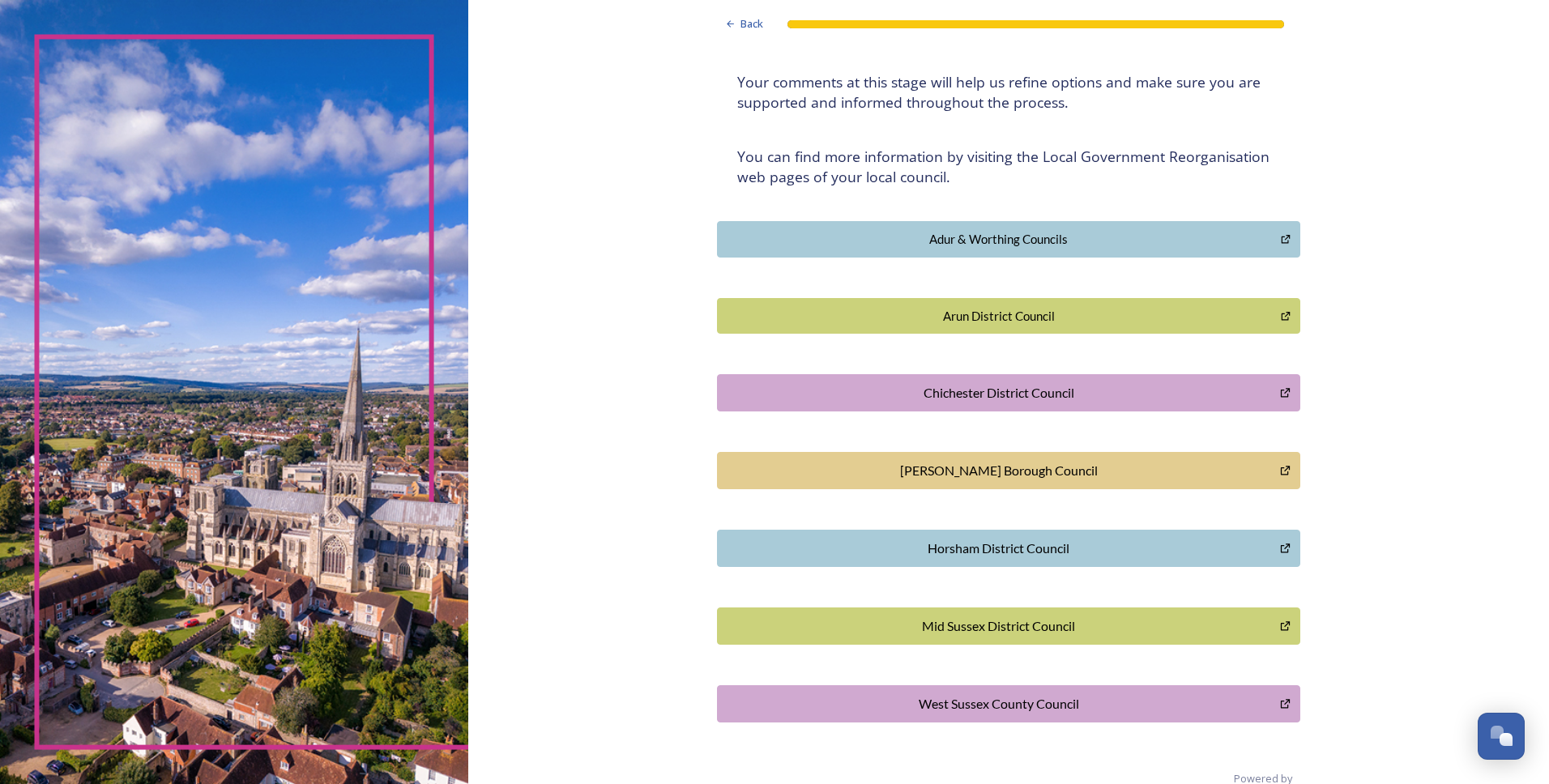
scroll to position [260, 0]
